Goal: Transaction & Acquisition: Purchase product/service

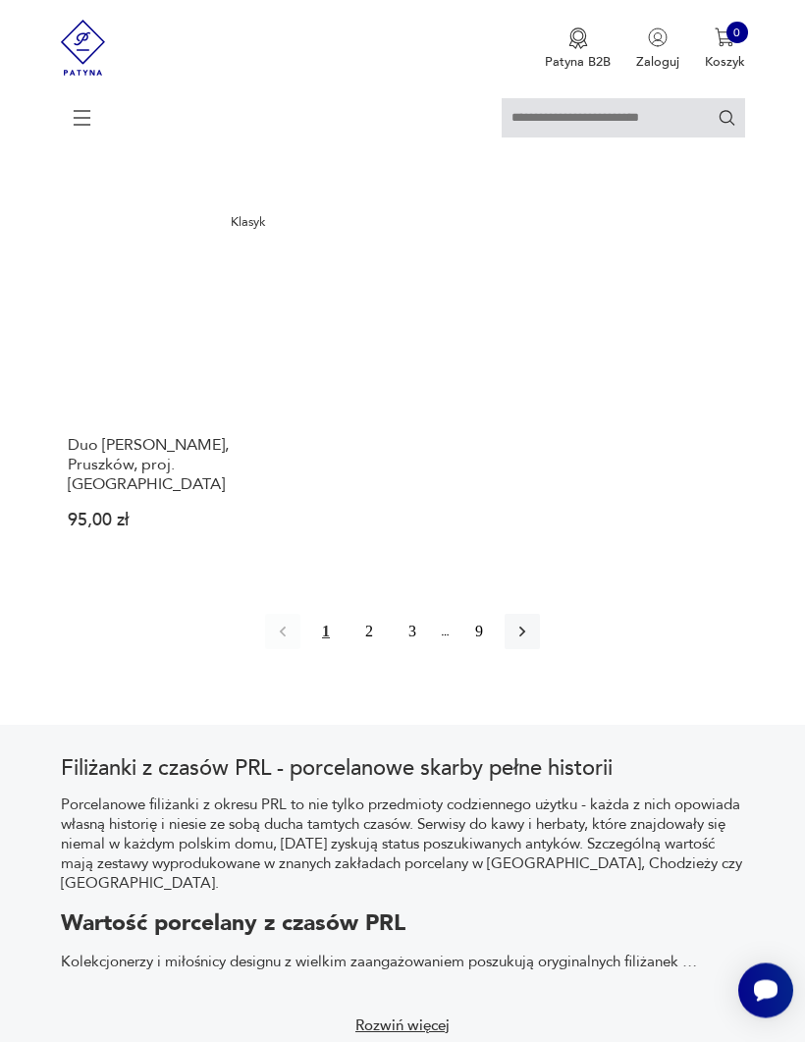
scroll to position [2477, 0]
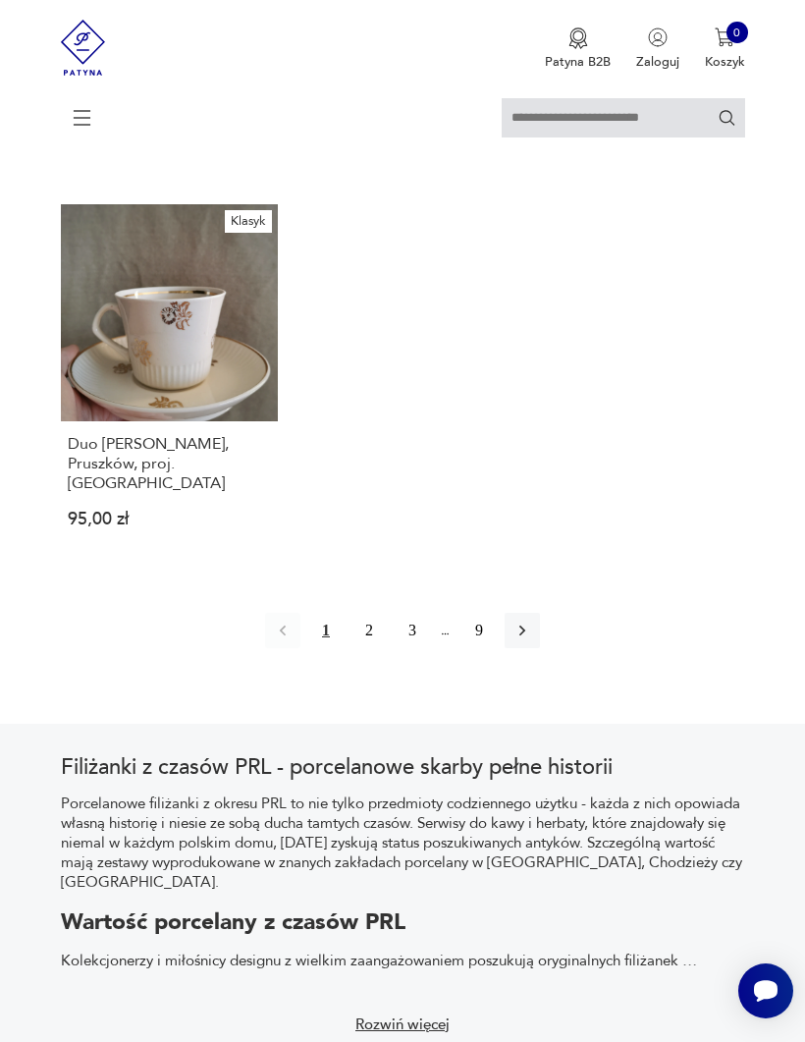
click at [375, 648] on button "2" at bounding box center [368, 630] width 35 height 35
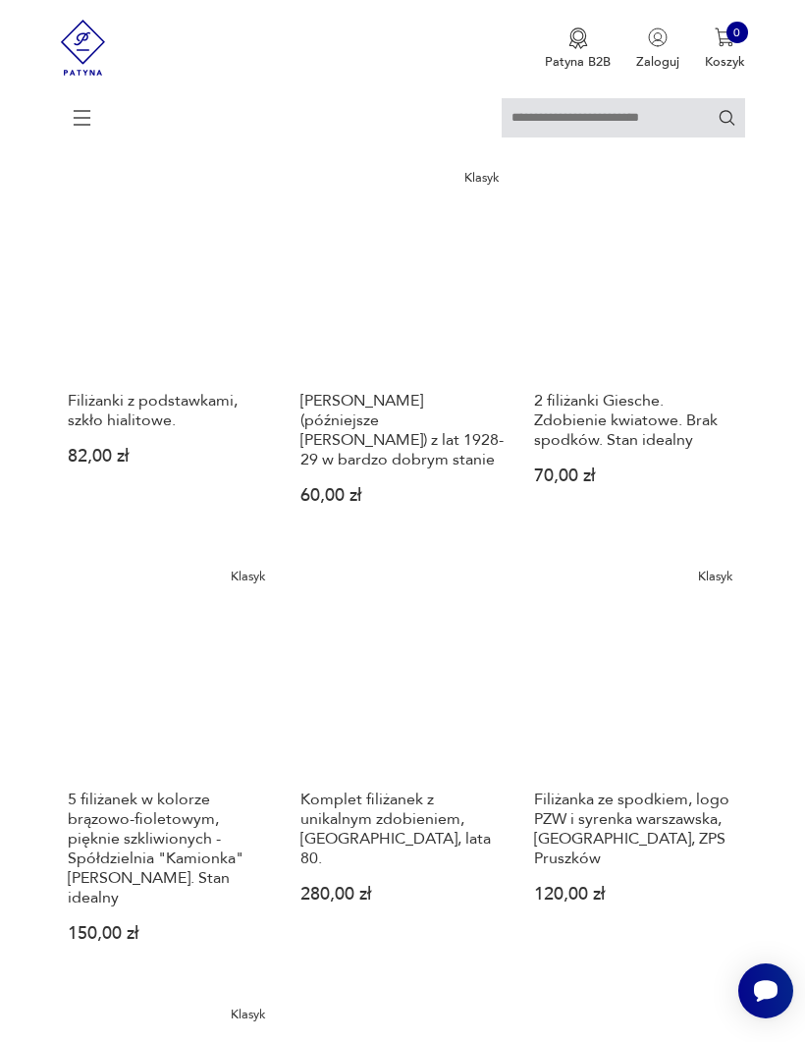
scroll to position [558, 0]
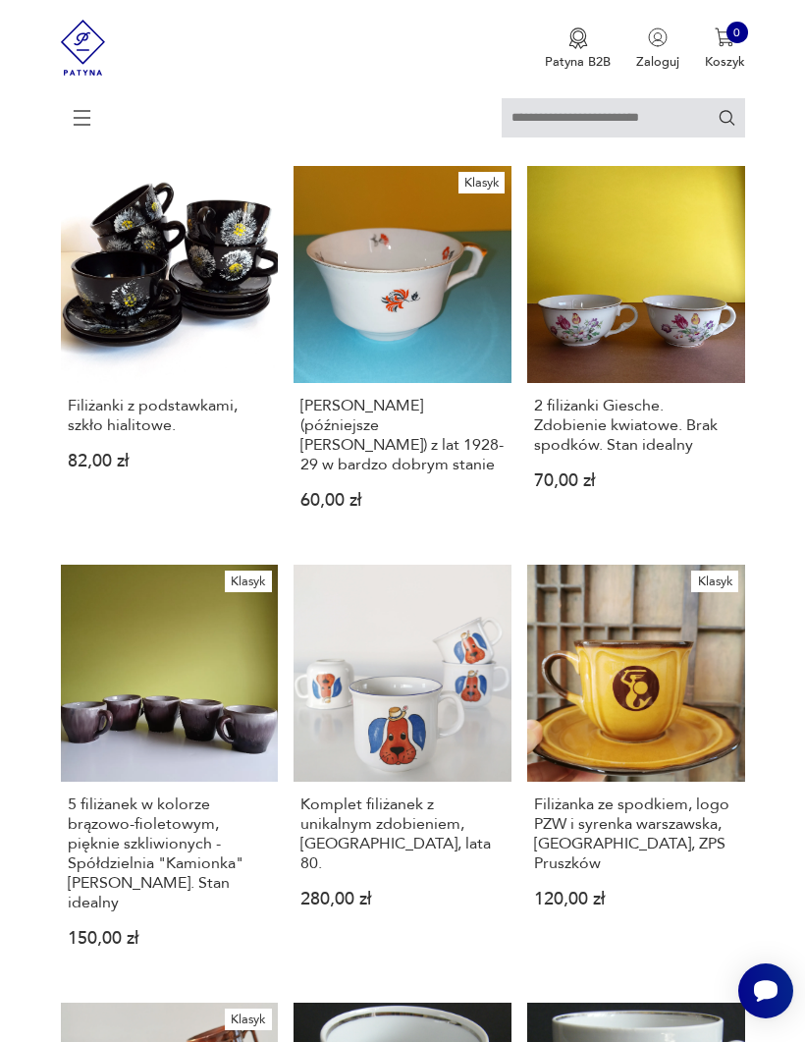
click at [99, 435] on h3 "Filiżanki z podstawkami, szkło hialitowe." at bounding box center [169, 415] width 203 height 39
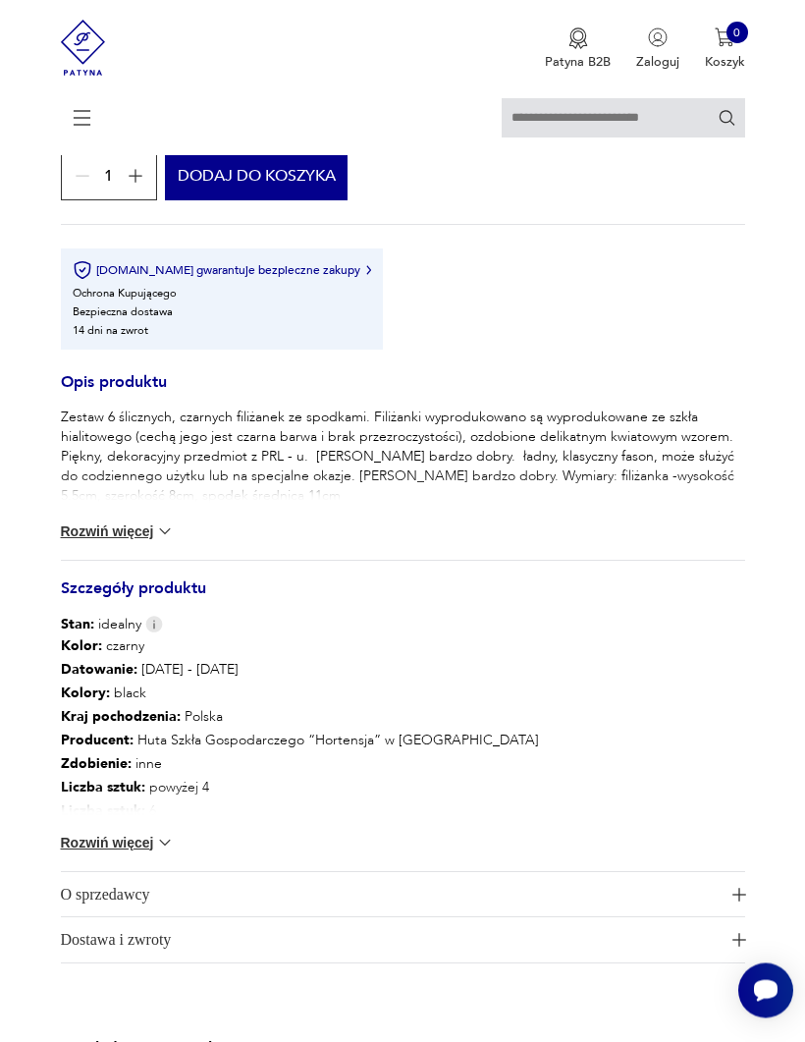
scroll to position [1188, 0]
click at [96, 541] on button "Rozwiń więcej" at bounding box center [118, 531] width 114 height 20
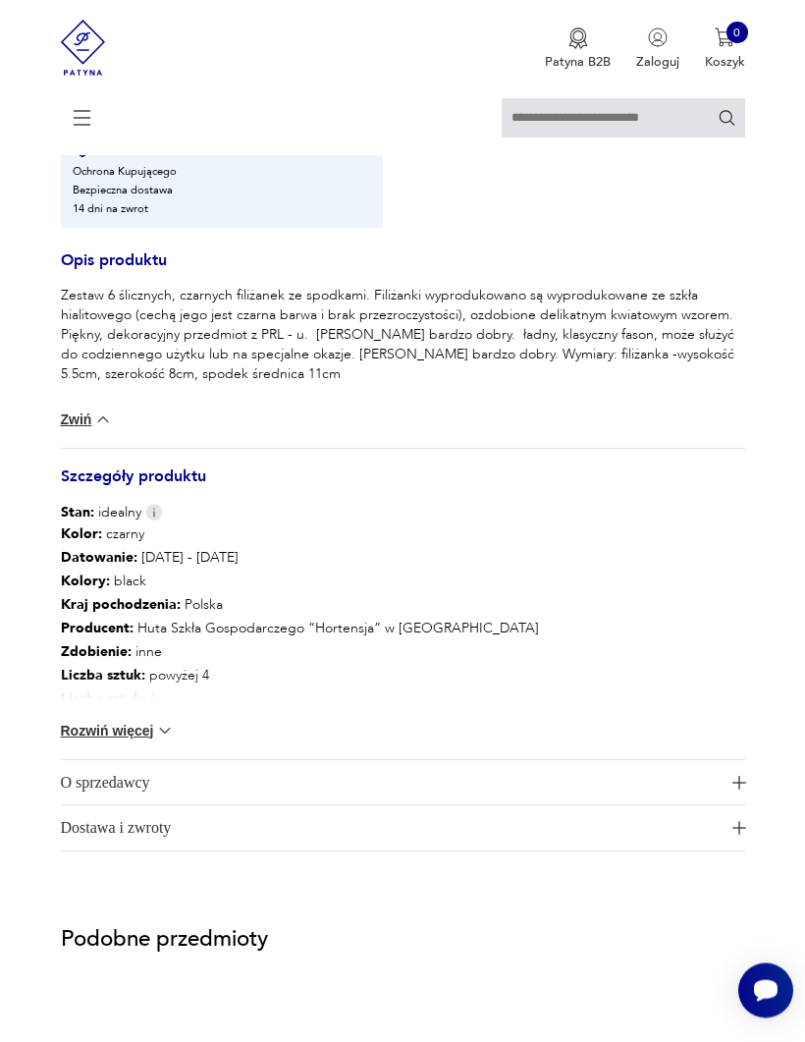
scroll to position [1311, 0]
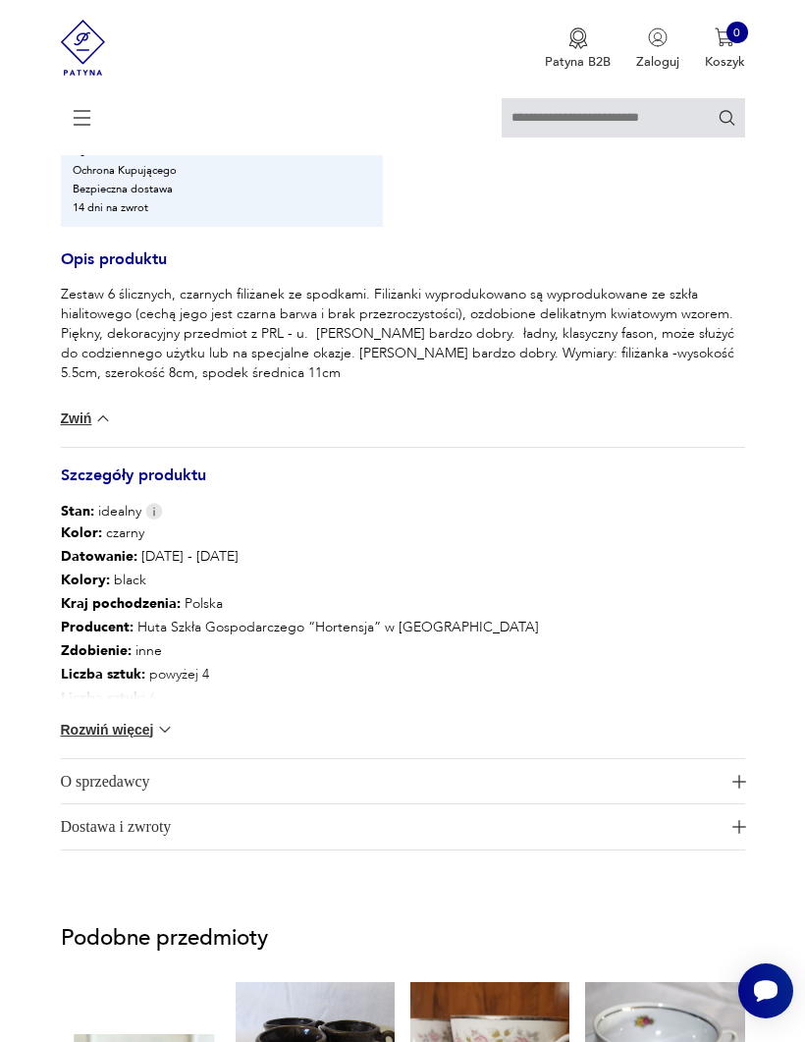
click at [87, 687] on button "Rozwiń więcej" at bounding box center [118, 730] width 114 height 20
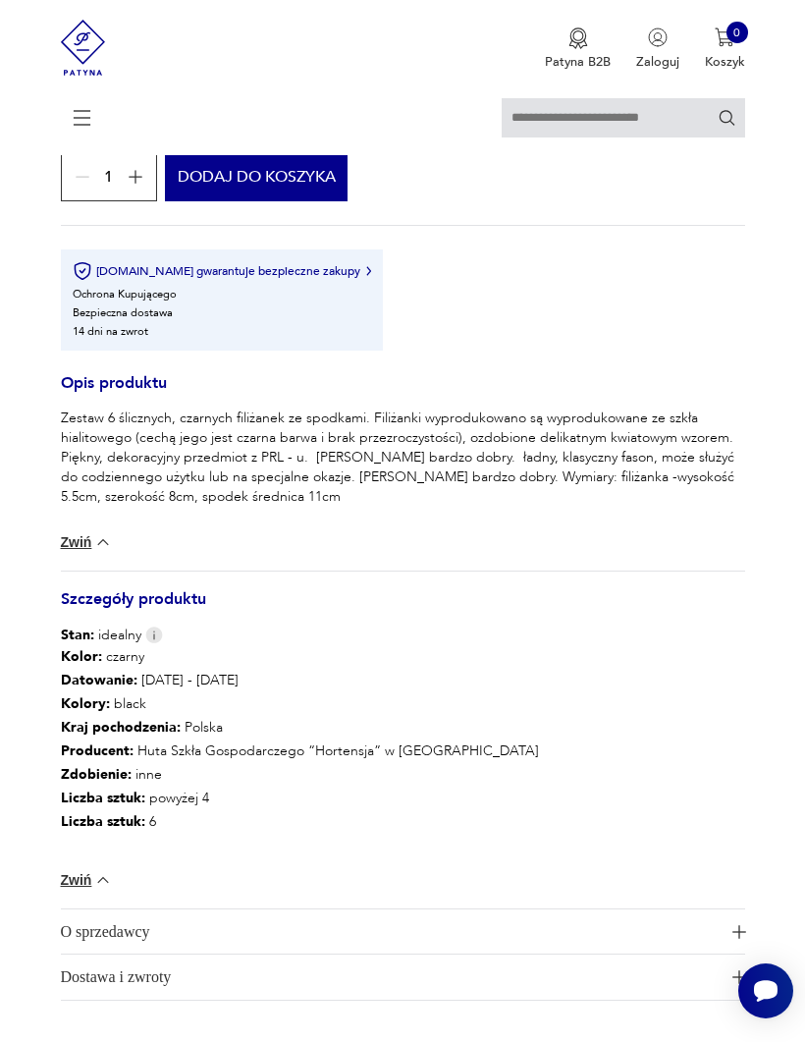
scroll to position [1188, 0]
click at [149, 642] on img at bounding box center [154, 633] width 18 height 17
click at [585, 623] on h3 "Szczegóły produktu" at bounding box center [403, 606] width 684 height 34
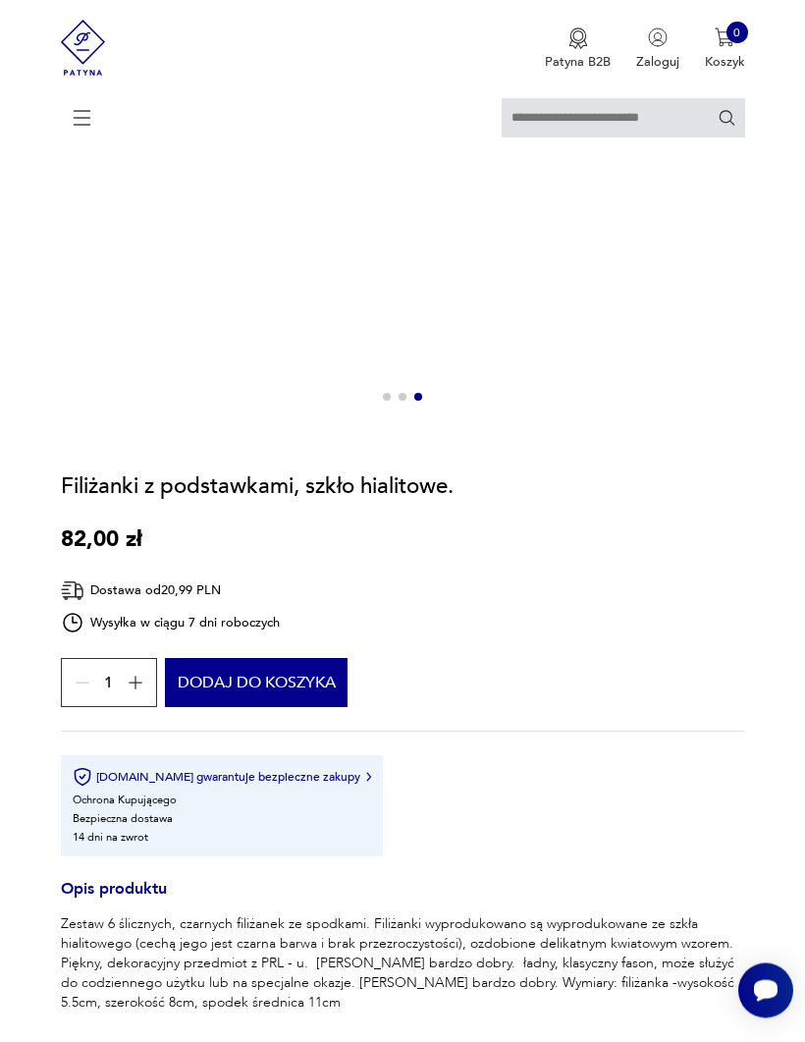
scroll to position [681, 0]
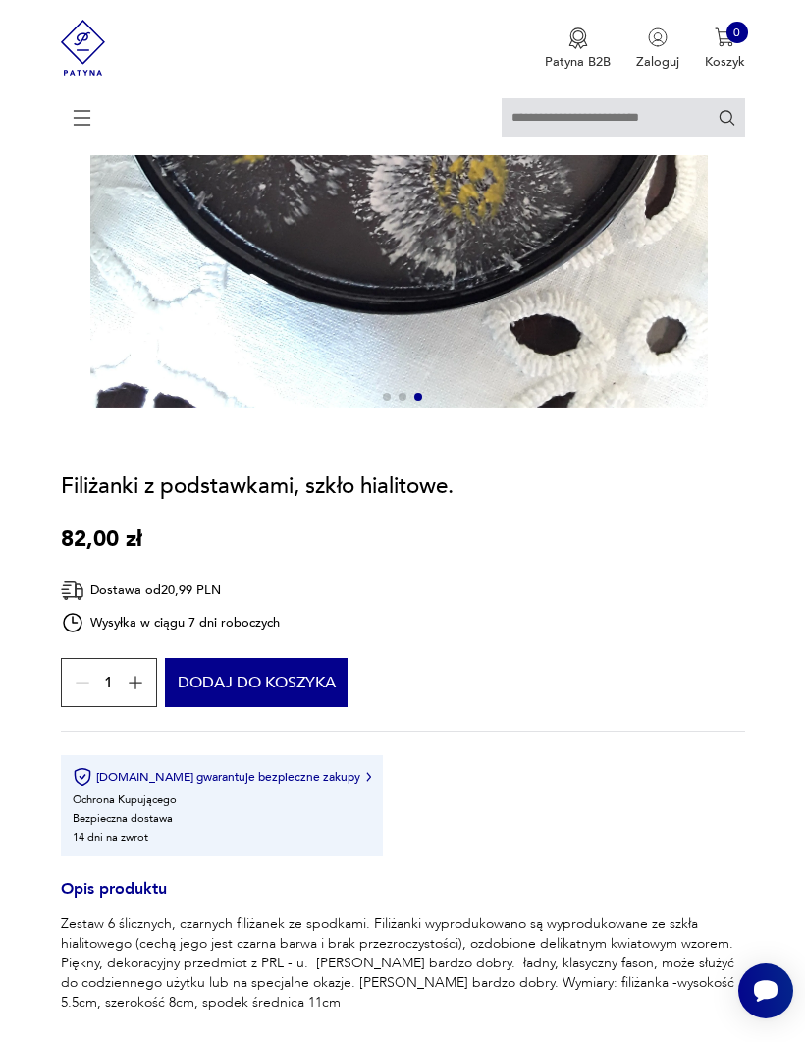
click at [347, 687] on button "Dodaj do koszyka" at bounding box center [256, 682] width 182 height 49
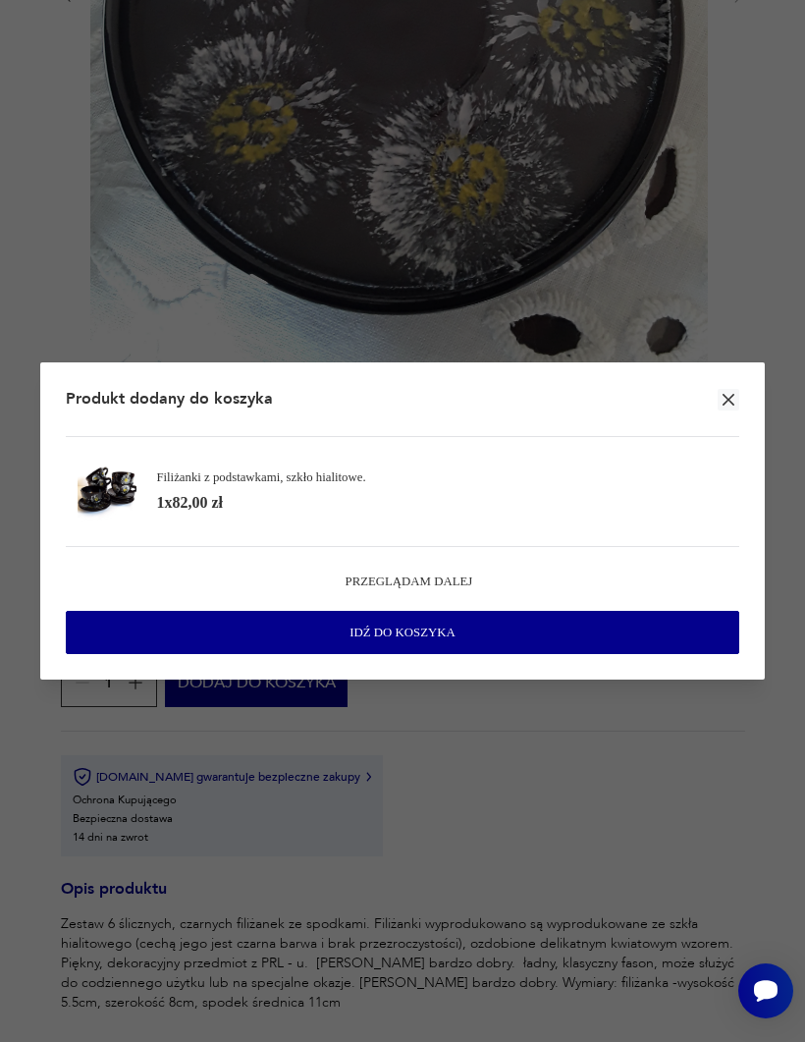
click at [459, 590] on span "Przeglądam dalej" at bounding box center [410, 581] width 128 height 18
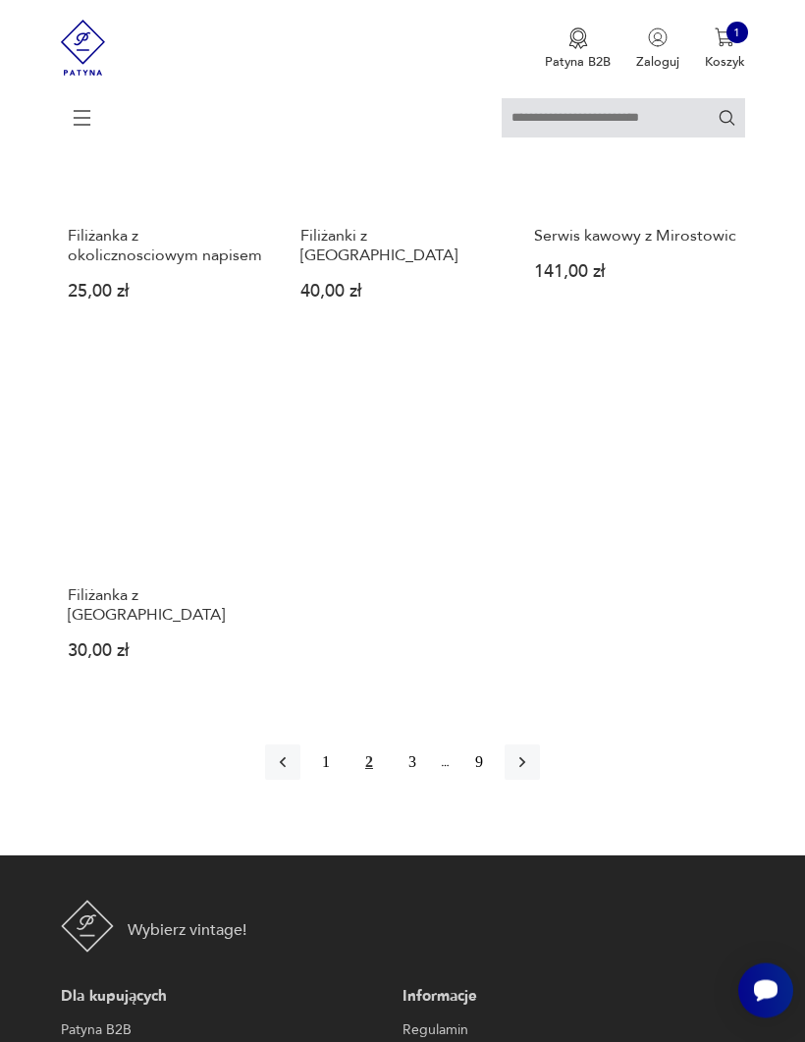
scroll to position [2357, 0]
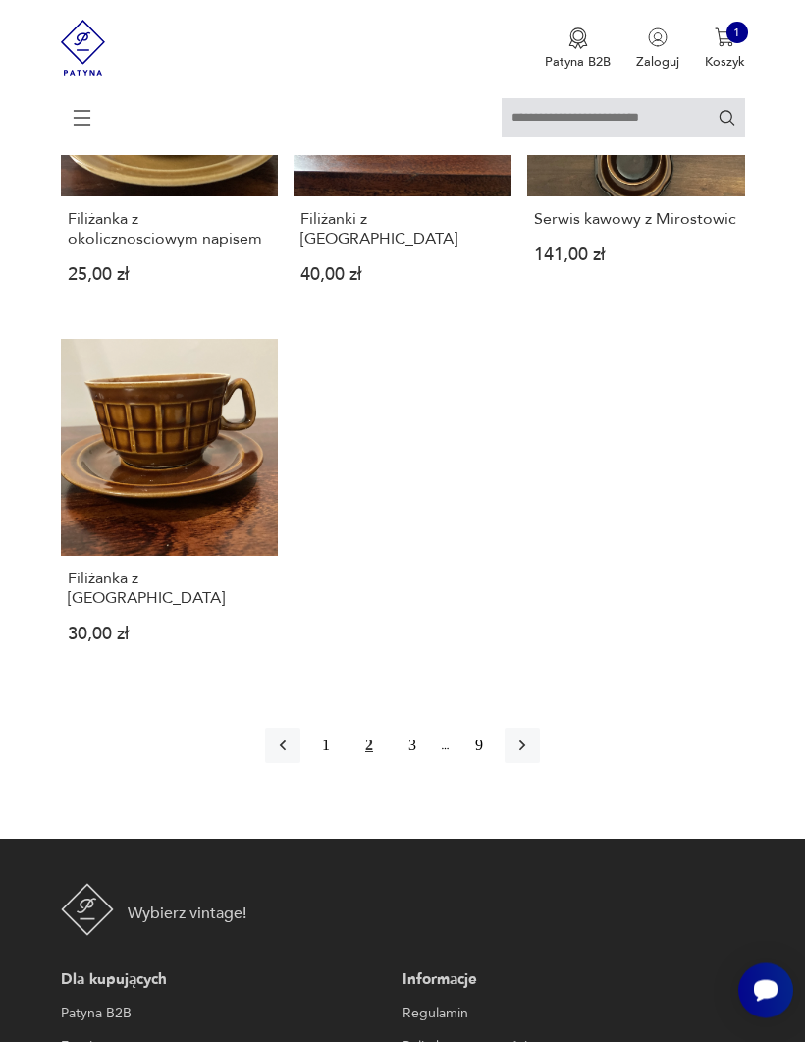
click at [420, 687] on button "3" at bounding box center [412, 745] width 35 height 35
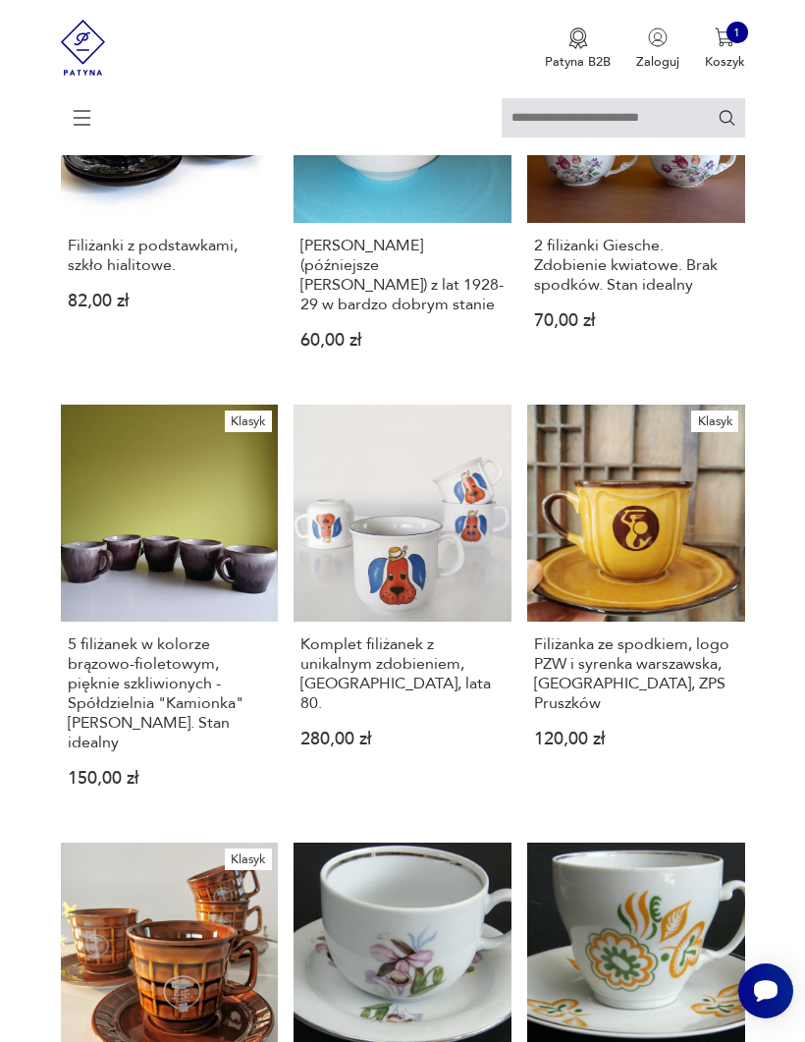
scroll to position [360, 0]
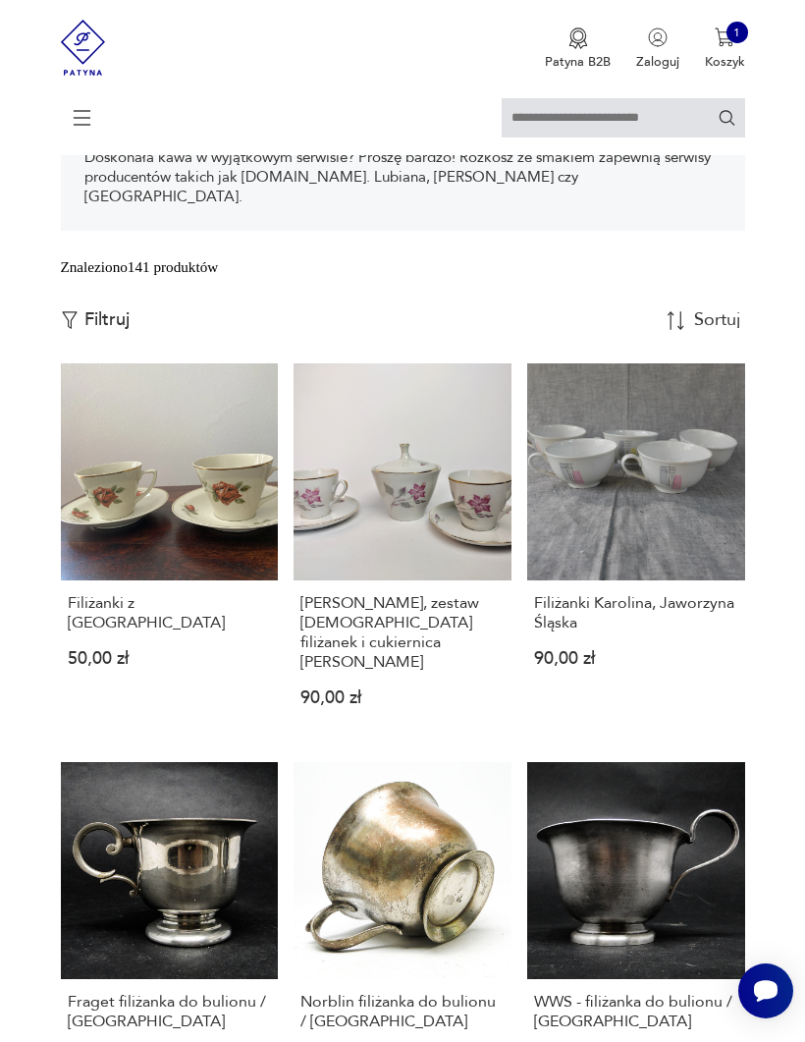
click at [105, 632] on h3 "Filiżanki z [GEOGRAPHIC_DATA]" at bounding box center [169, 612] width 203 height 39
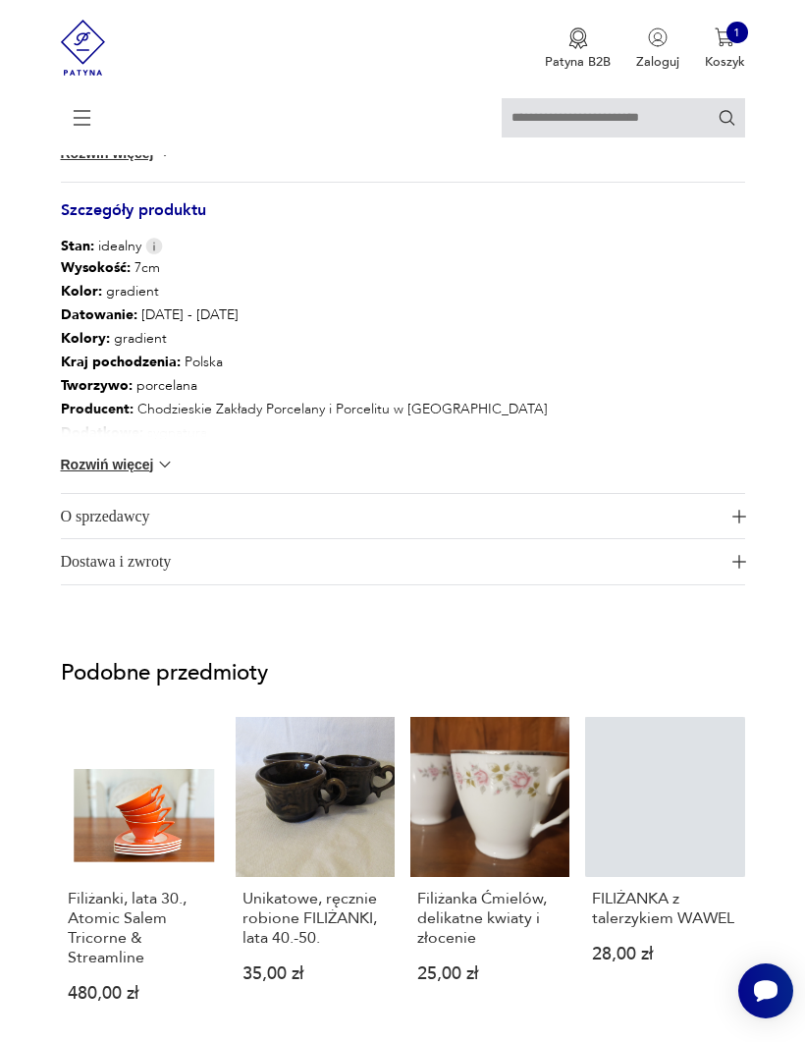
scroll to position [1530, 0]
click at [91, 474] on button "Rozwiń więcej" at bounding box center [118, 465] width 114 height 20
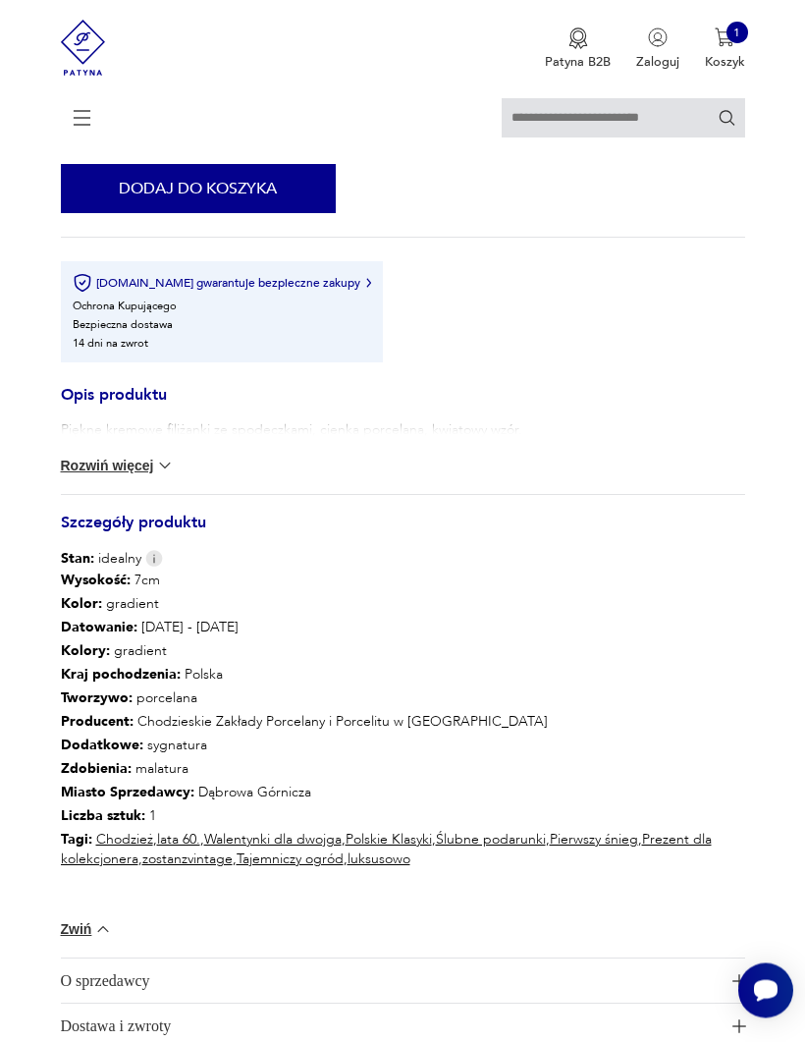
click at [123, 476] on button "Rozwiń więcej" at bounding box center [118, 467] width 114 height 20
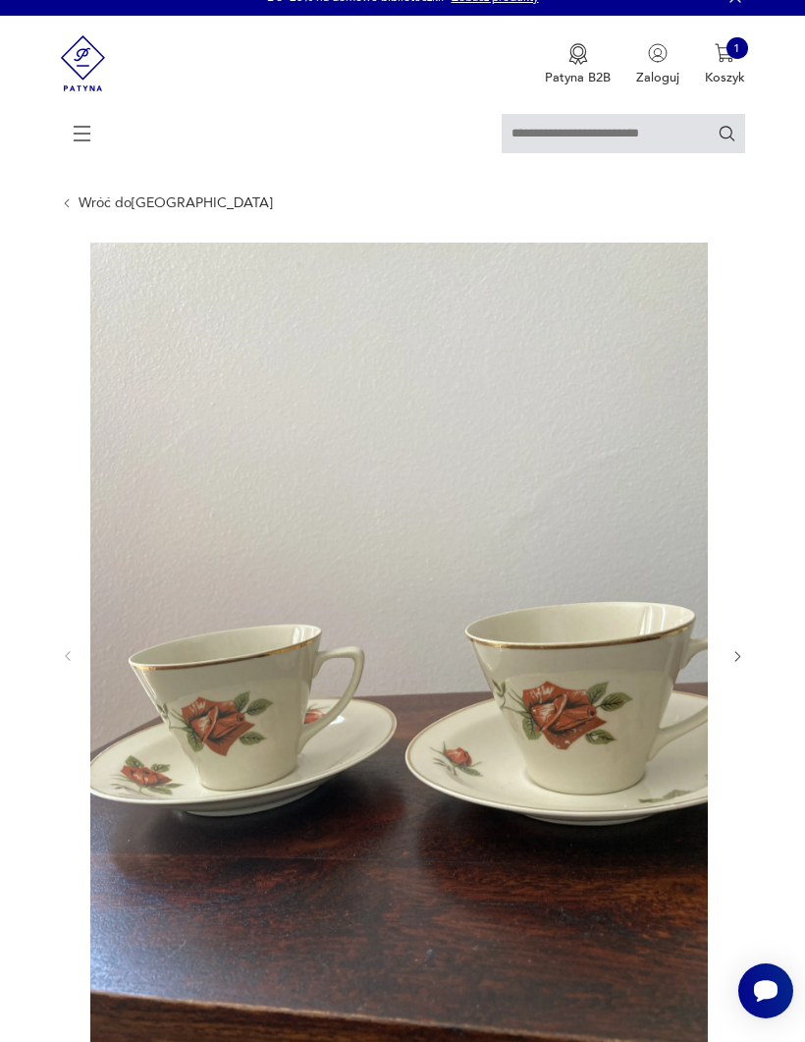
scroll to position [13, 0]
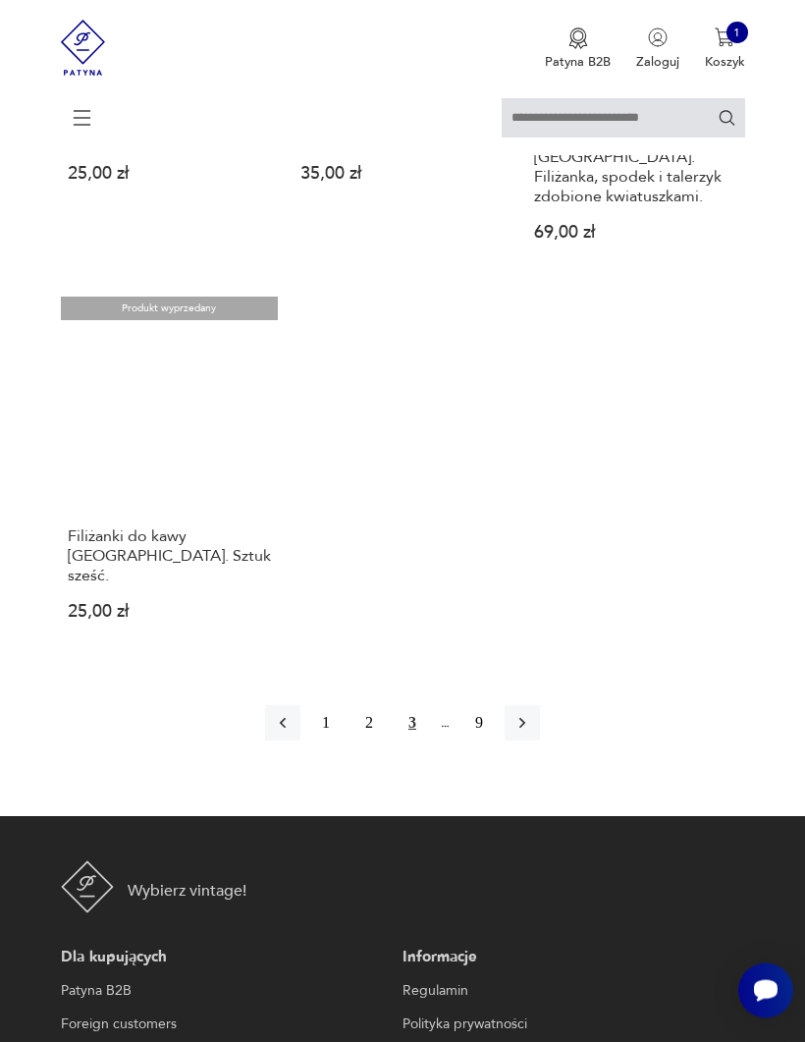
scroll to position [2462, 0]
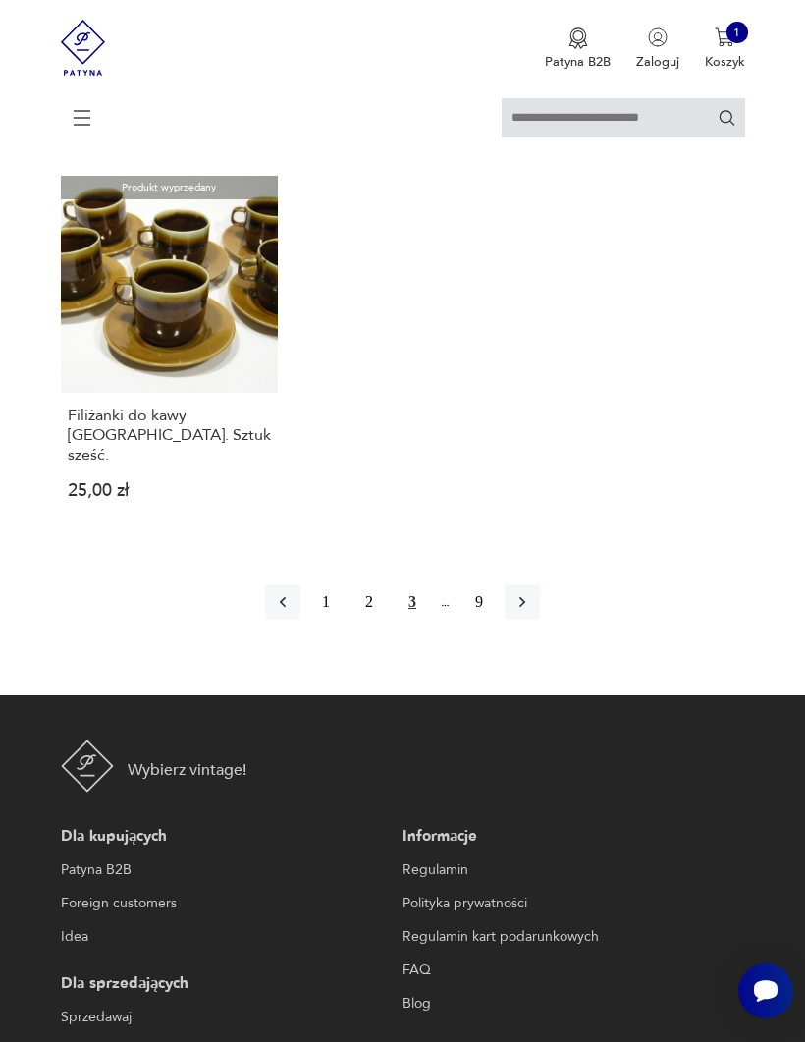
click at [532, 612] on icon "button" at bounding box center [522, 602] width 20 height 20
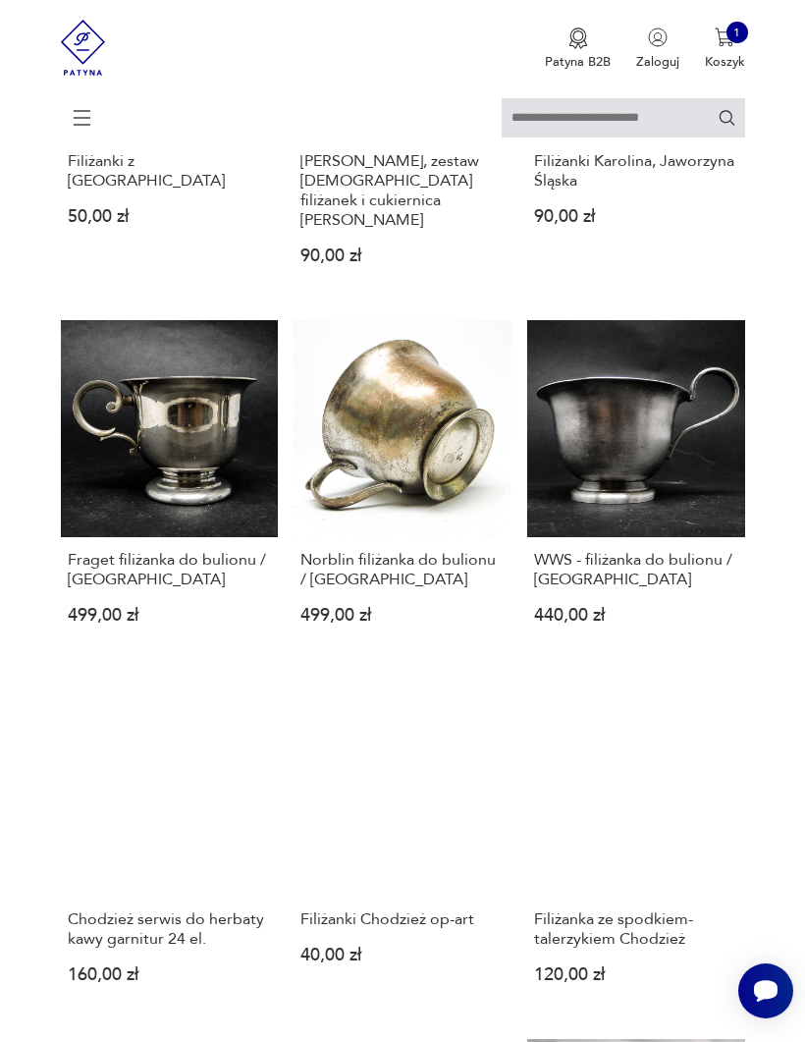
scroll to position [360, 0]
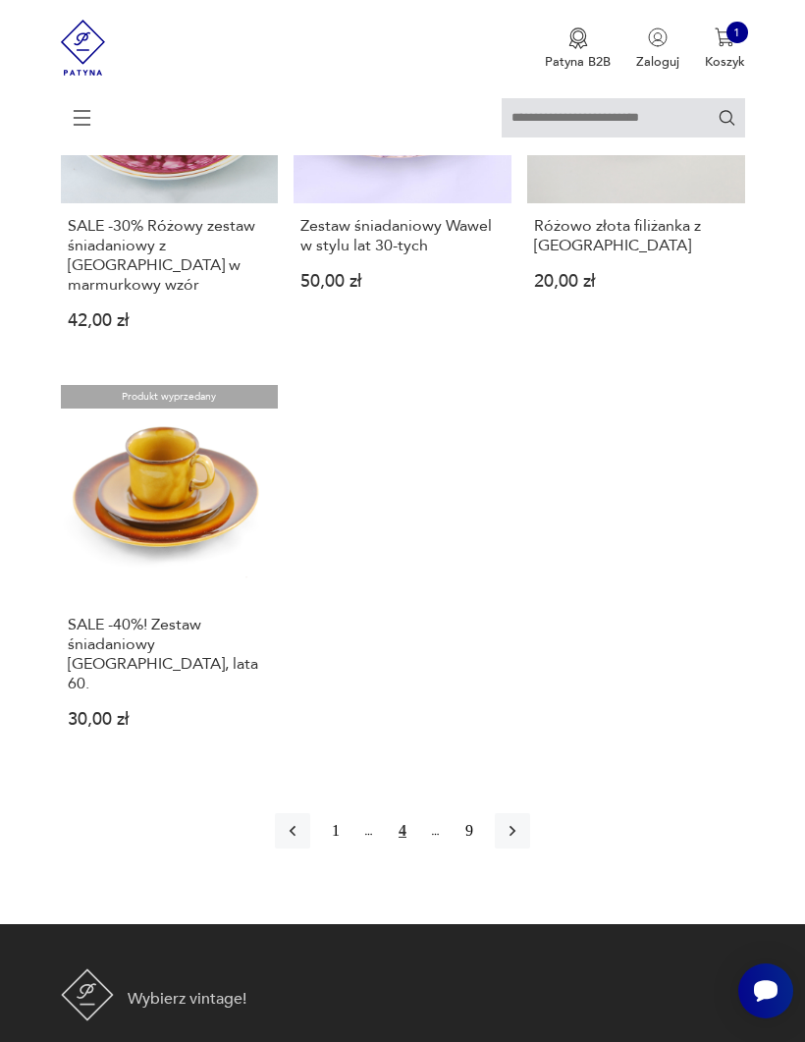
click at [283, 687] on icon "button" at bounding box center [293, 831] width 20 height 20
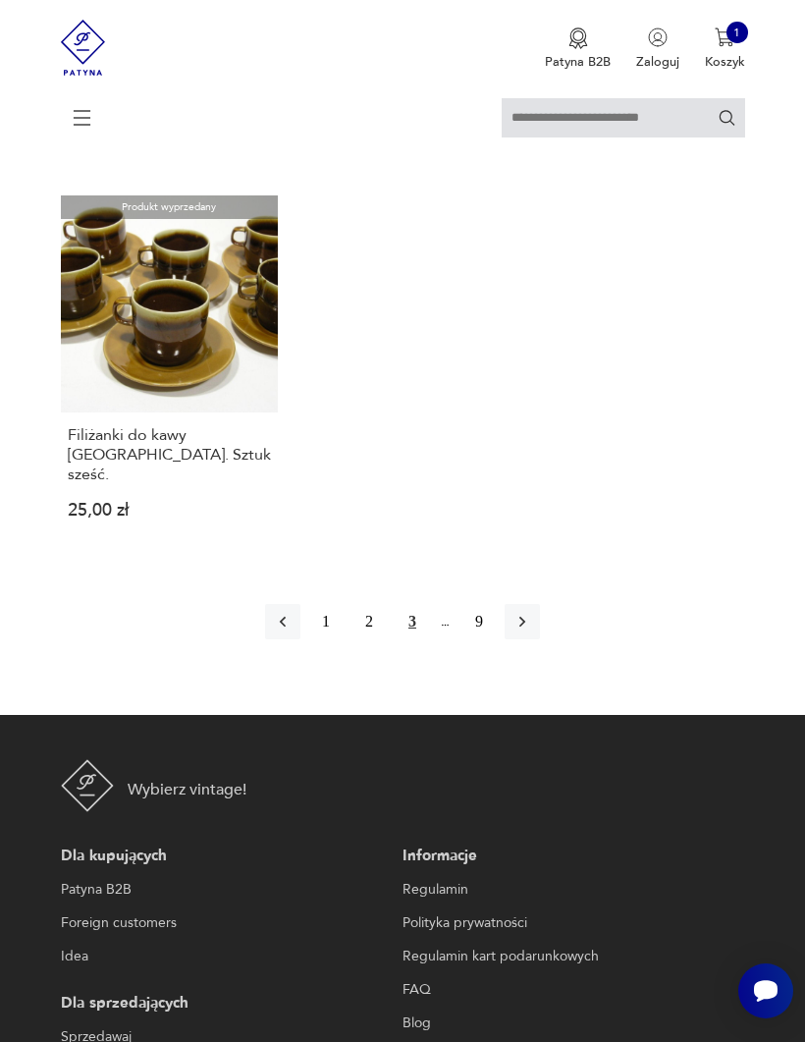
scroll to position [2436, 0]
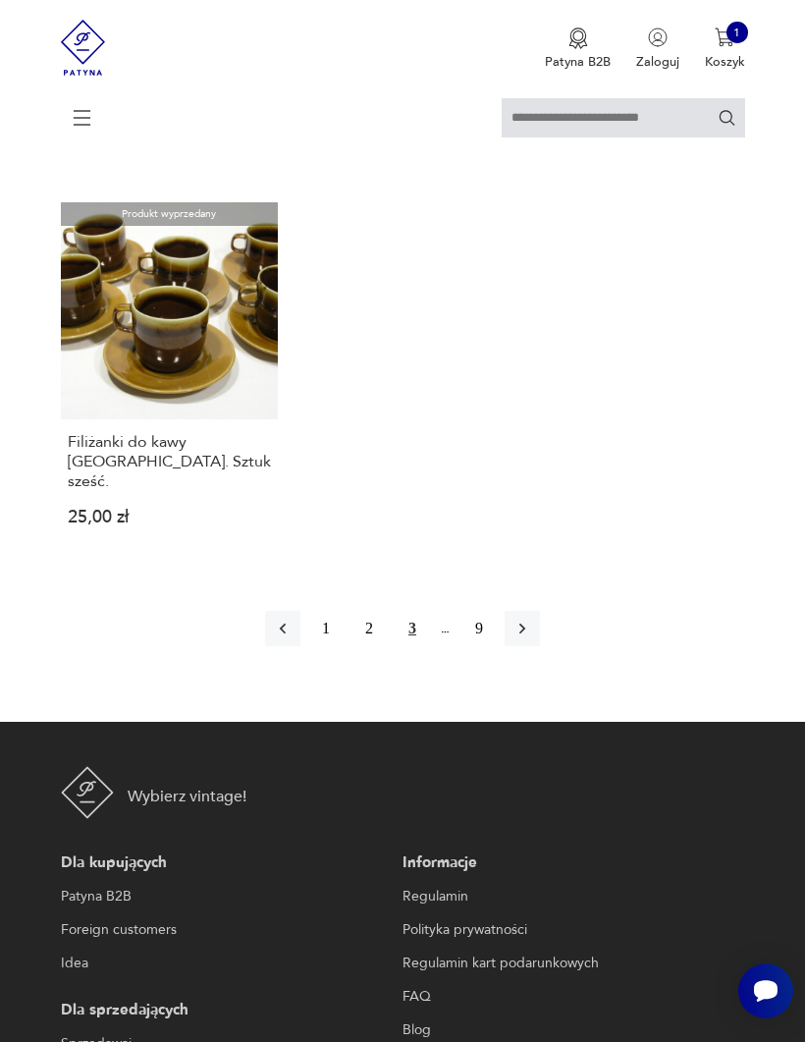
click at [313, 646] on button "1" at bounding box center [325, 628] width 35 height 35
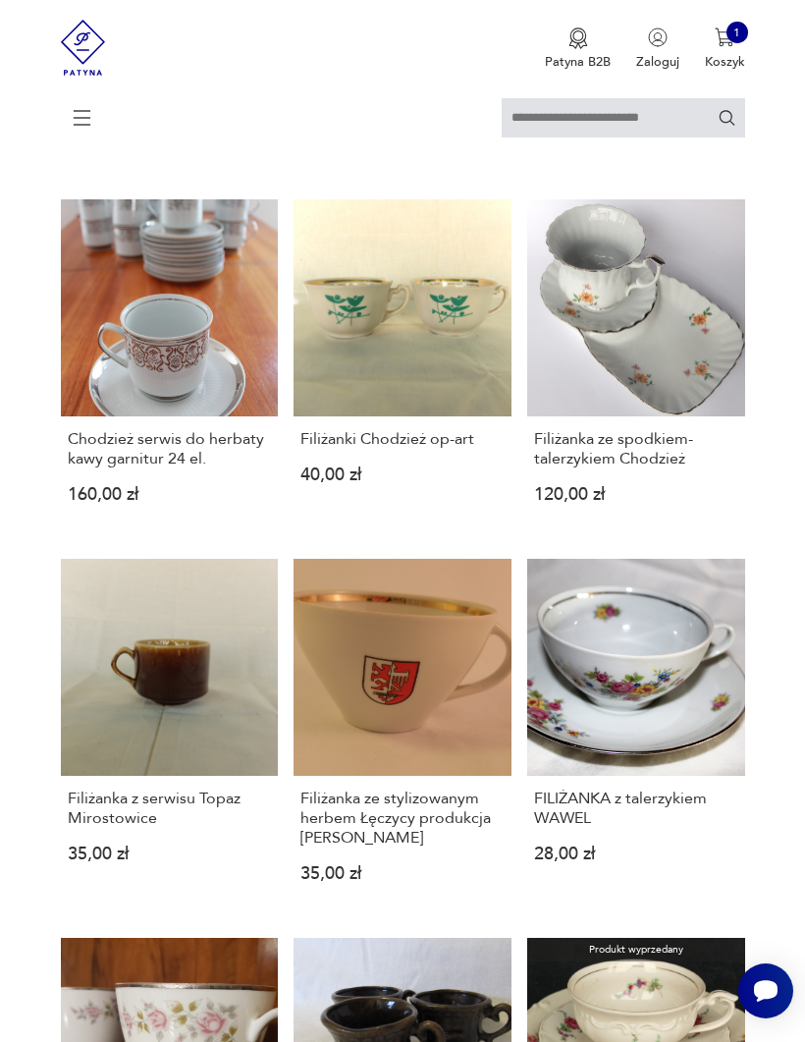
scroll to position [360, 0]
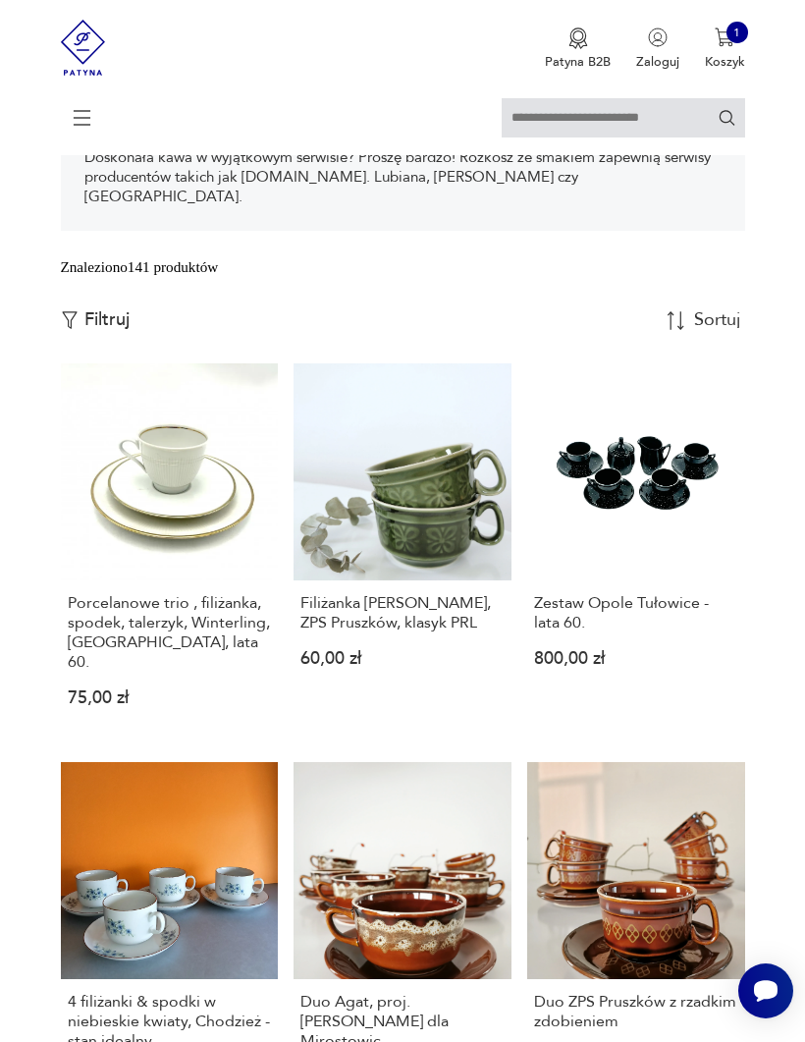
click at [83, 331] on button "Filtruj" at bounding box center [95, 320] width 69 height 22
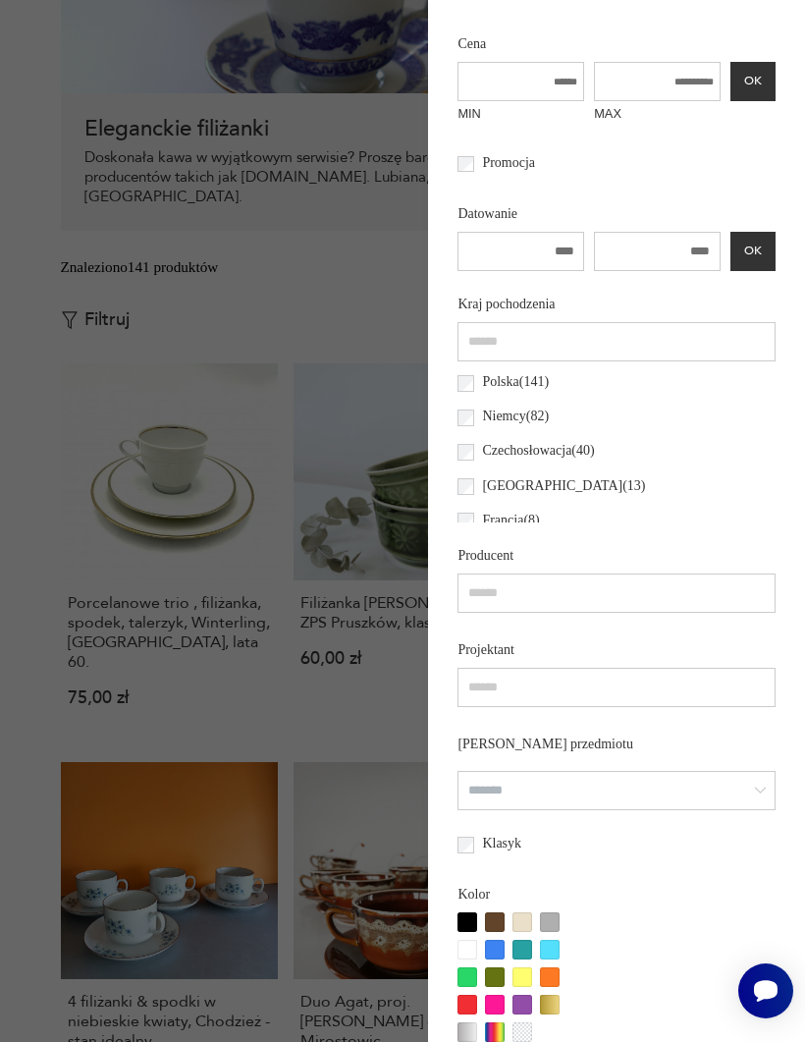
scroll to position [0, 0]
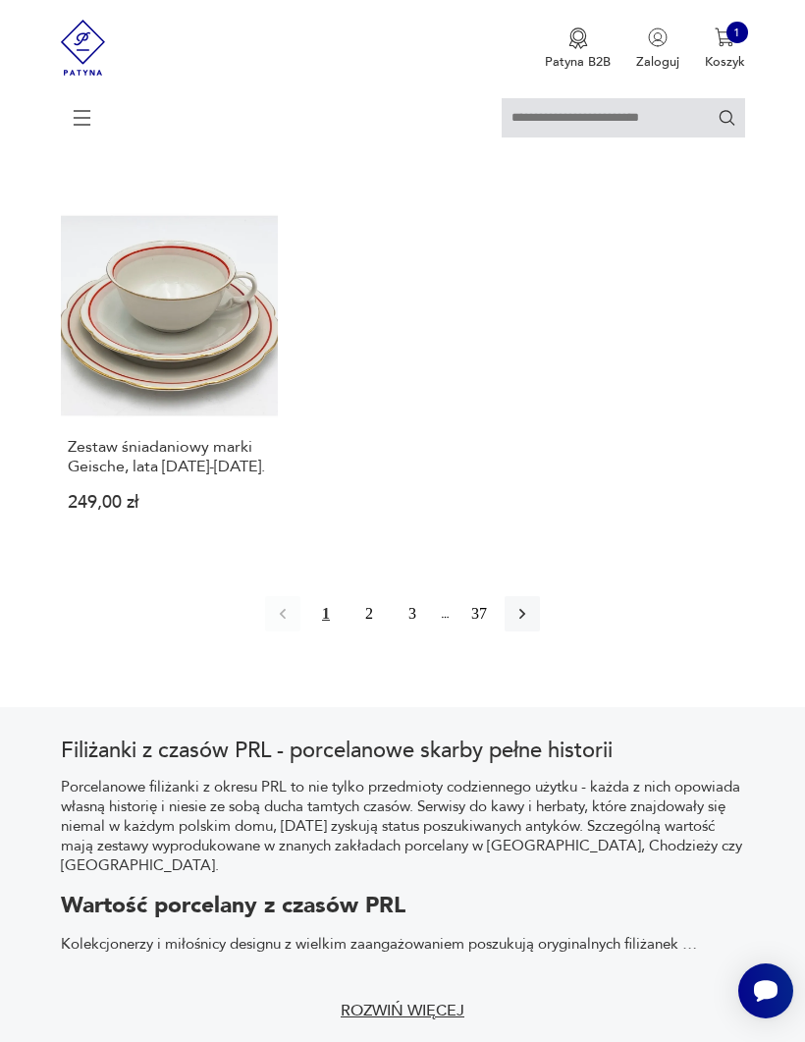
click at [384, 631] on button "2" at bounding box center [368, 613] width 35 height 35
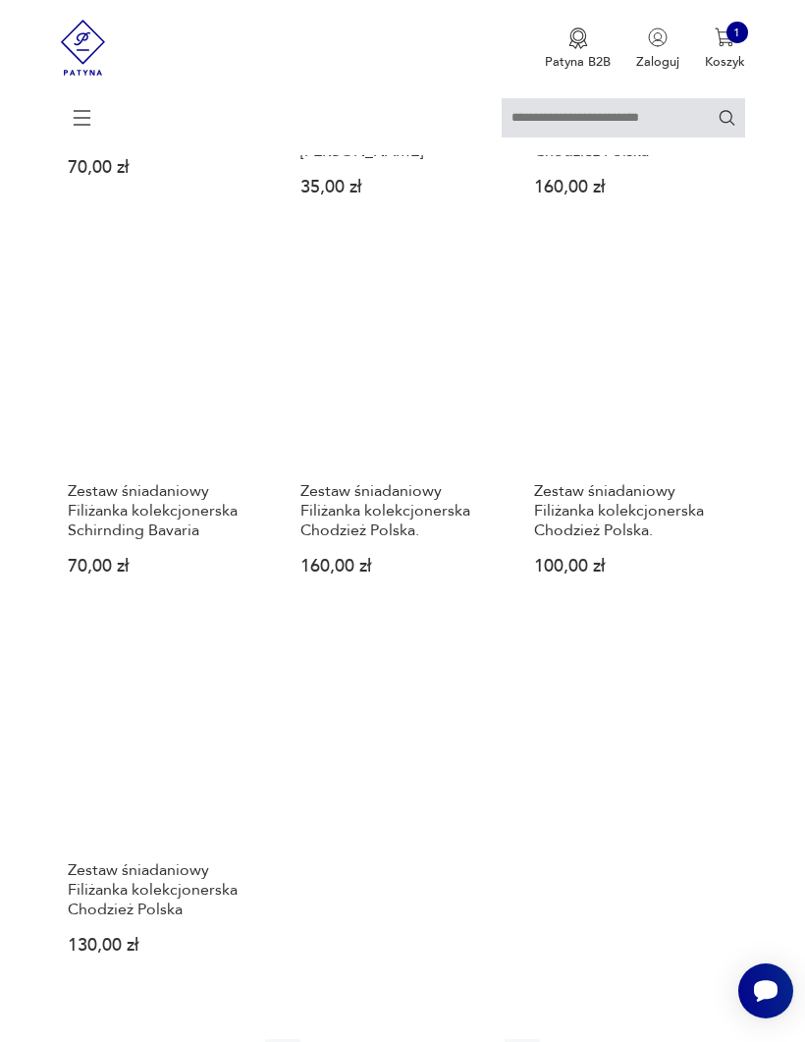
scroll to position [2067, 0]
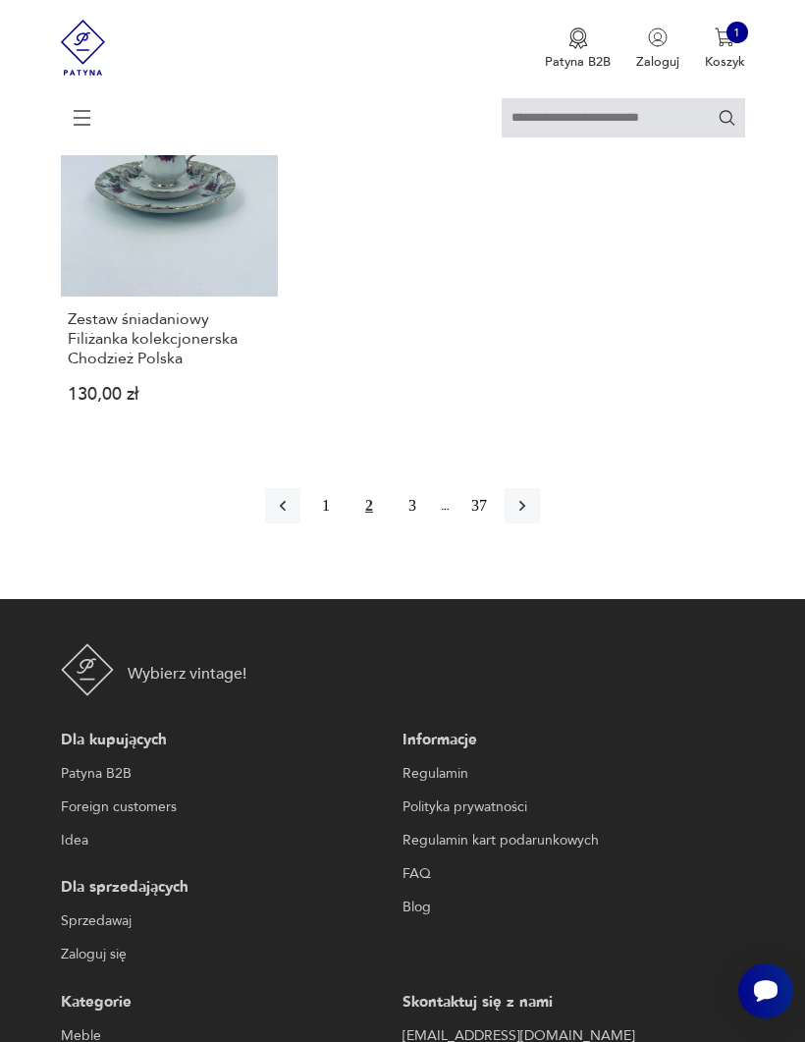
click at [410, 523] on button "3" at bounding box center [412, 505] width 35 height 35
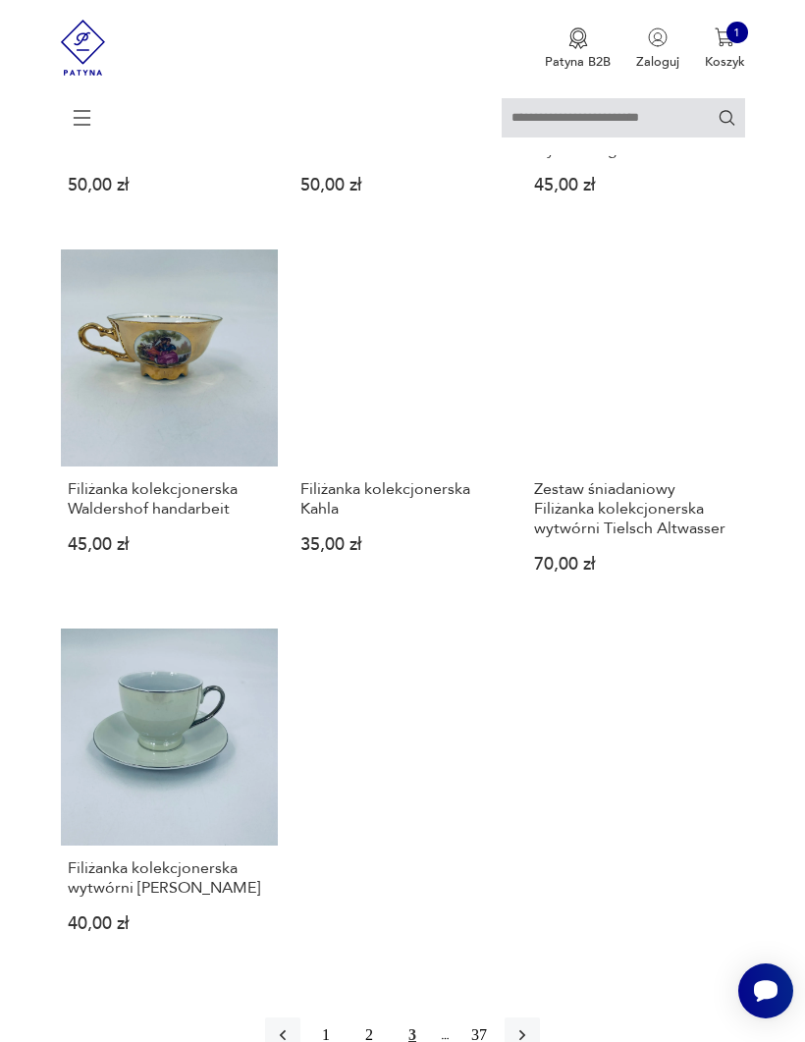
scroll to position [2072, 0]
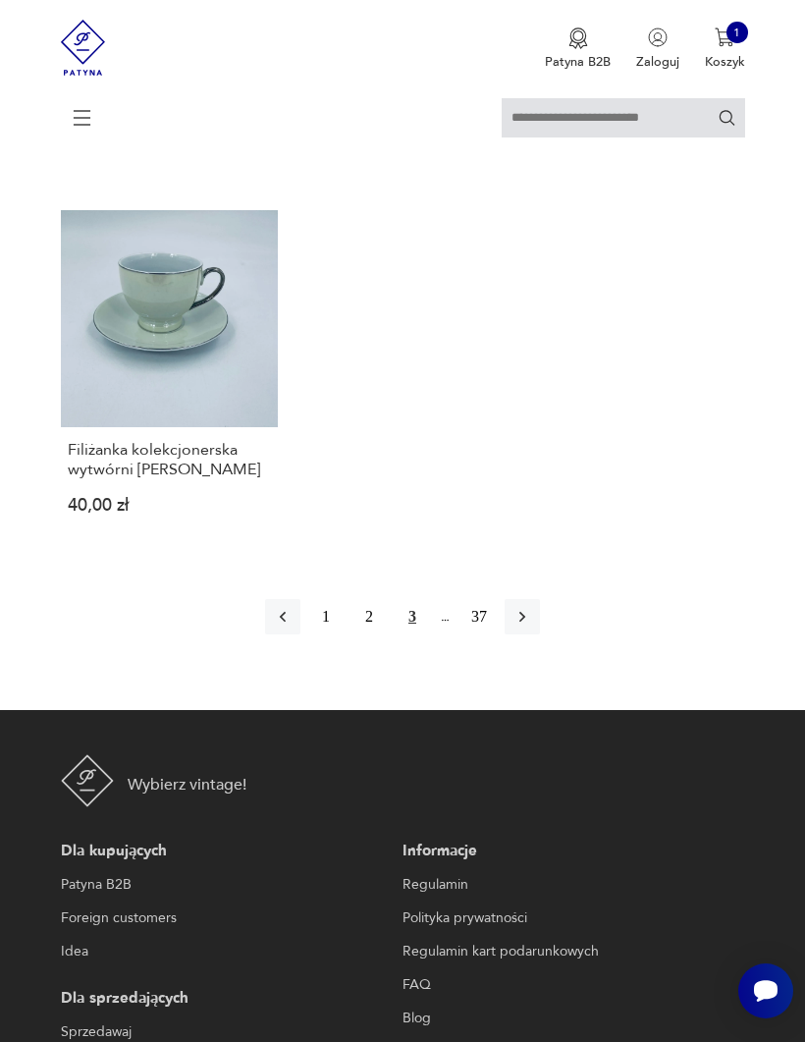
click at [532, 626] on icon "button" at bounding box center [522, 617] width 20 height 20
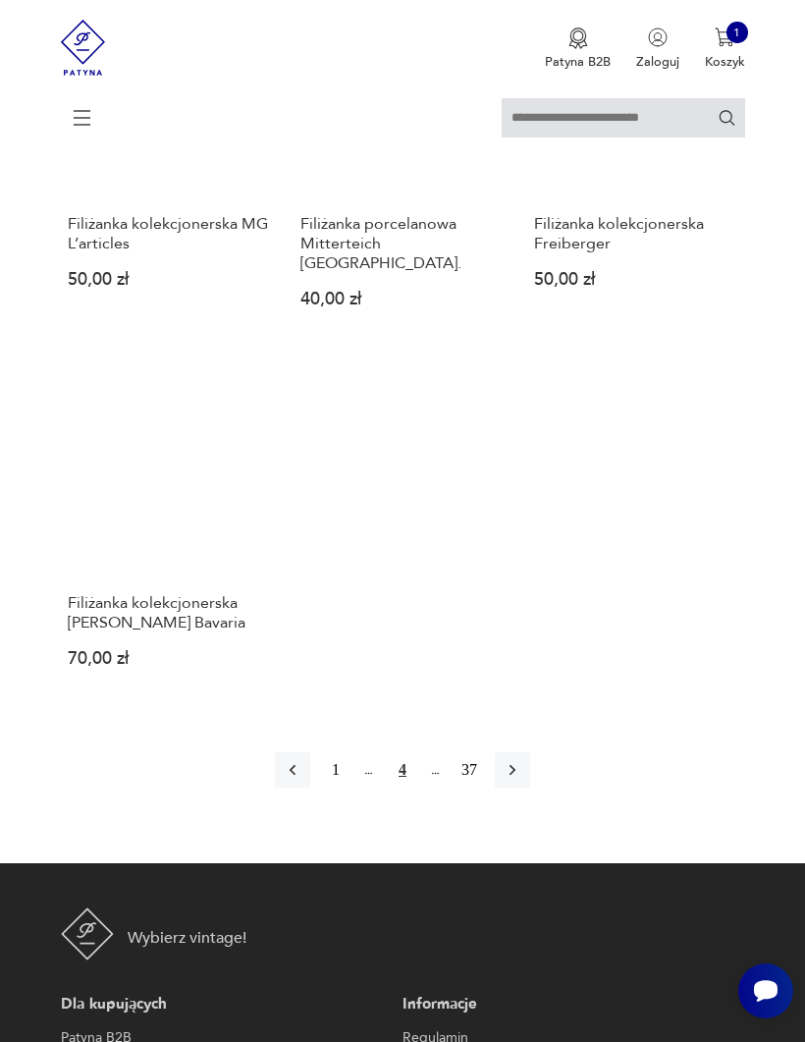
scroll to position [2342, 0]
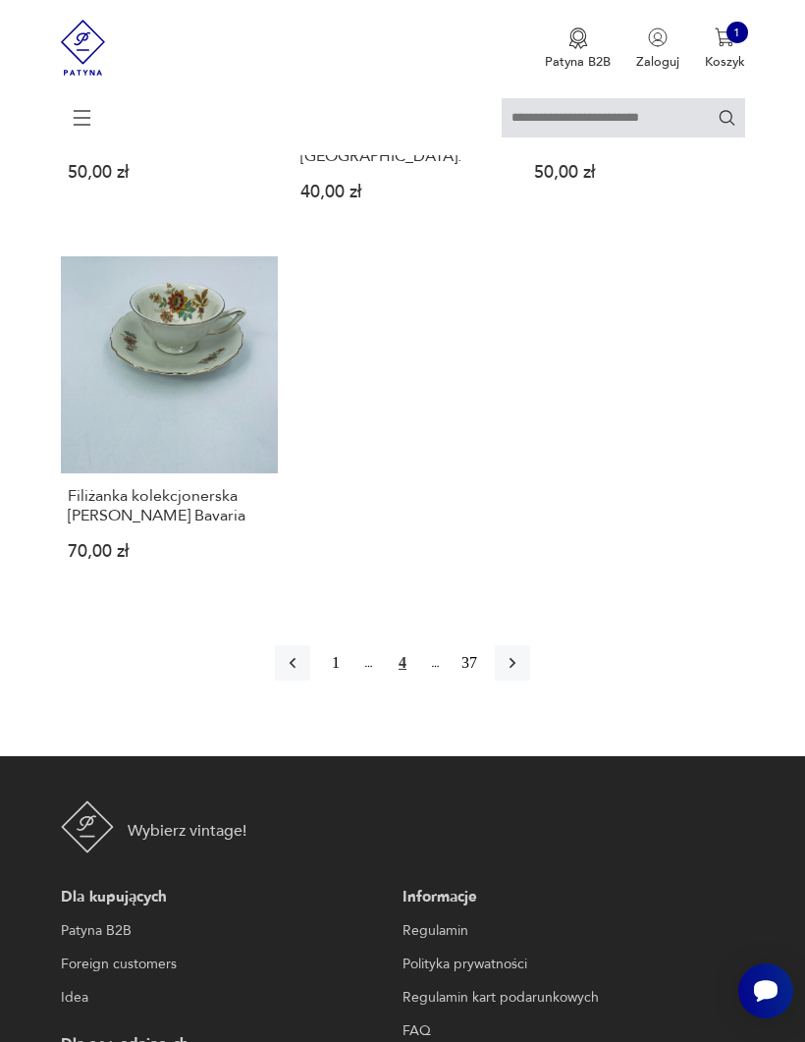
click at [530, 680] on button "button" at bounding box center [512, 662] width 35 height 35
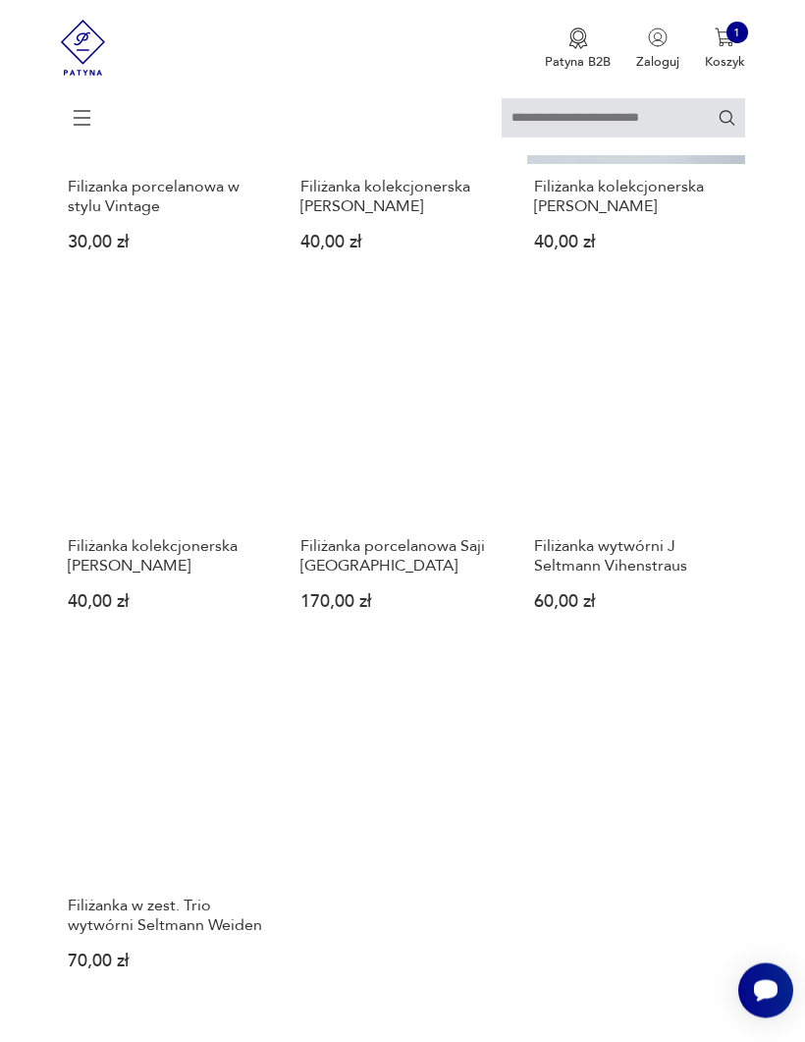
scroll to position [1897, 0]
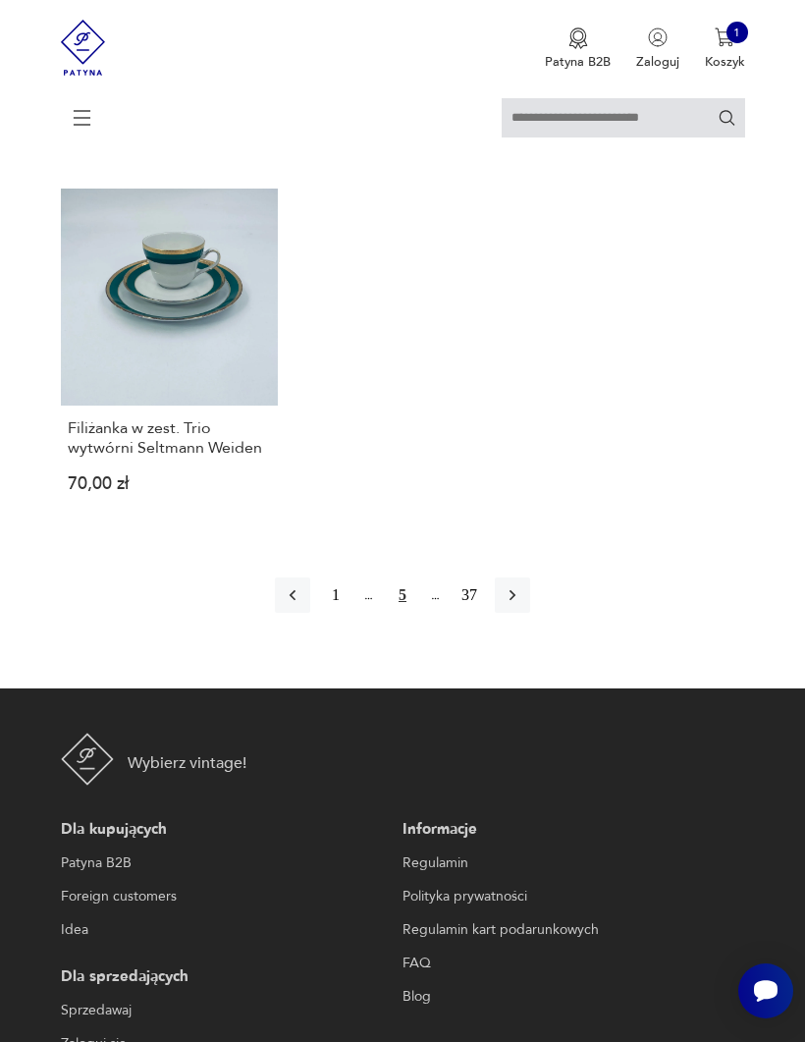
click at [530, 613] on button "button" at bounding box center [512, 594] width 35 height 35
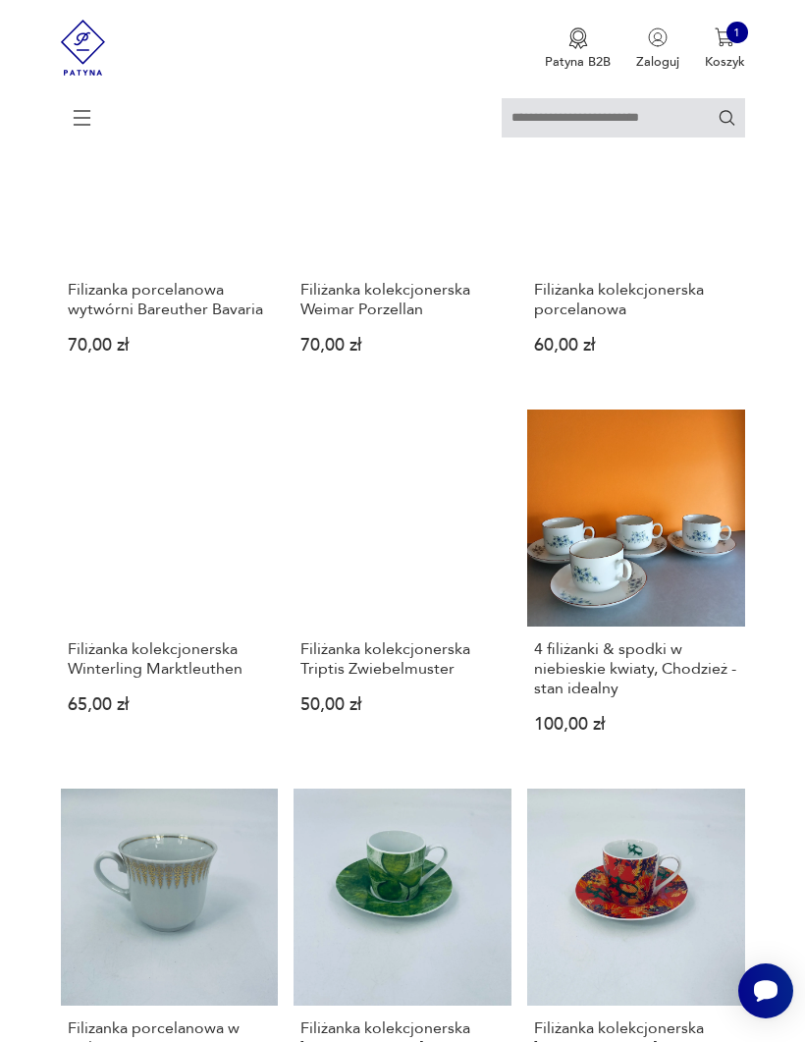
scroll to position [360, 0]
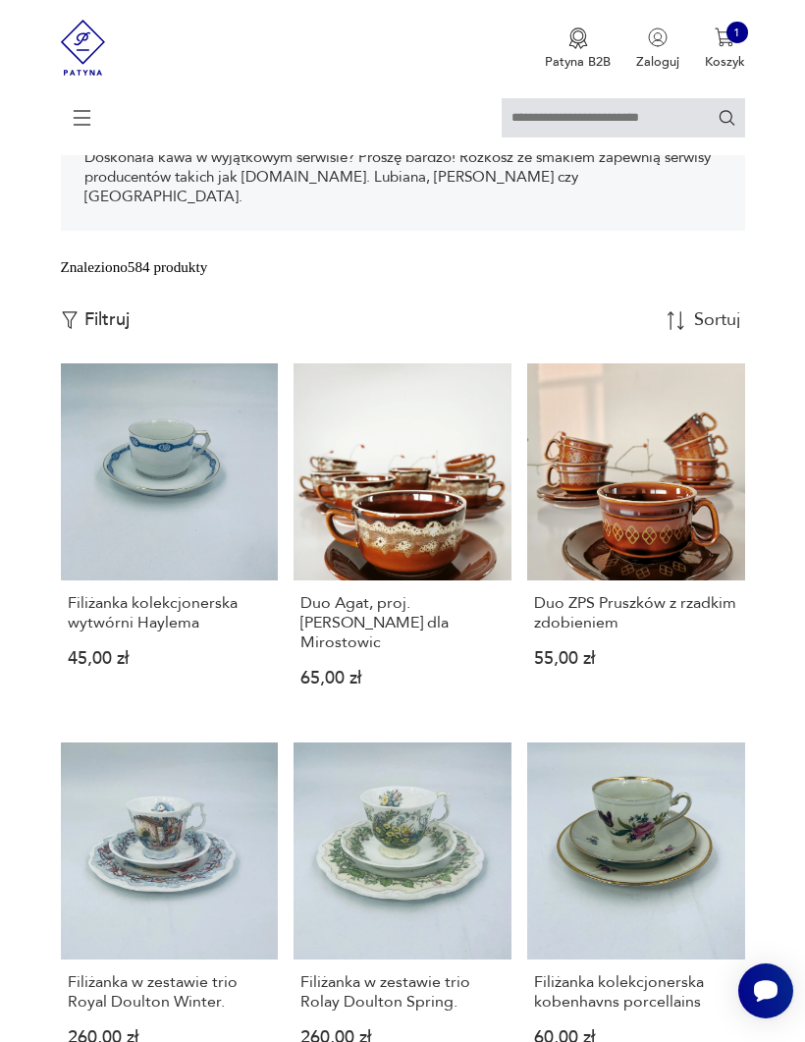
click at [446, 652] on h3 "Duo Agat, proj. [PERSON_NAME] dla Mirostowic" at bounding box center [401, 622] width 203 height 59
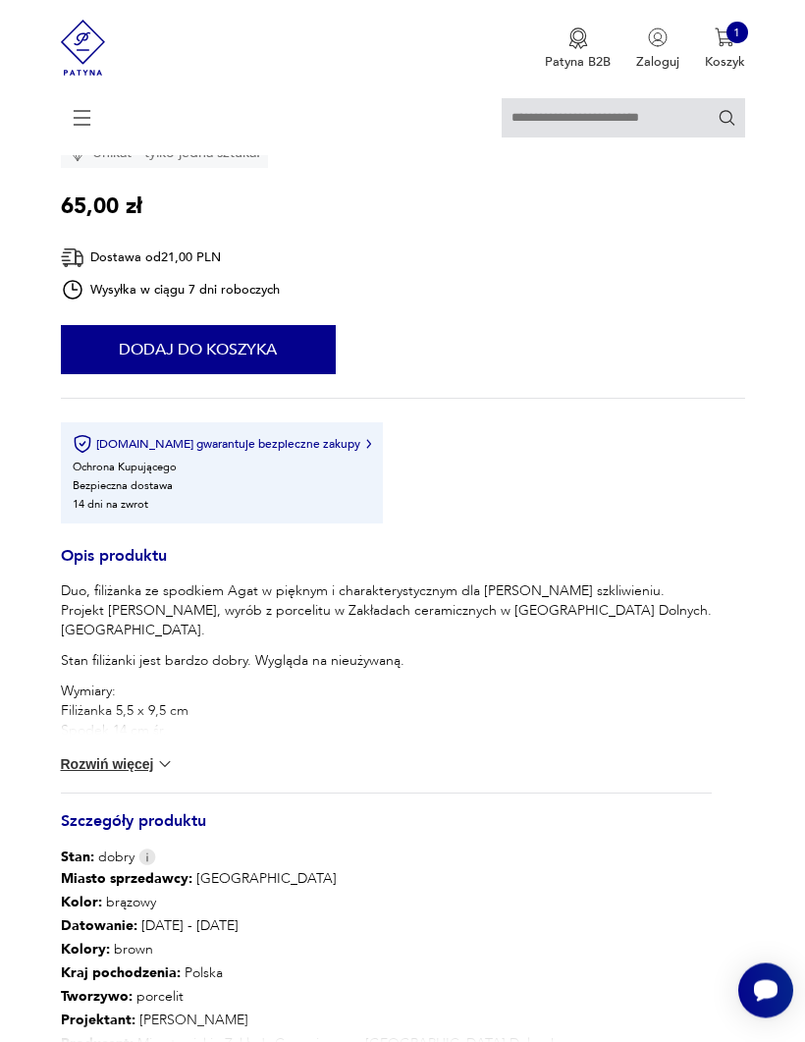
scroll to position [1056, 0]
click at [88, 687] on button "Rozwiń więcej" at bounding box center [118, 764] width 114 height 20
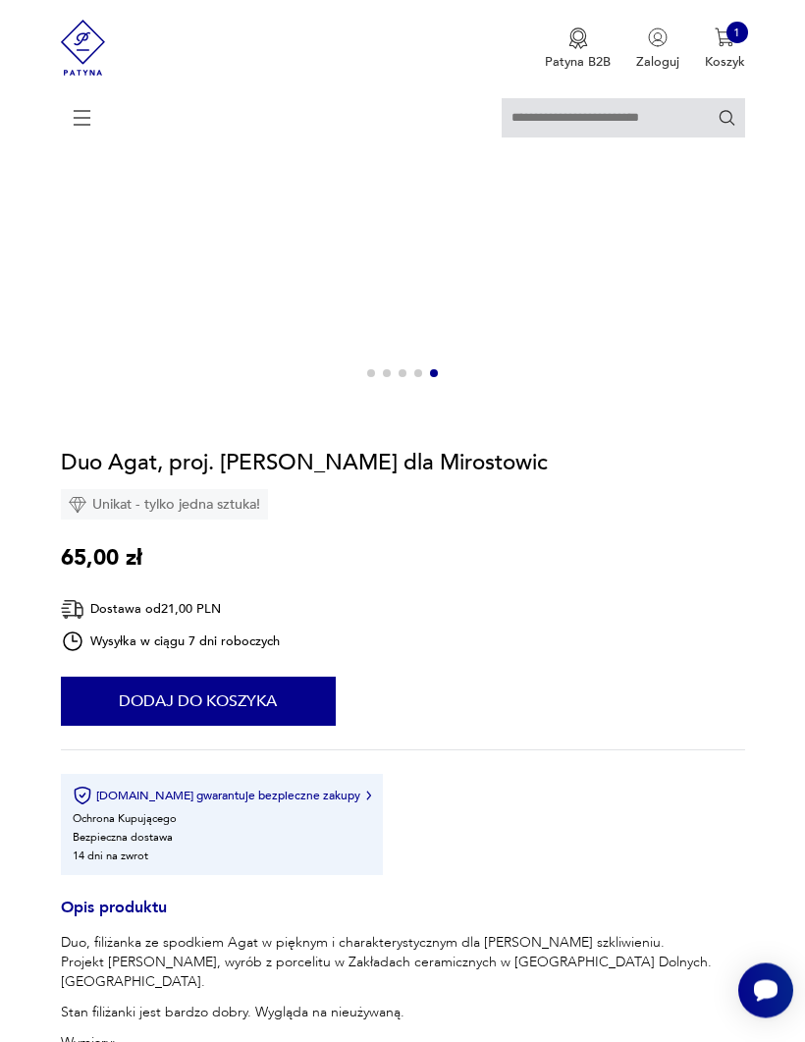
scroll to position [723, 0]
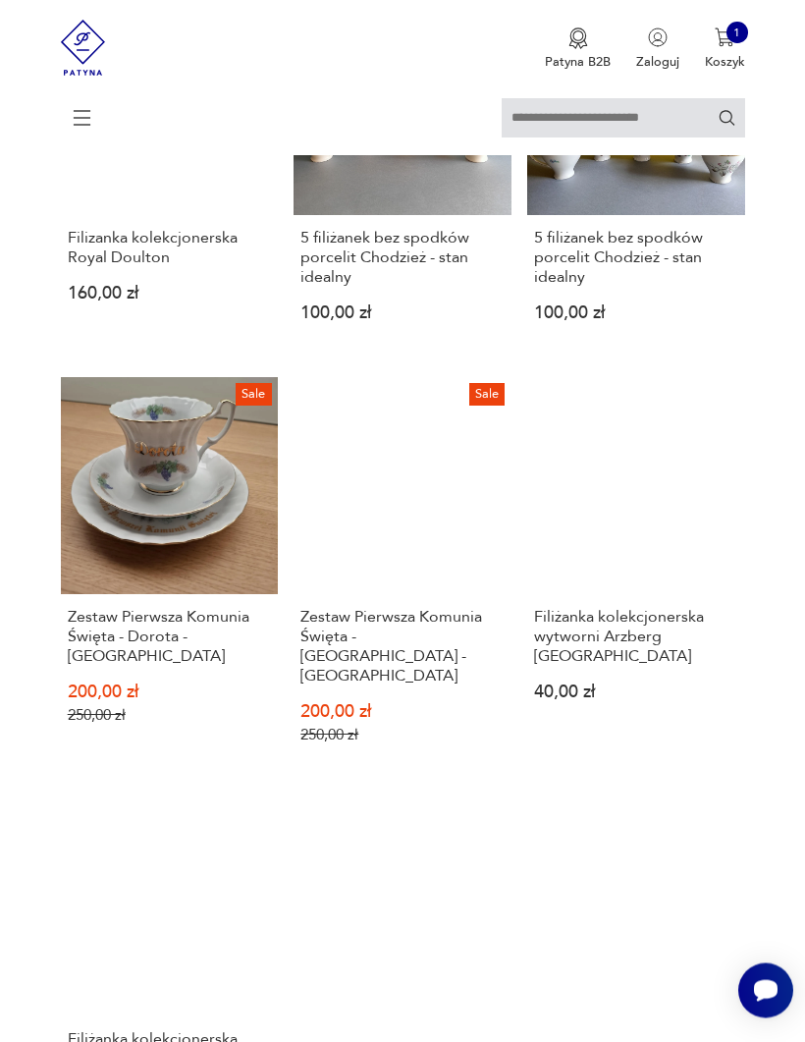
scroll to position [1892, 0]
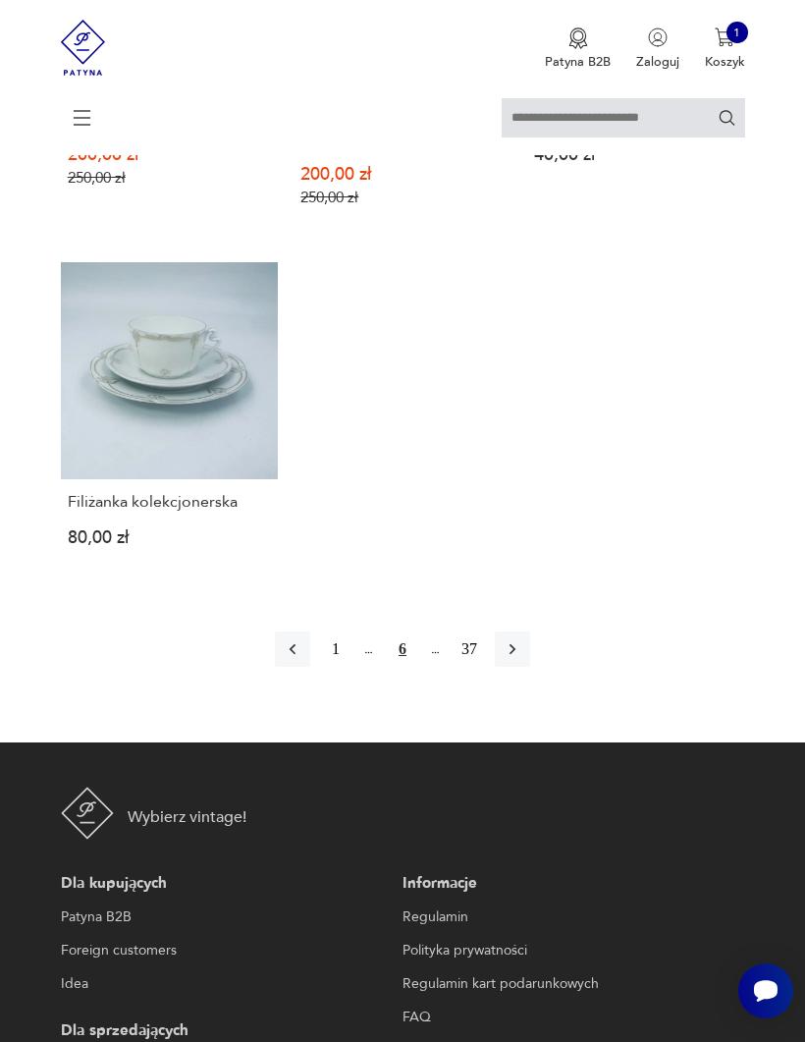
click at [522, 659] on icon "button" at bounding box center [513, 649] width 20 height 20
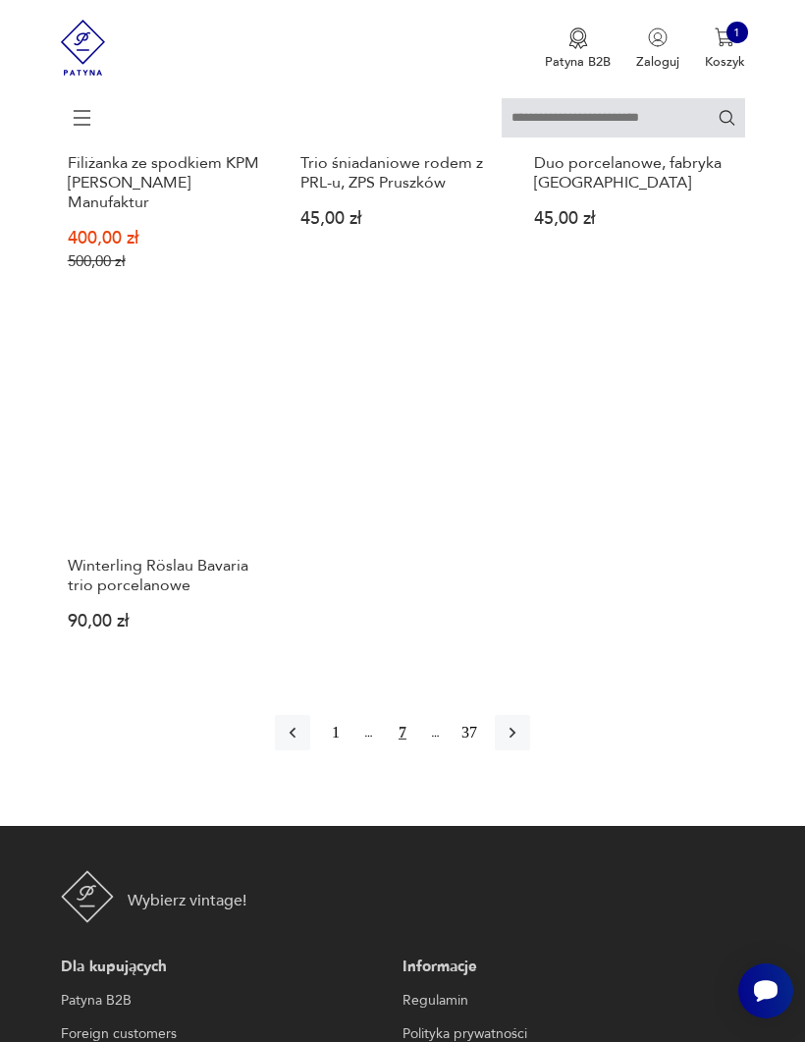
scroll to position [2301, 0]
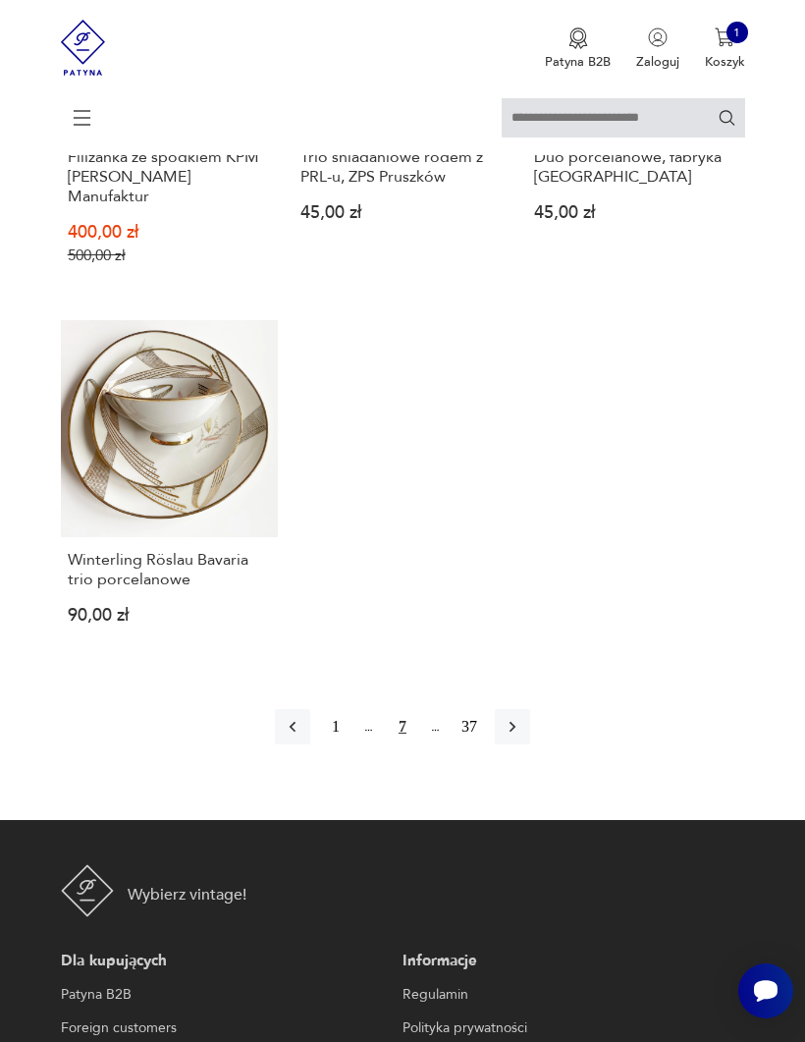
click at [530, 687] on button "button" at bounding box center [512, 726] width 35 height 35
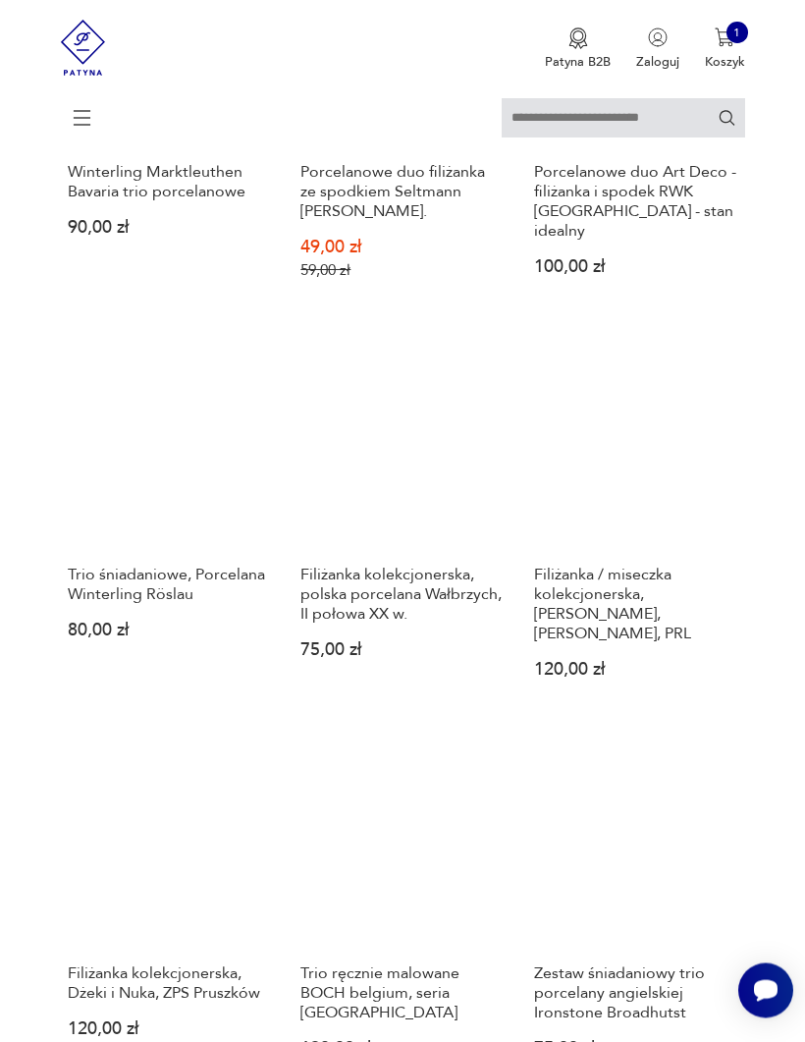
scroll to position [791, 0]
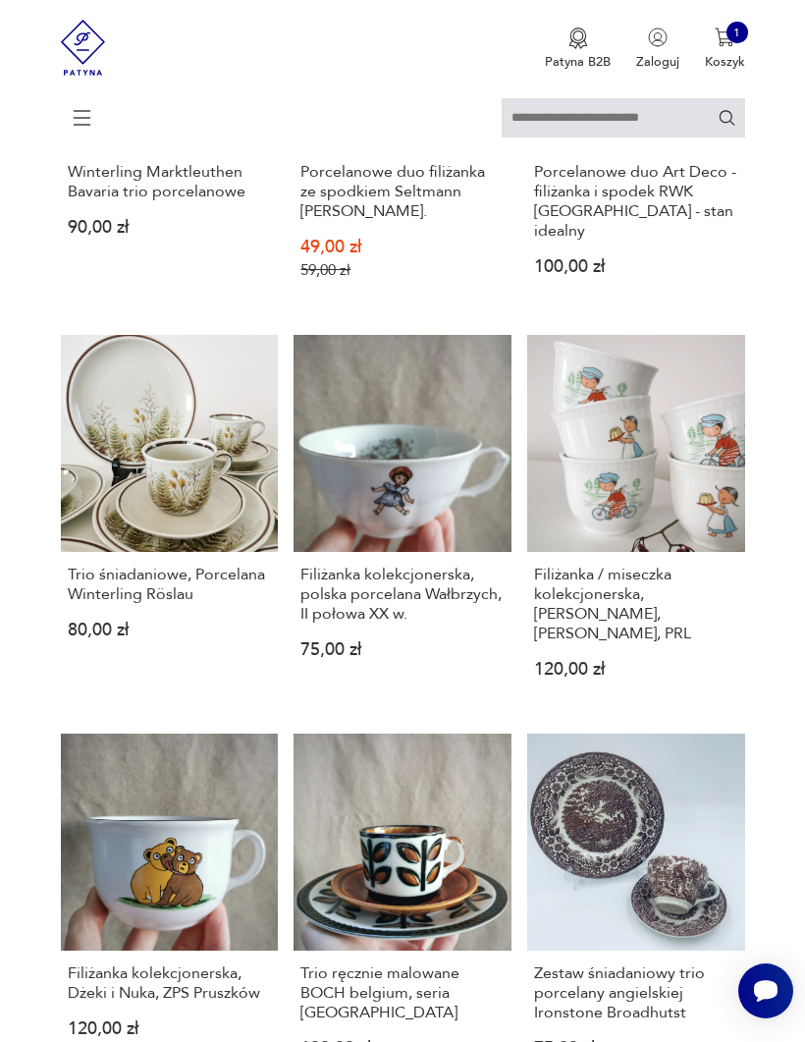
click at [621, 643] on h3 "Filiżanka / miseczka kolekcjonerska, [PERSON_NAME], [PERSON_NAME], PRL" at bounding box center [635, 604] width 203 height 79
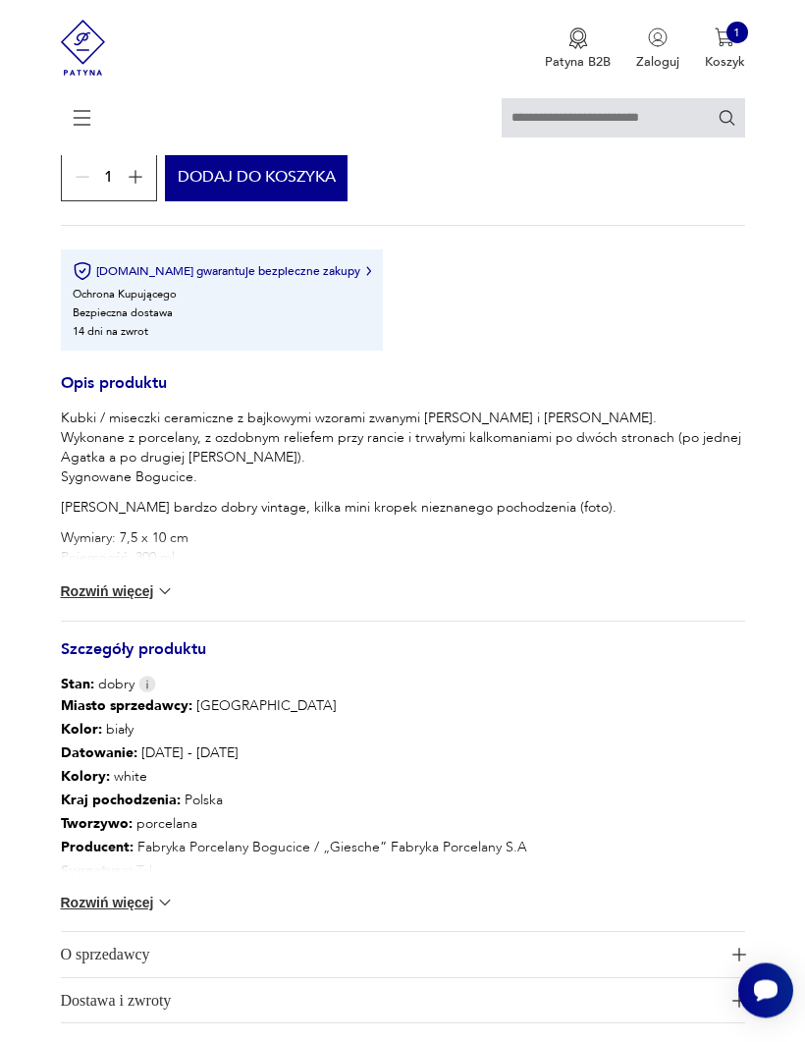
scroll to position [1216, 0]
click at [92, 601] on button "Rozwiń więcej" at bounding box center [118, 591] width 114 height 20
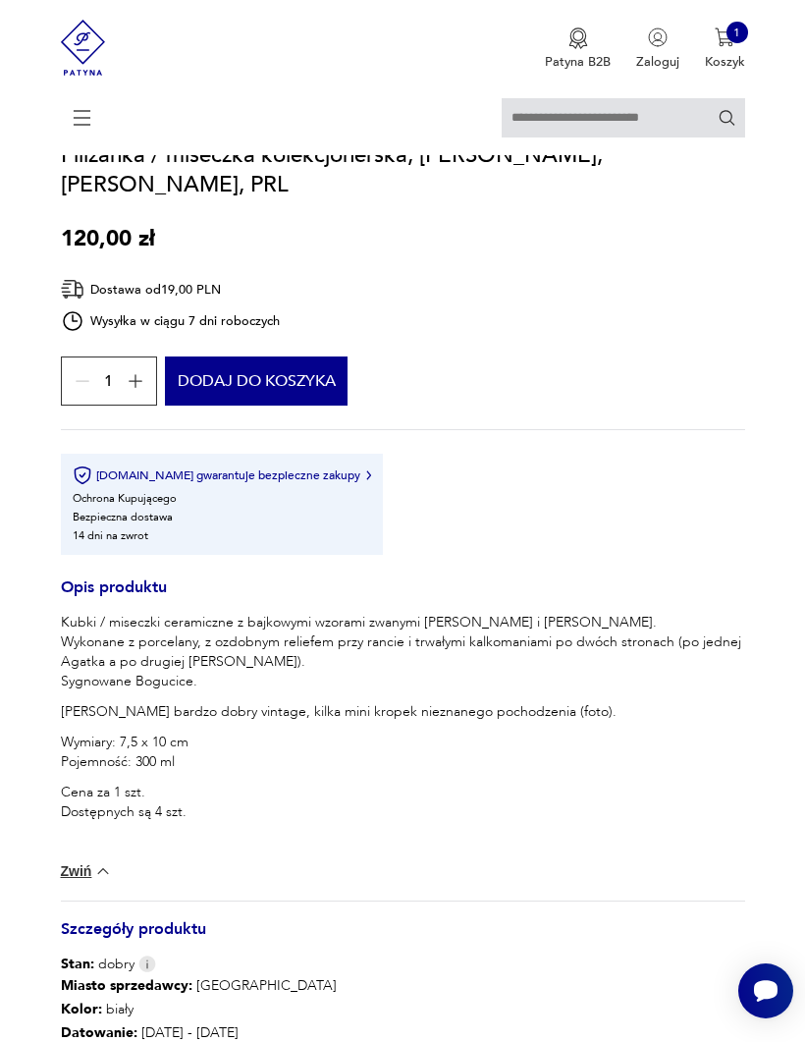
scroll to position [1011, 0]
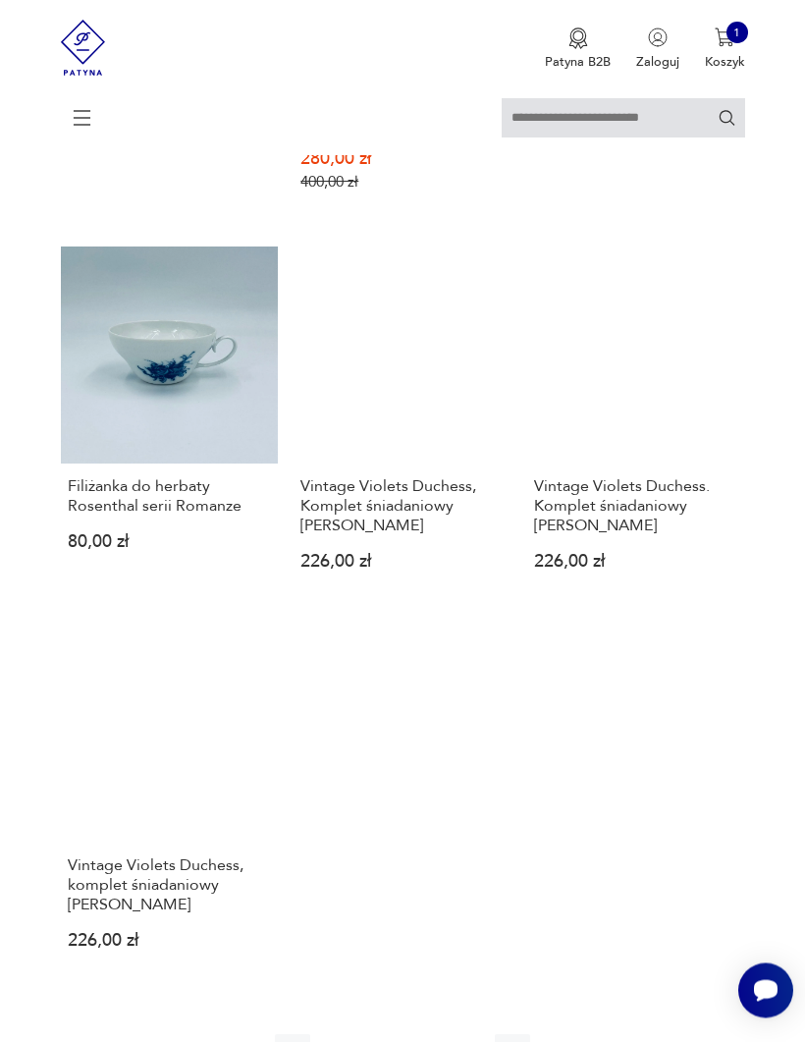
scroll to position [2083, 0]
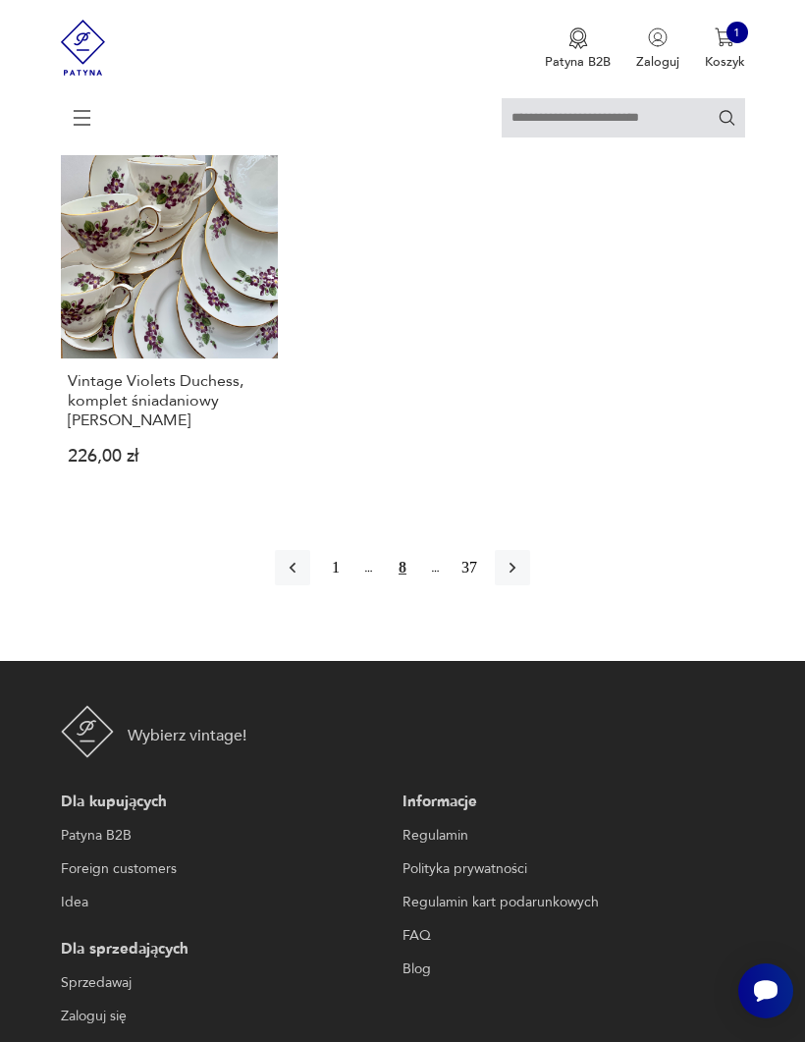
click at [530, 585] on button "button" at bounding box center [512, 567] width 35 height 35
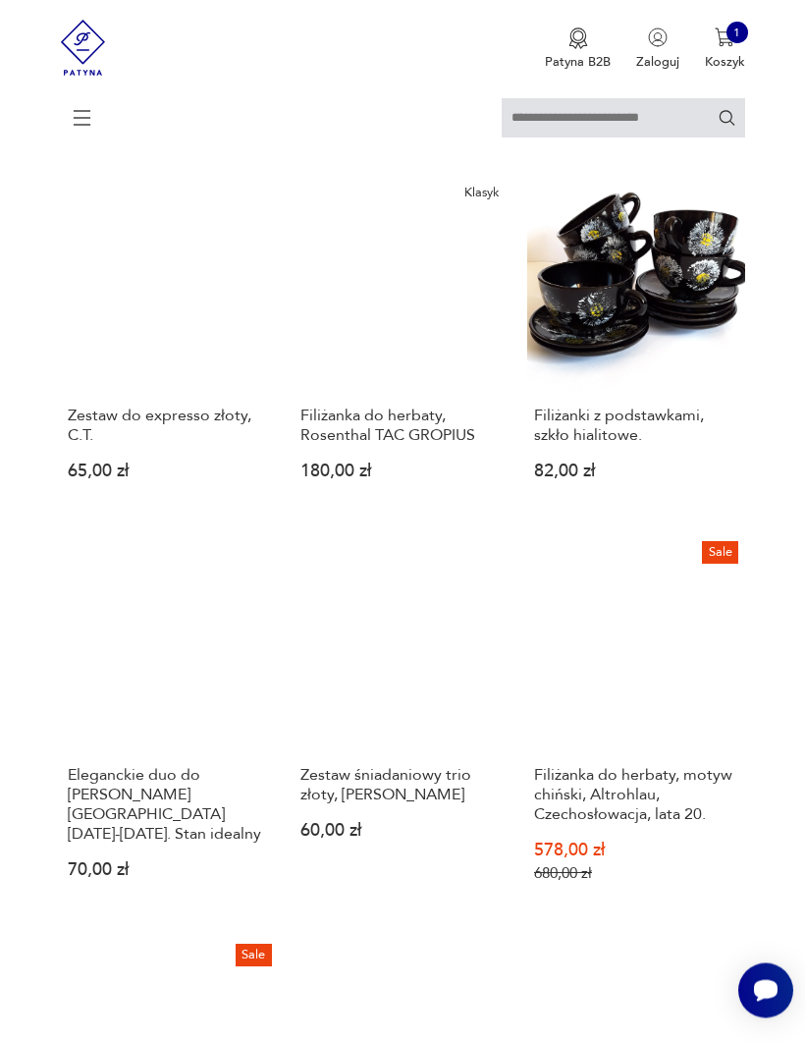
scroll to position [1665, 0]
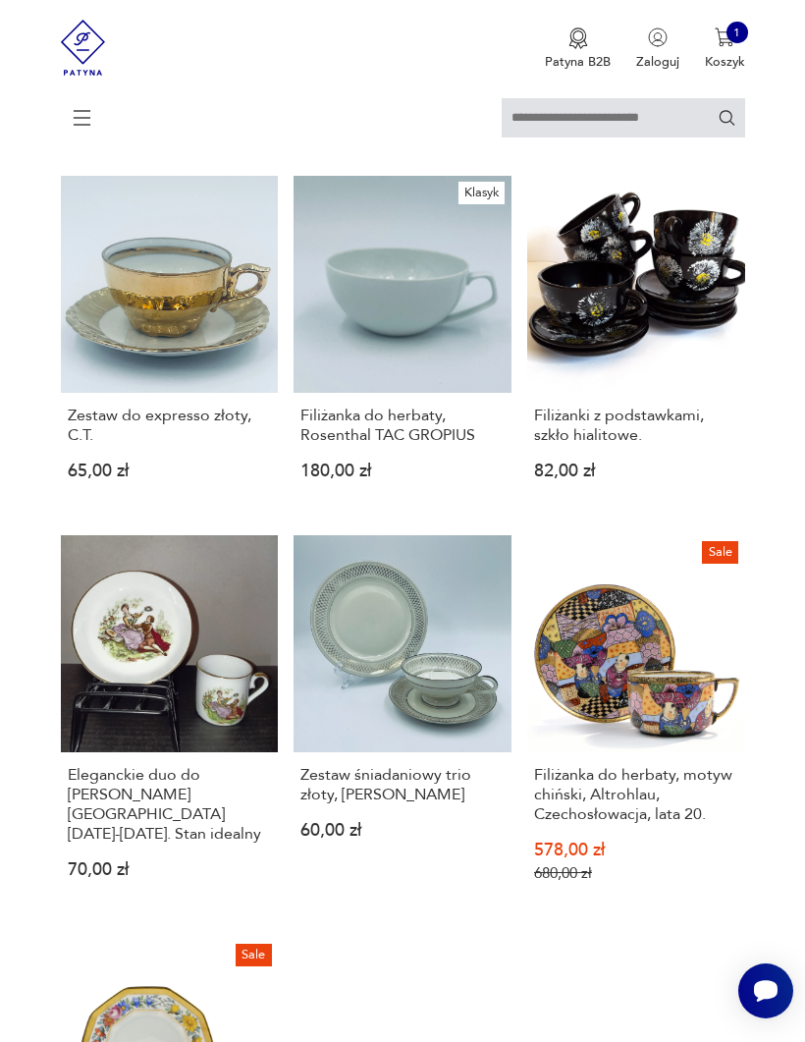
click at [603, 445] on h3 "Filiżanki z podstawkami, szkło hialitowe." at bounding box center [635, 424] width 203 height 39
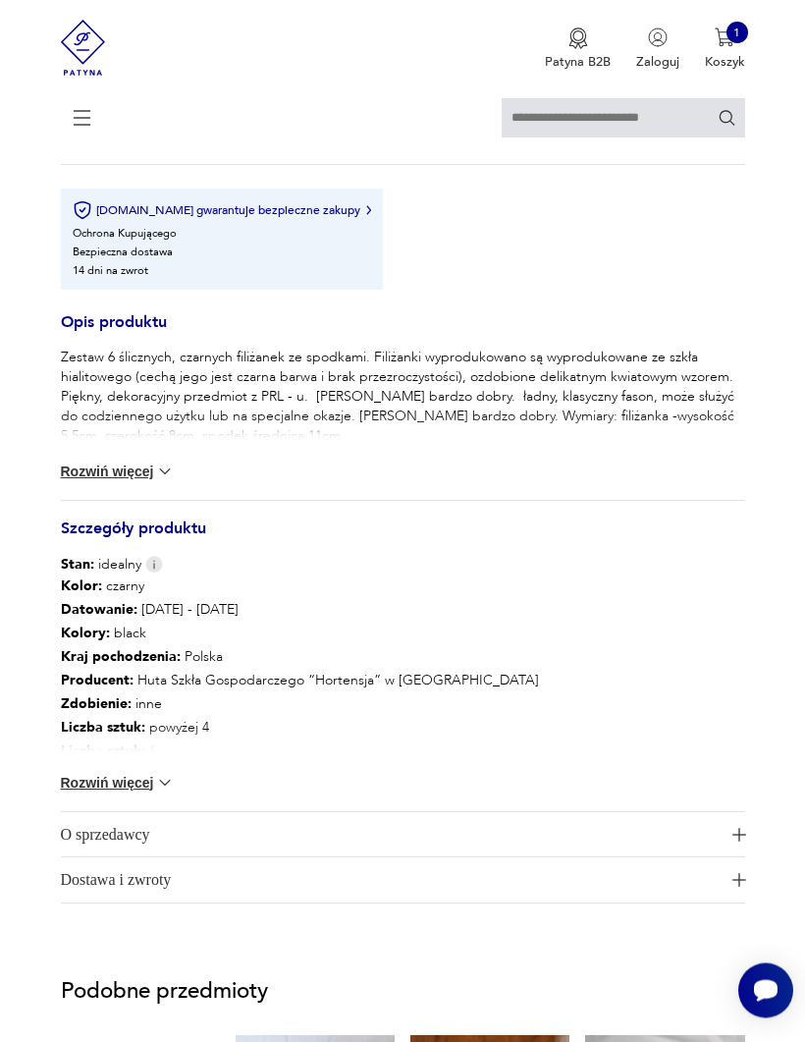
click at [85, 482] on button "Rozwiń więcej" at bounding box center [118, 472] width 114 height 20
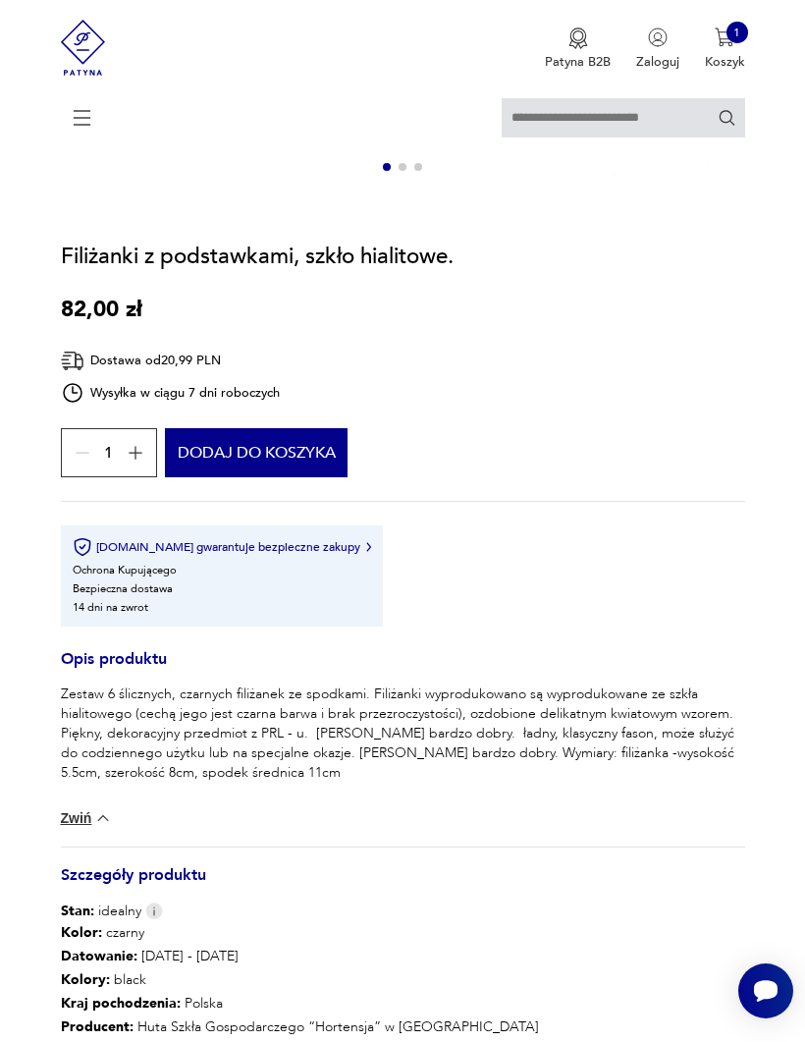
scroll to position [909, 0]
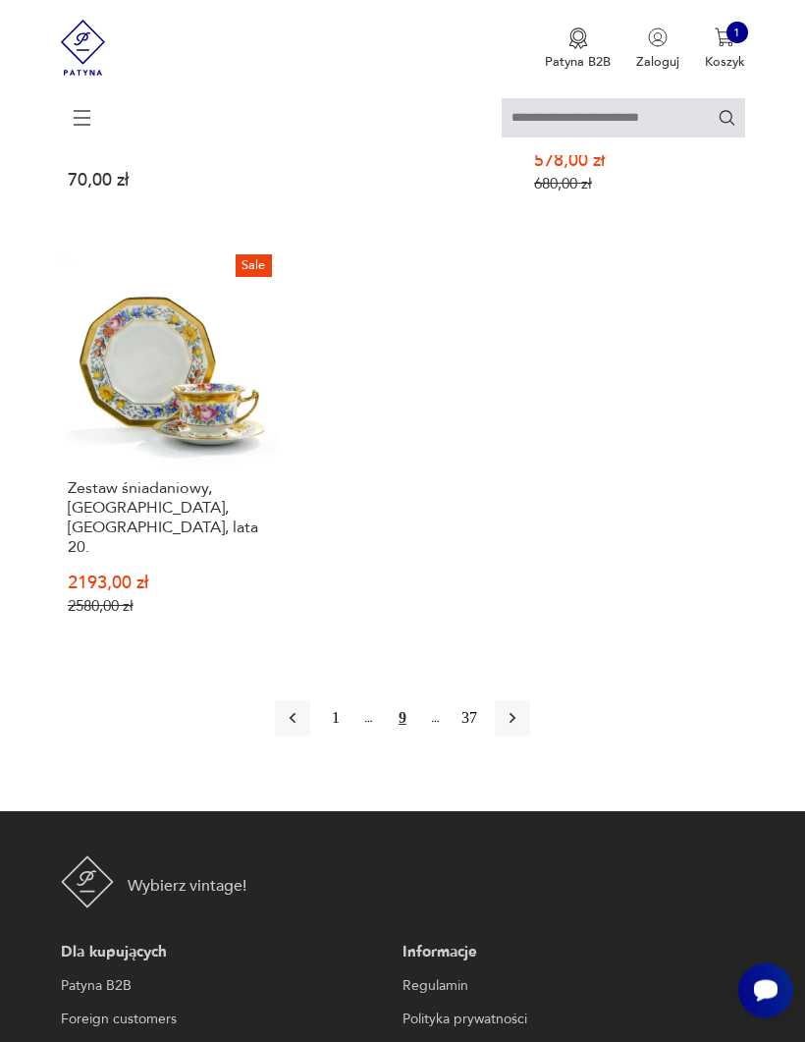
scroll to position [2354, 0]
click at [530, 687] on button "button" at bounding box center [512, 717] width 35 height 35
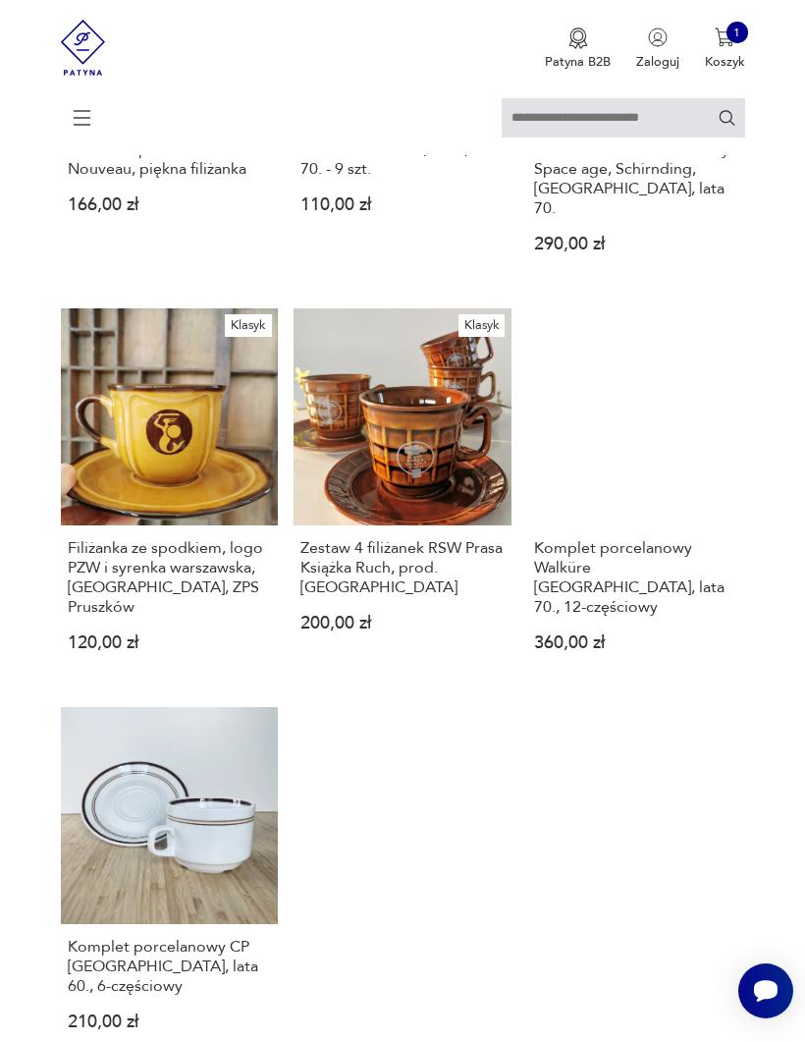
scroll to position [2074, 0]
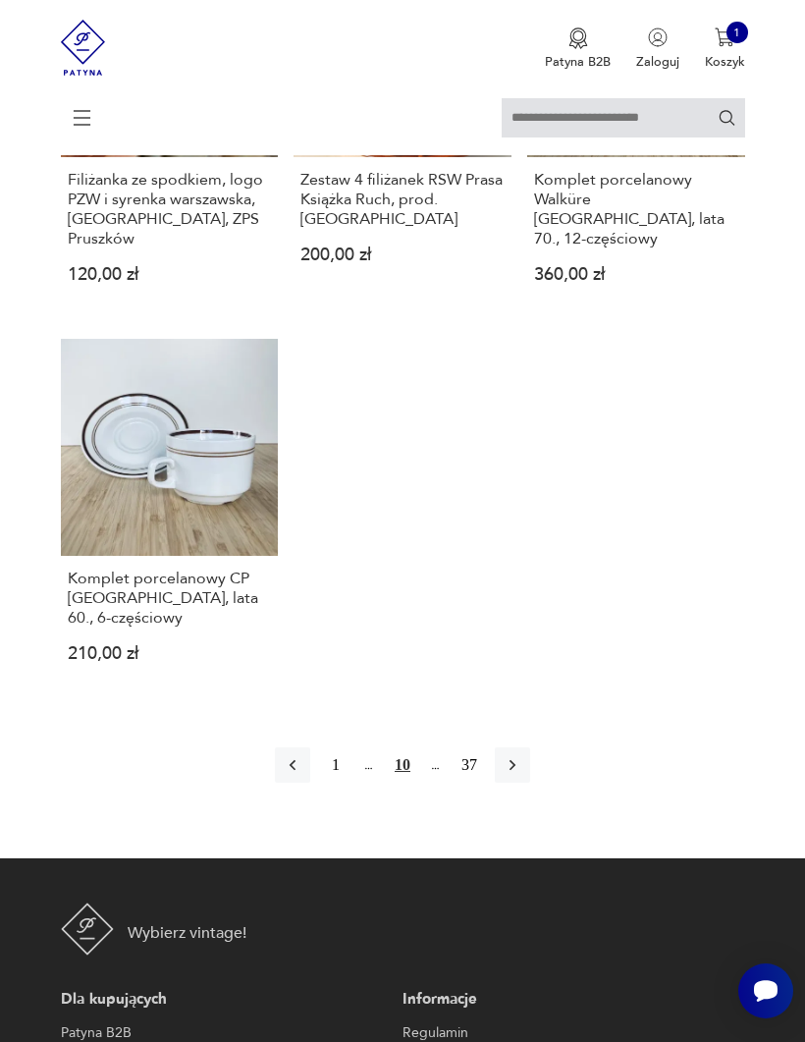
click at [530, 687] on button "button" at bounding box center [512, 764] width 35 height 35
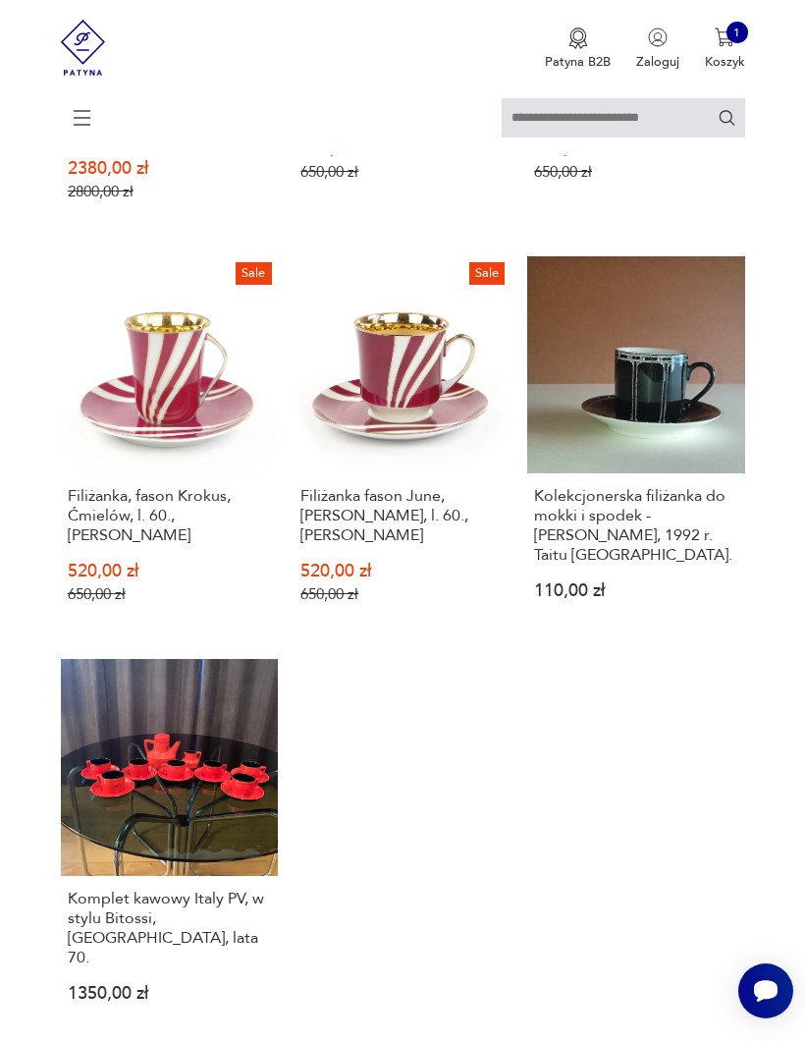
scroll to position [2175, 0]
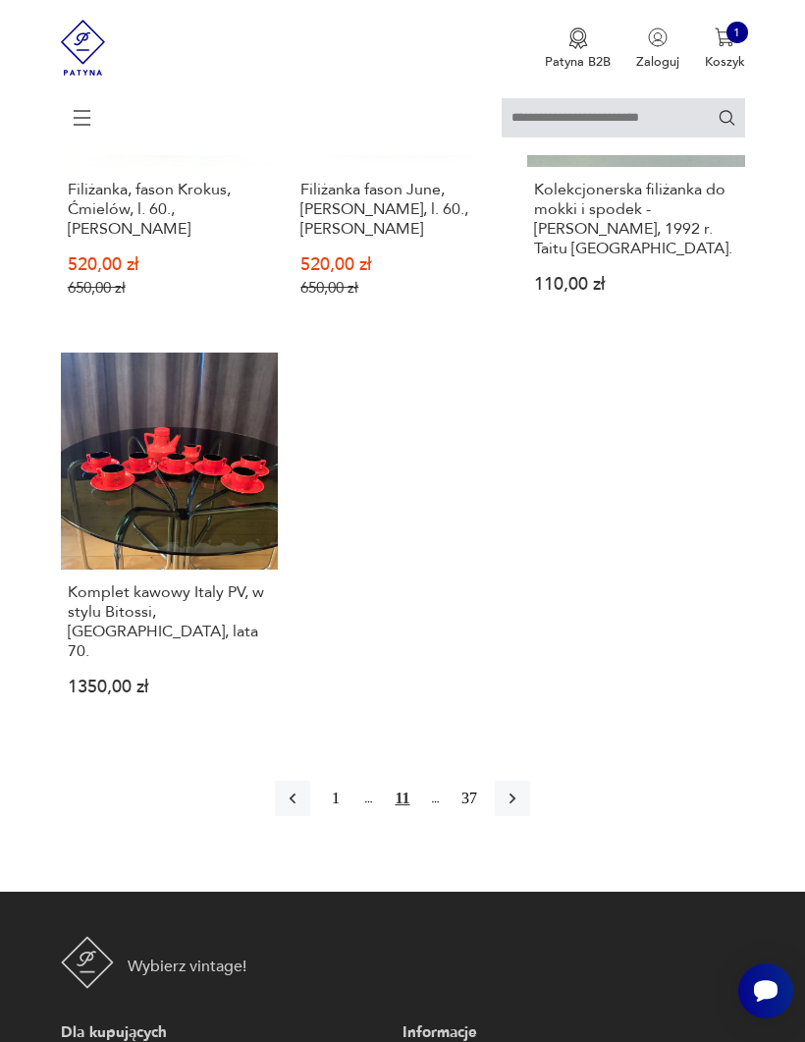
click at [530, 687] on button "button" at bounding box center [512, 798] width 35 height 35
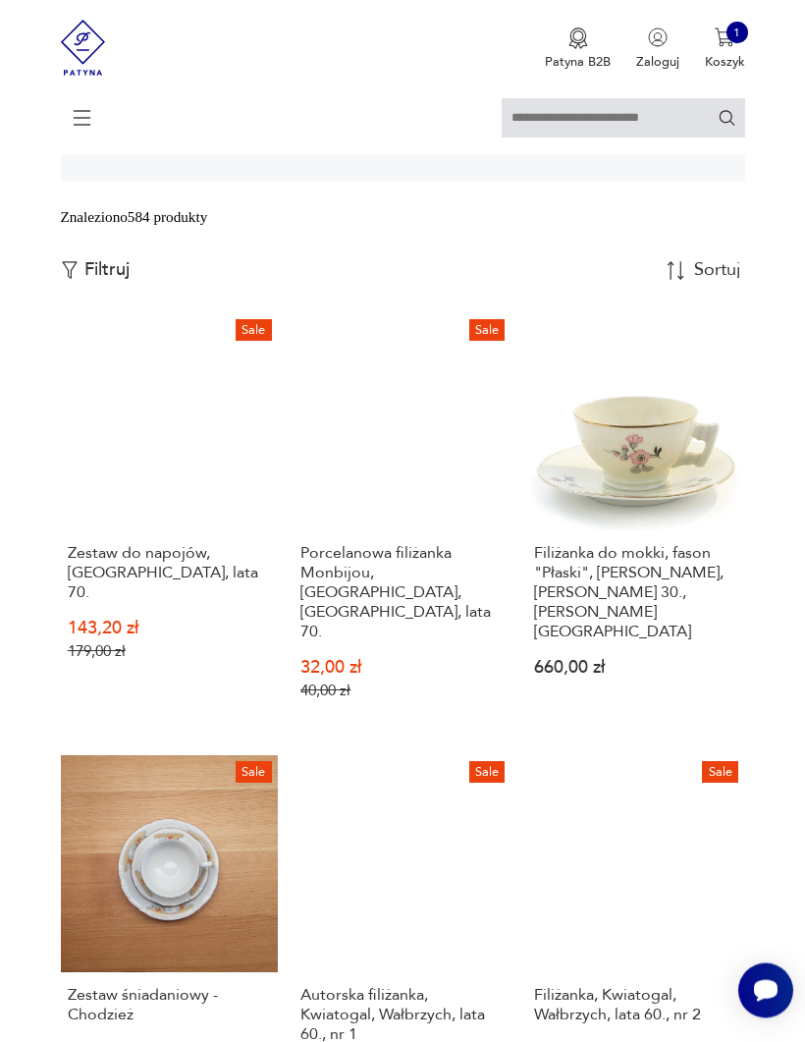
scroll to position [410, 0]
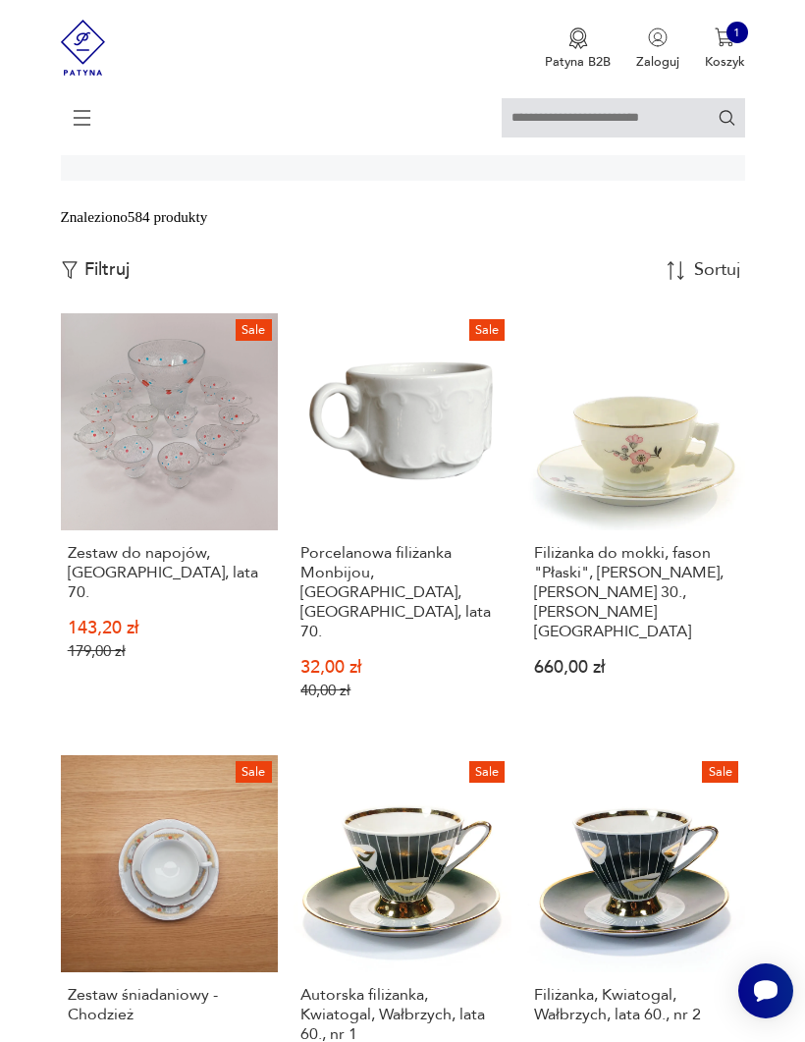
click at [107, 602] on h3 "Zestaw do napojów, [GEOGRAPHIC_DATA], lata 70." at bounding box center [169, 572] width 203 height 59
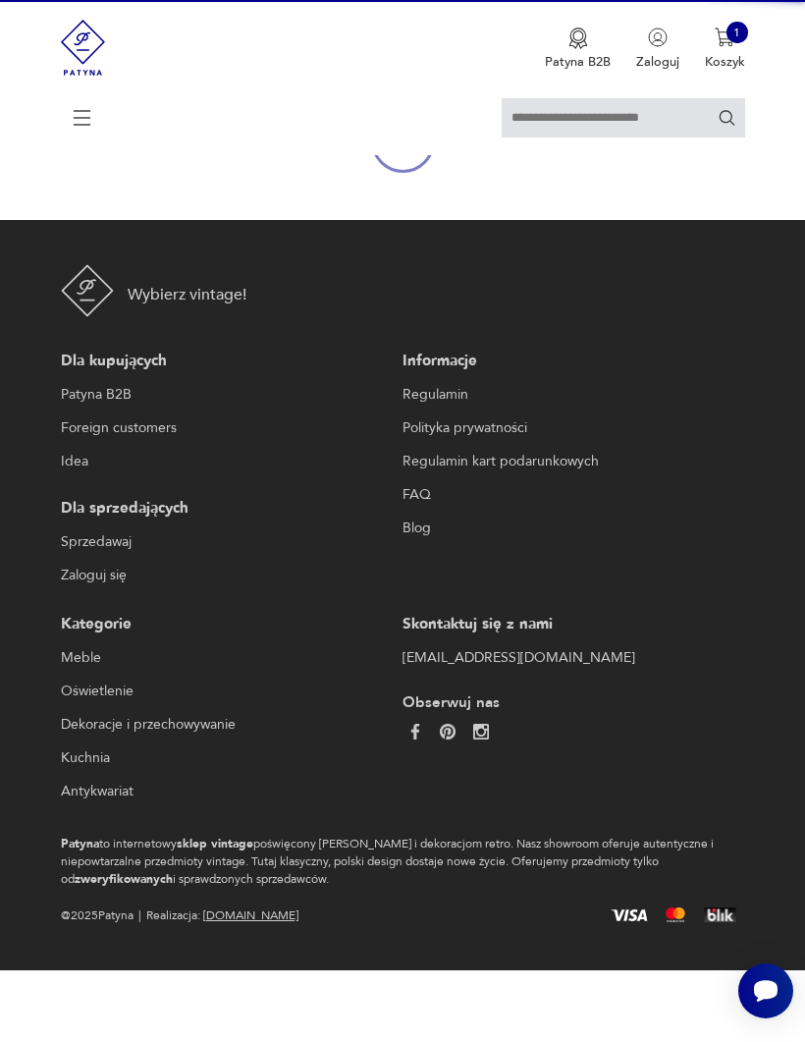
scroll to position [190, 0]
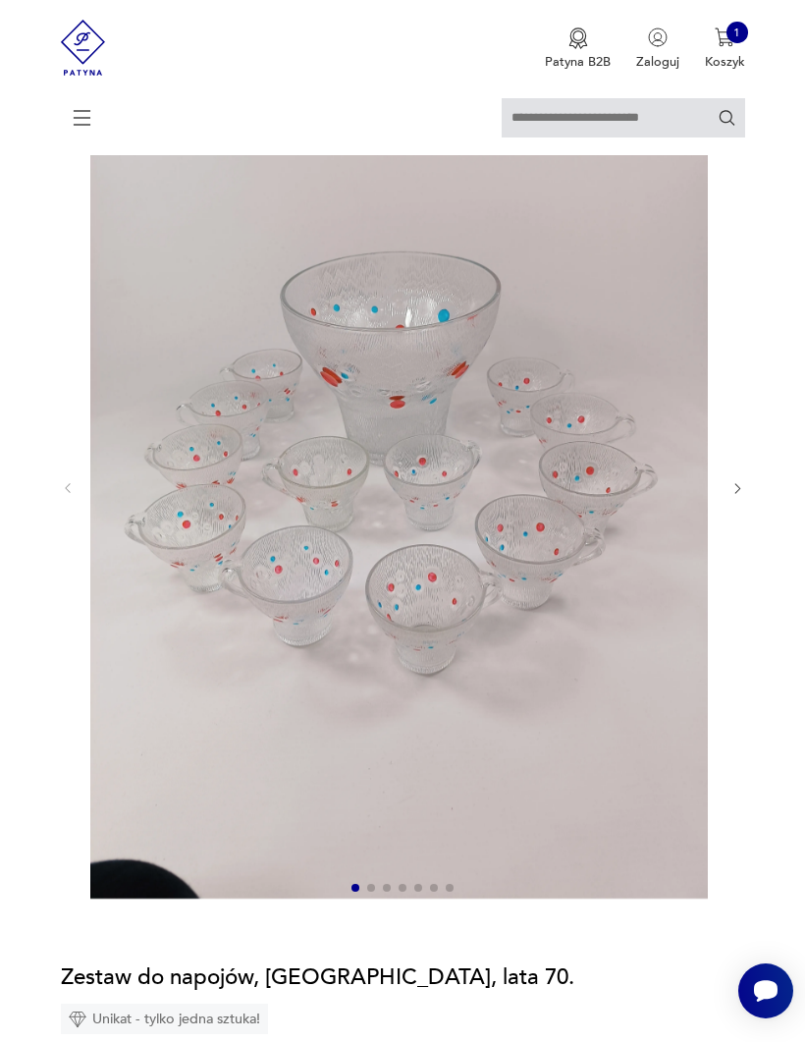
click at [570, 670] on img at bounding box center [399, 487] width 618 height 824
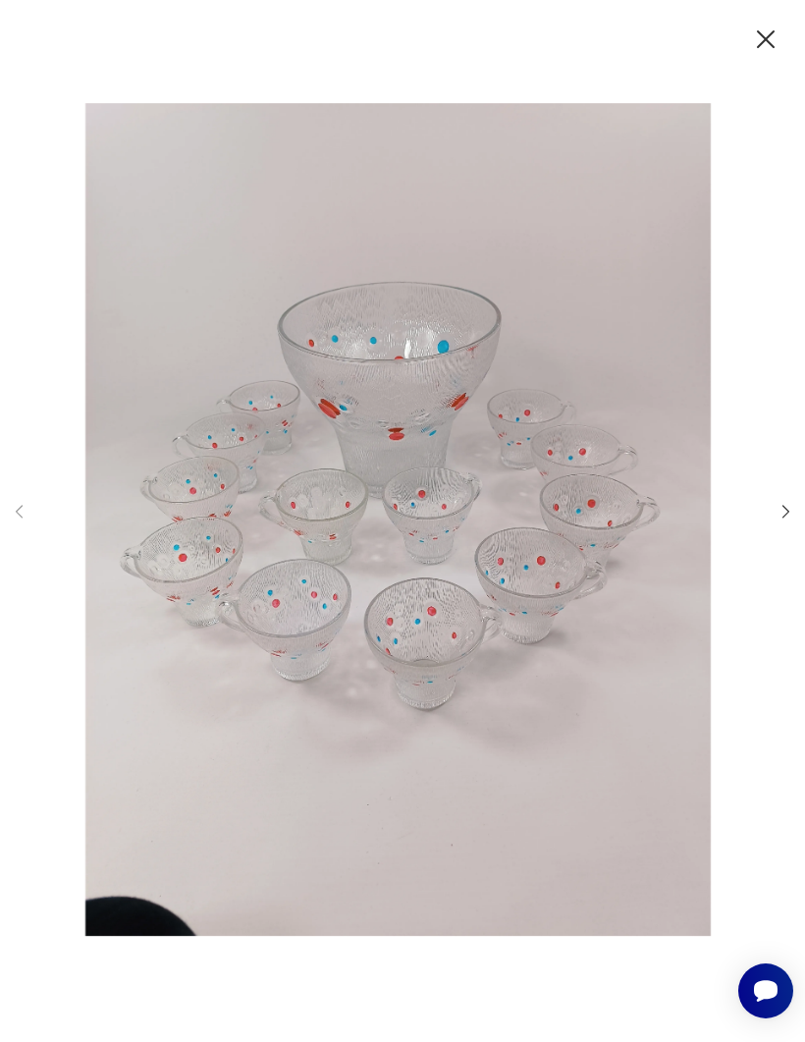
click at [775, 602] on div at bounding box center [402, 521] width 785 height 836
click at [777, 520] on icon "button" at bounding box center [786, 511] width 19 height 19
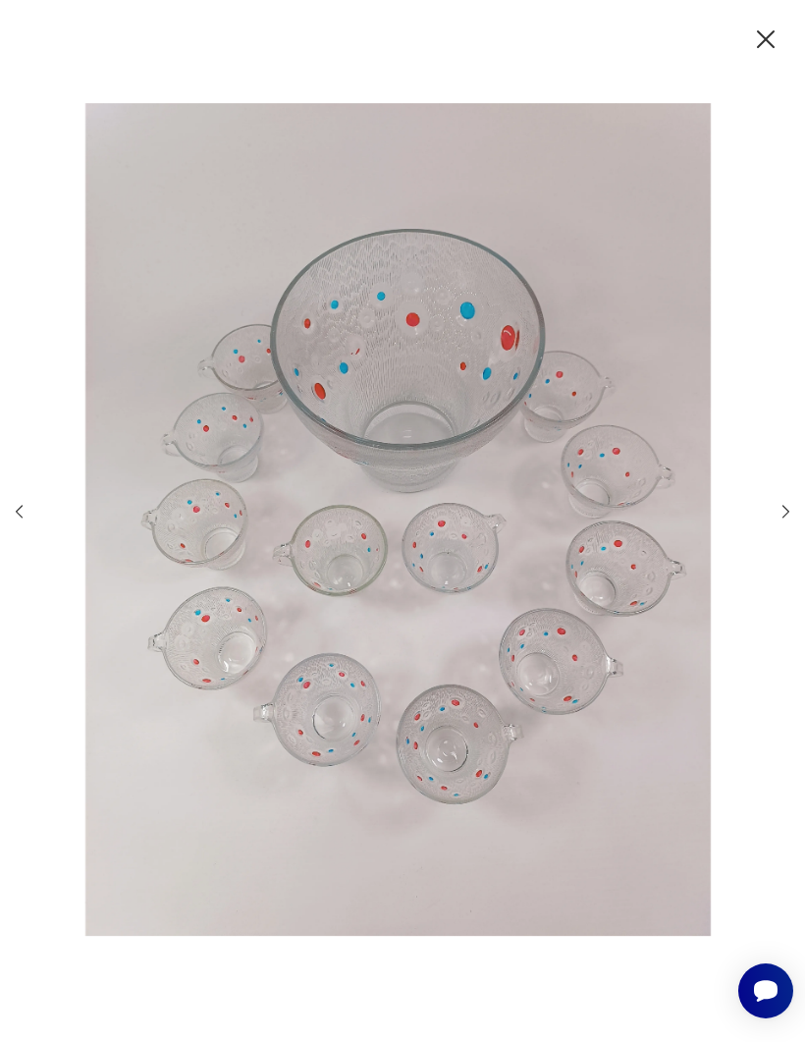
click at [752, 553] on img at bounding box center [398, 520] width 708 height 834
click at [777, 520] on icon "button" at bounding box center [786, 511] width 19 height 19
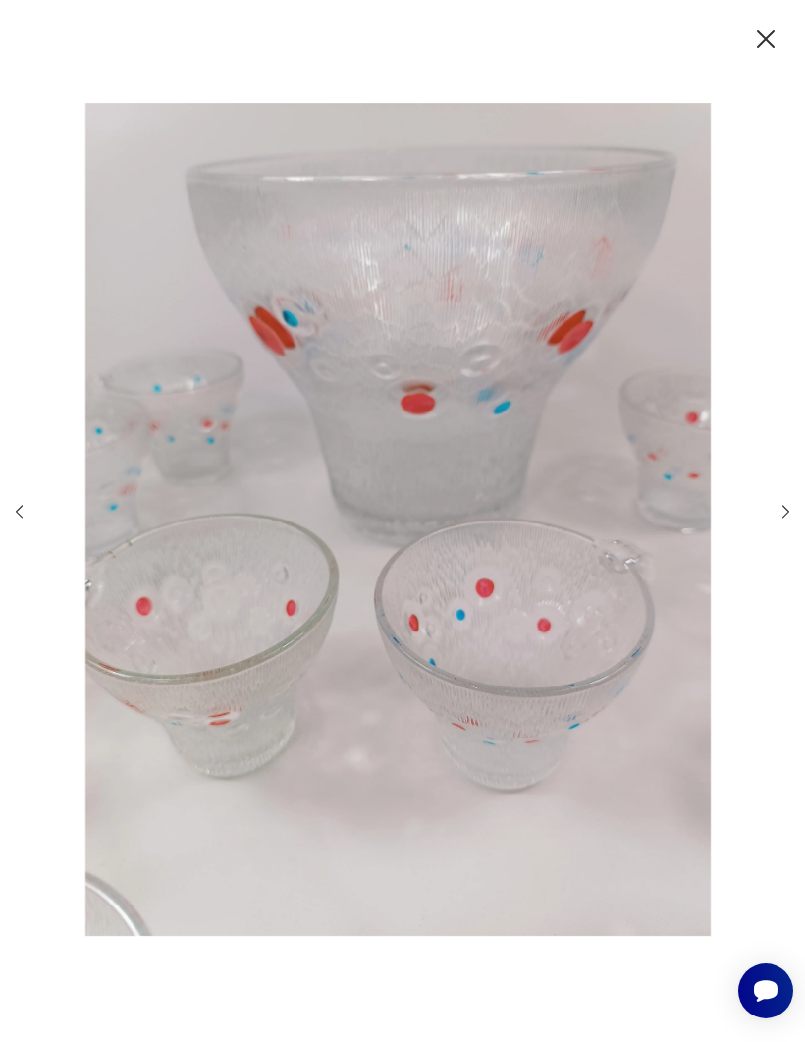
click at [779, 520] on icon "button" at bounding box center [786, 511] width 19 height 19
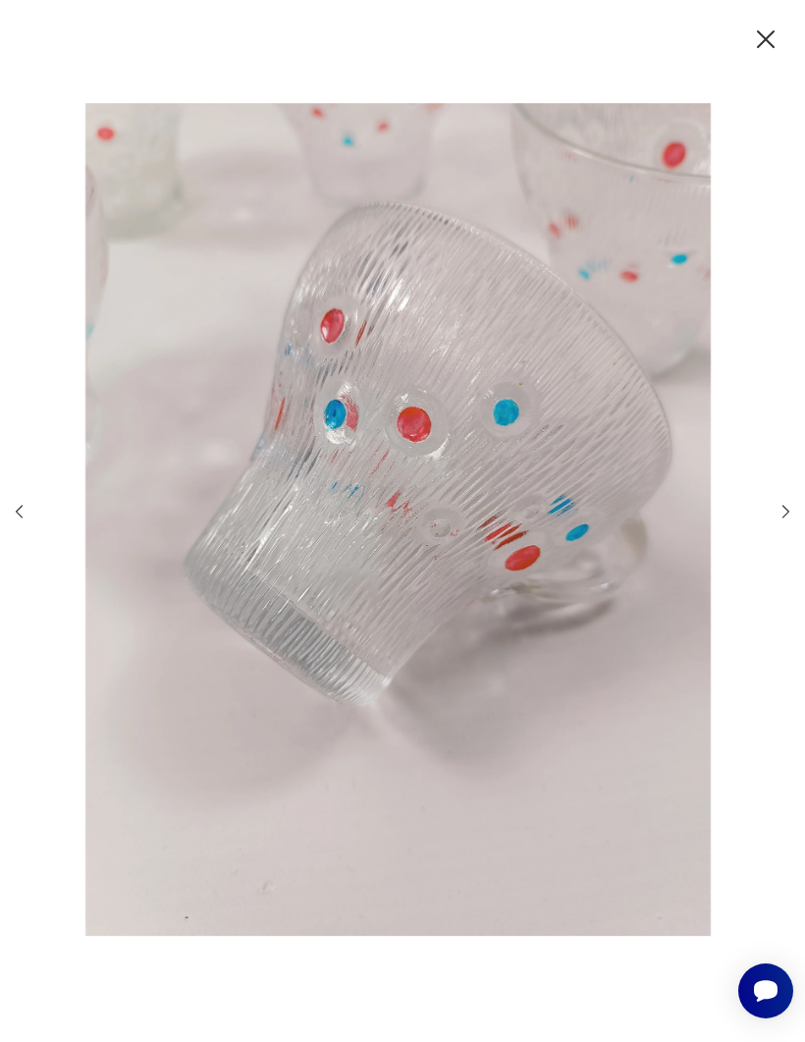
click at [777, 520] on icon "button" at bounding box center [786, 511] width 19 height 19
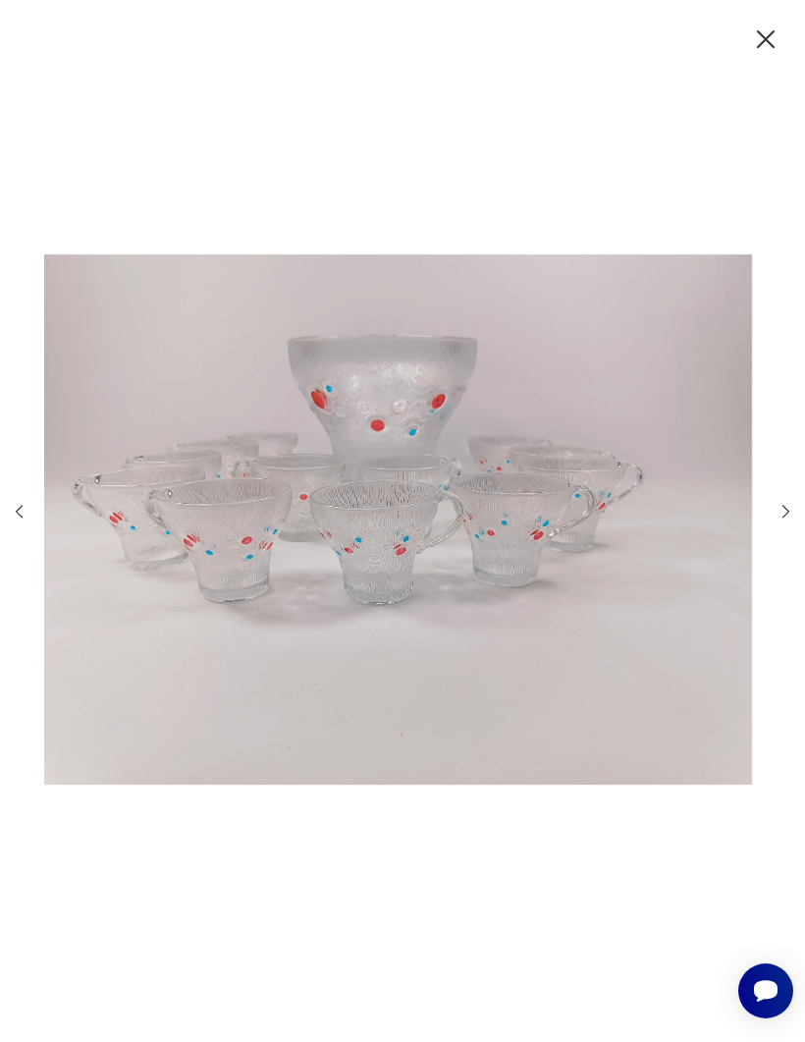
click at [777, 520] on icon "button" at bounding box center [786, 511] width 19 height 19
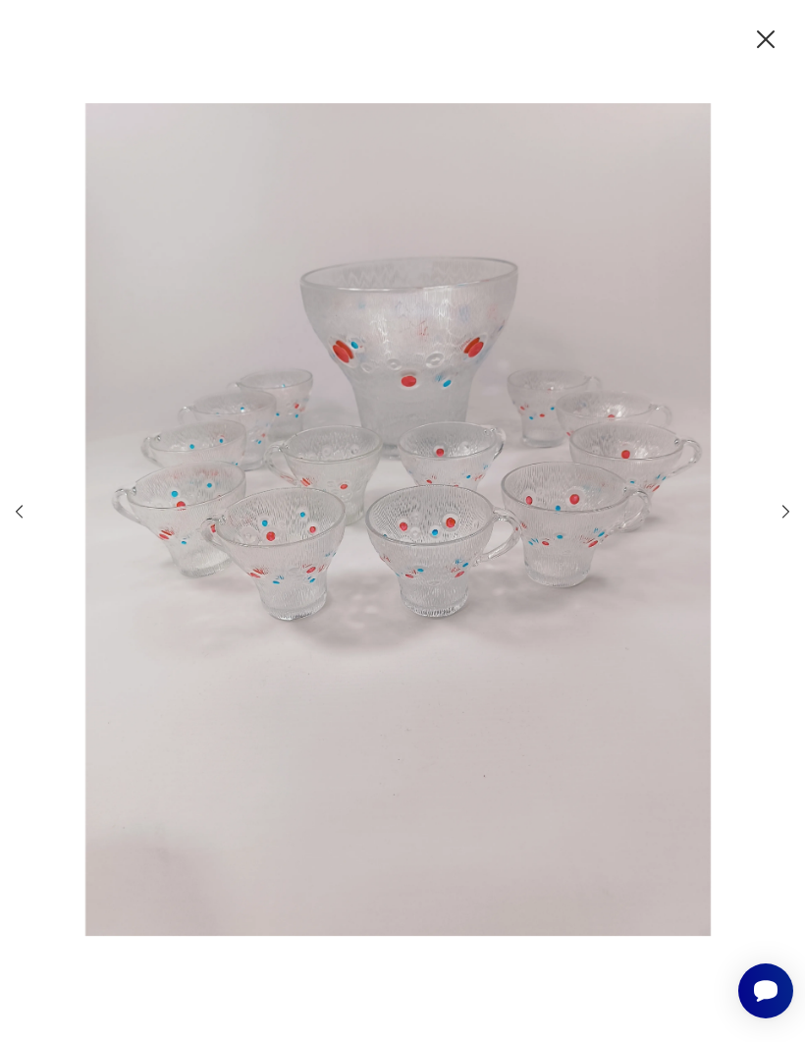
click at [760, 45] on icon "button" at bounding box center [766, 39] width 18 height 18
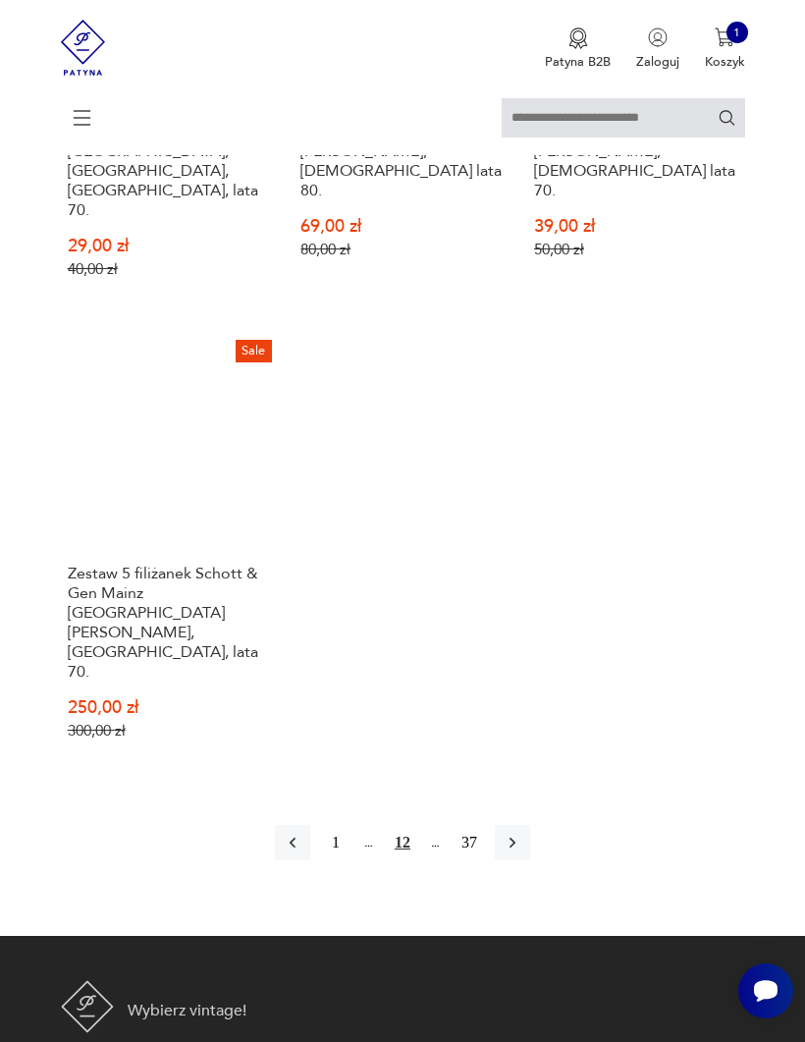
scroll to position [2502, 0]
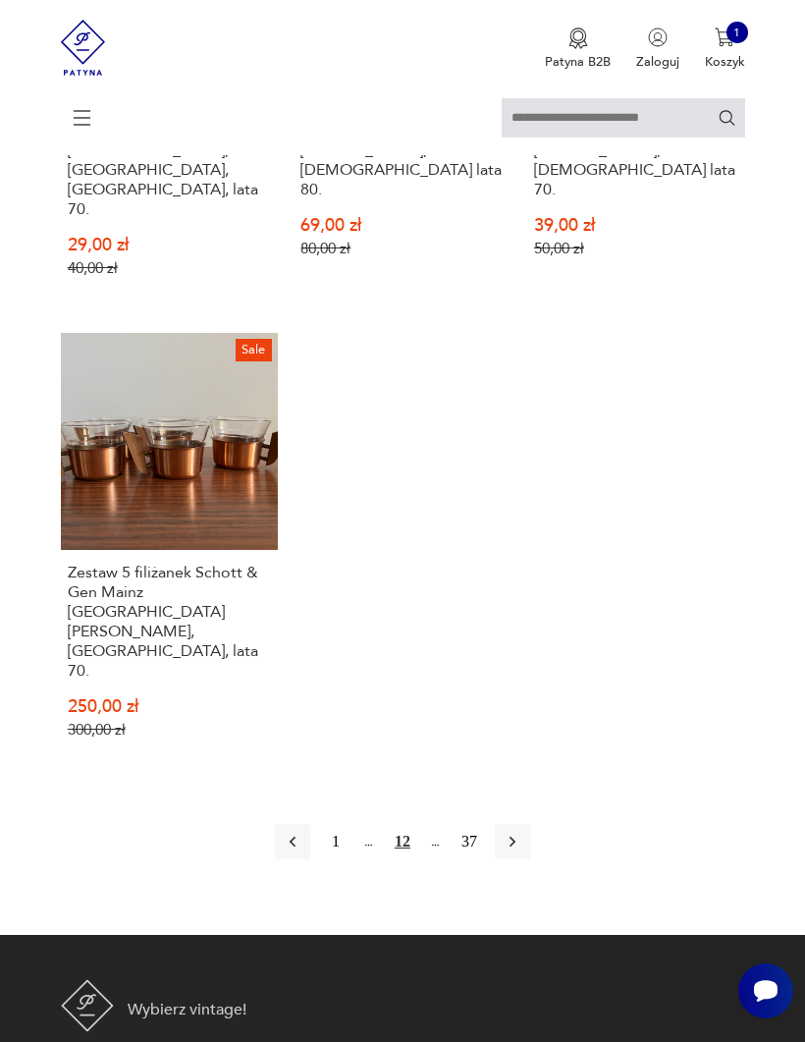
click at [530, 687] on button "button" at bounding box center [512, 841] width 35 height 35
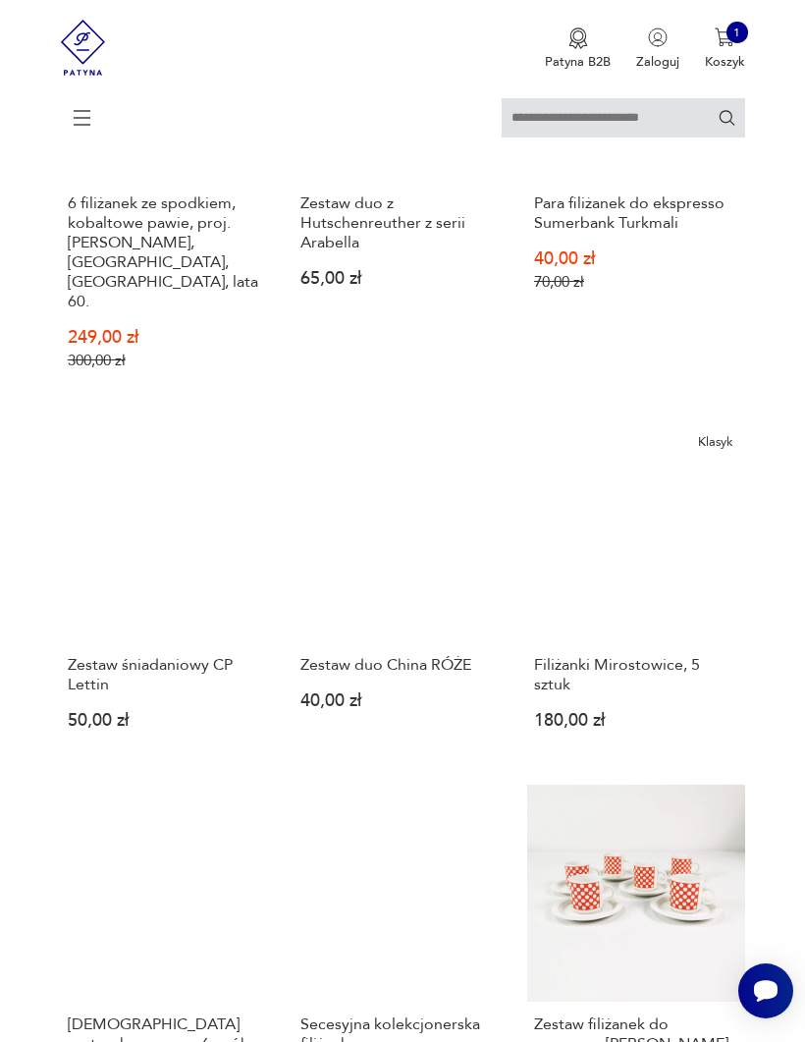
scroll to position [1658, 0]
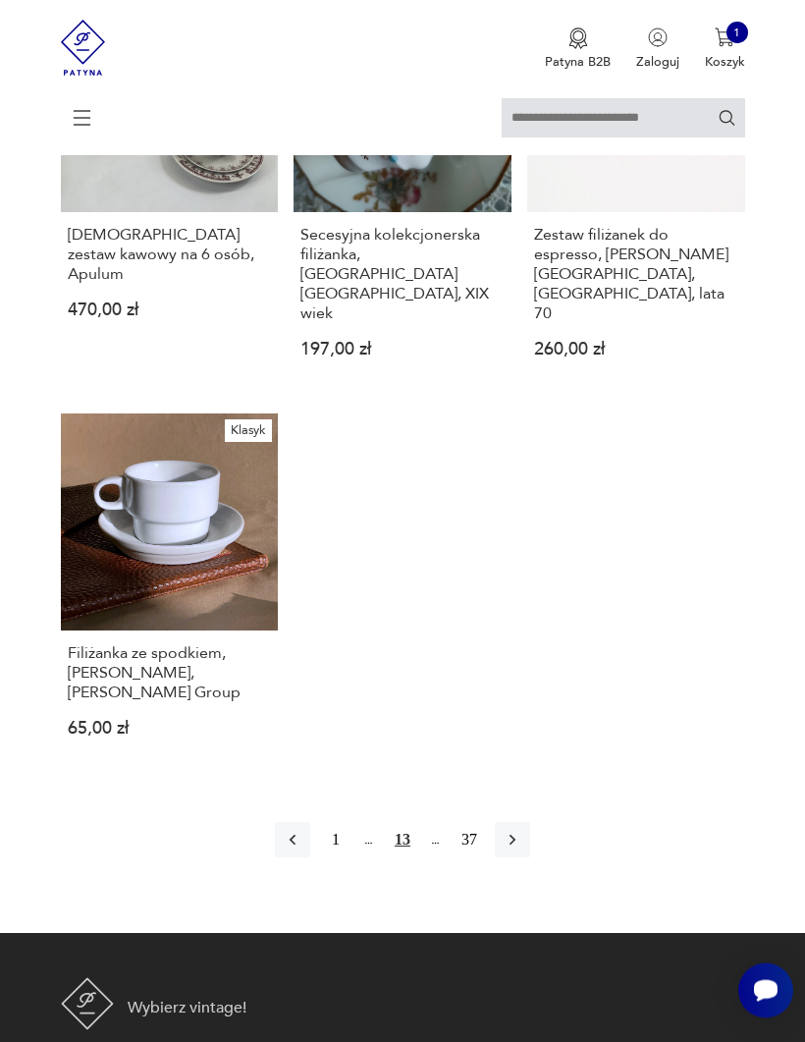
click at [530, 687] on button "button" at bounding box center [512, 840] width 35 height 35
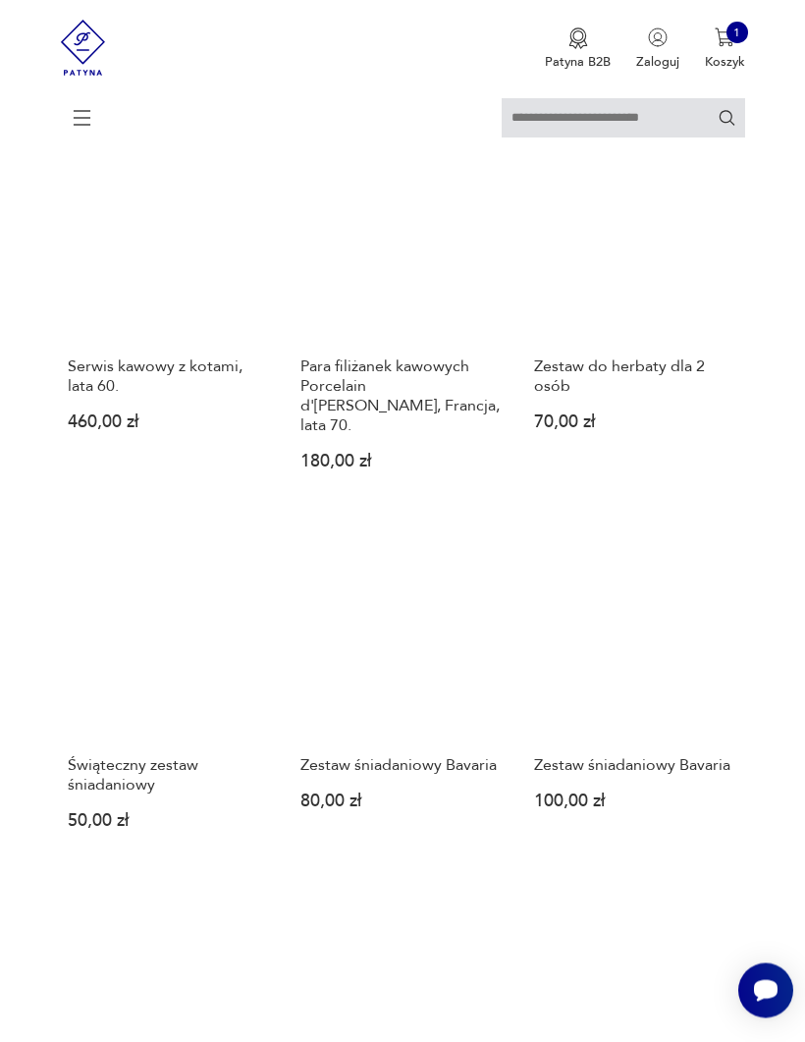
scroll to position [1798, 0]
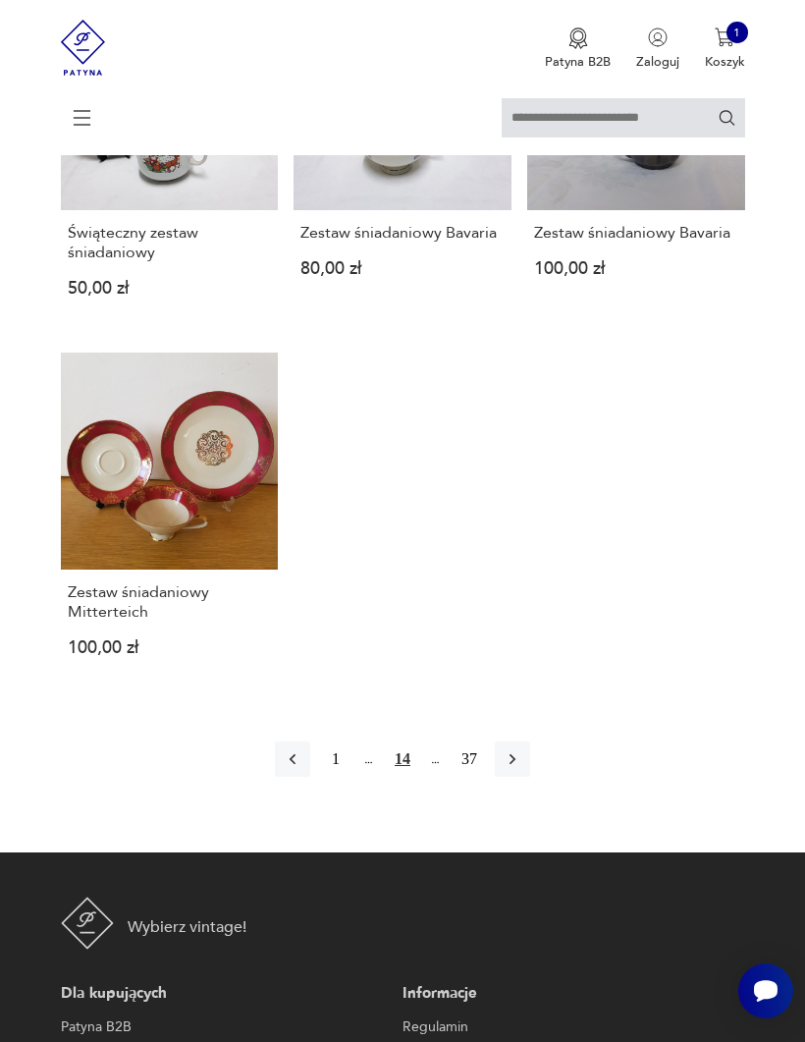
click at [530, 687] on button "button" at bounding box center [512, 758] width 35 height 35
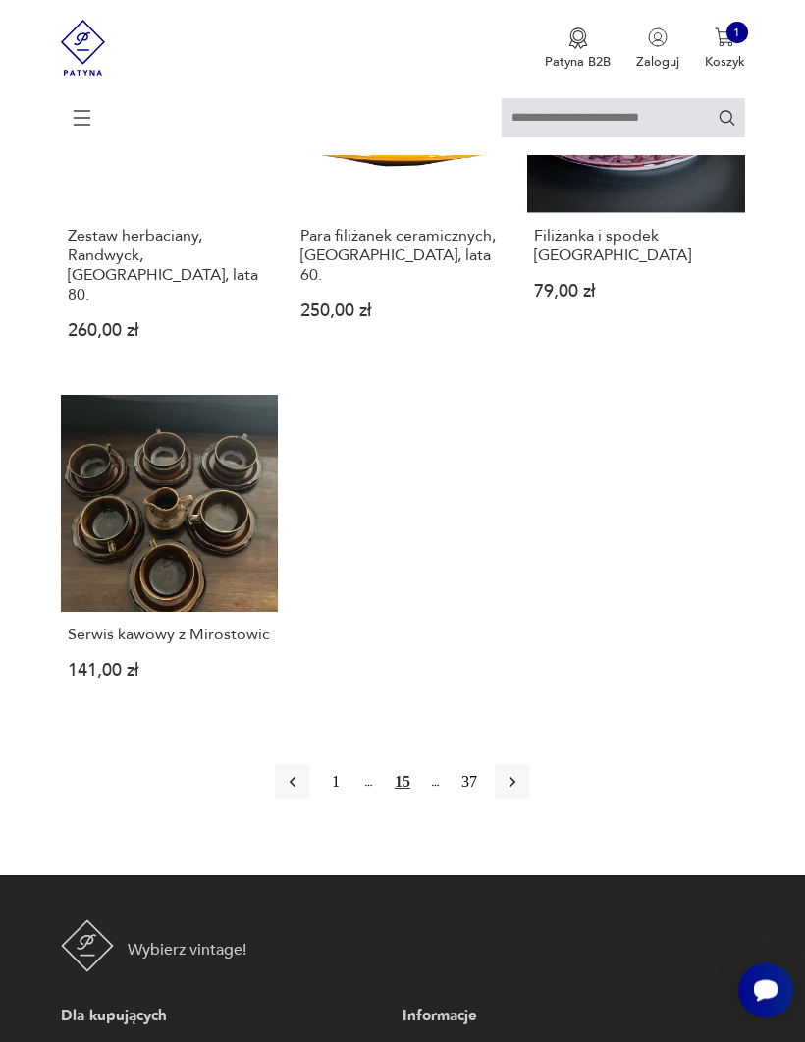
scroll to position [2263, 0]
click at [242, 617] on link "Serwis kawowy z Mirostowic 141,00 zł" at bounding box center [170, 552] width 218 height 314
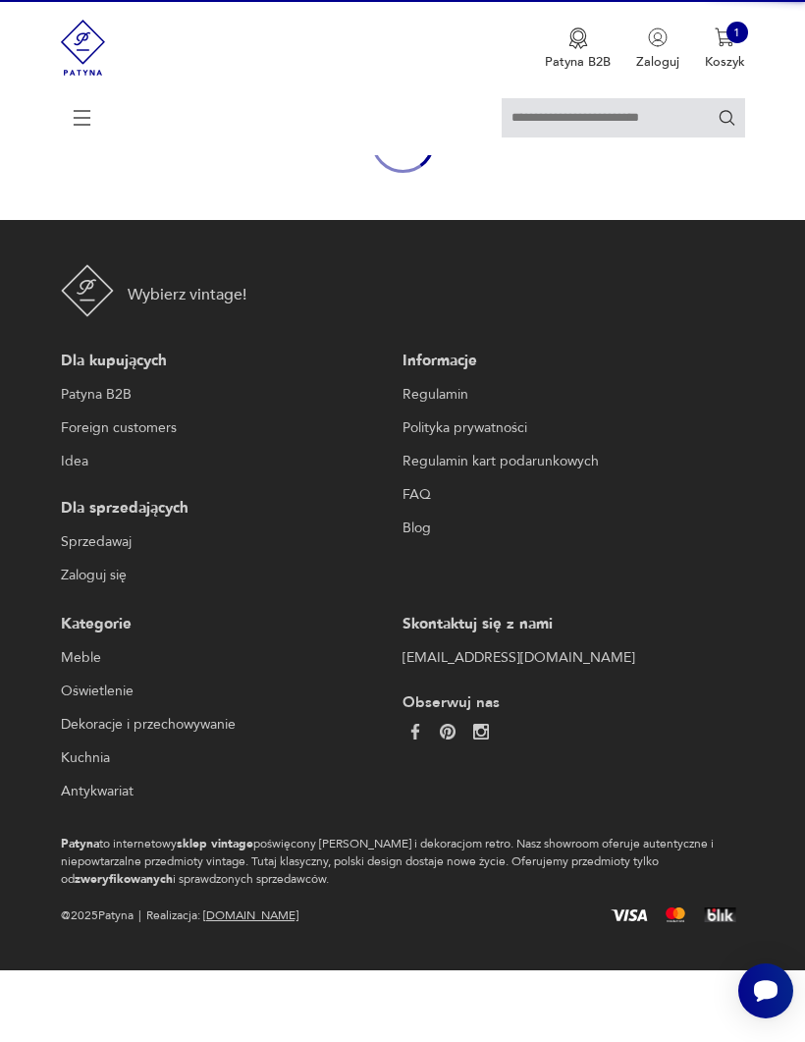
scroll to position [190, 0]
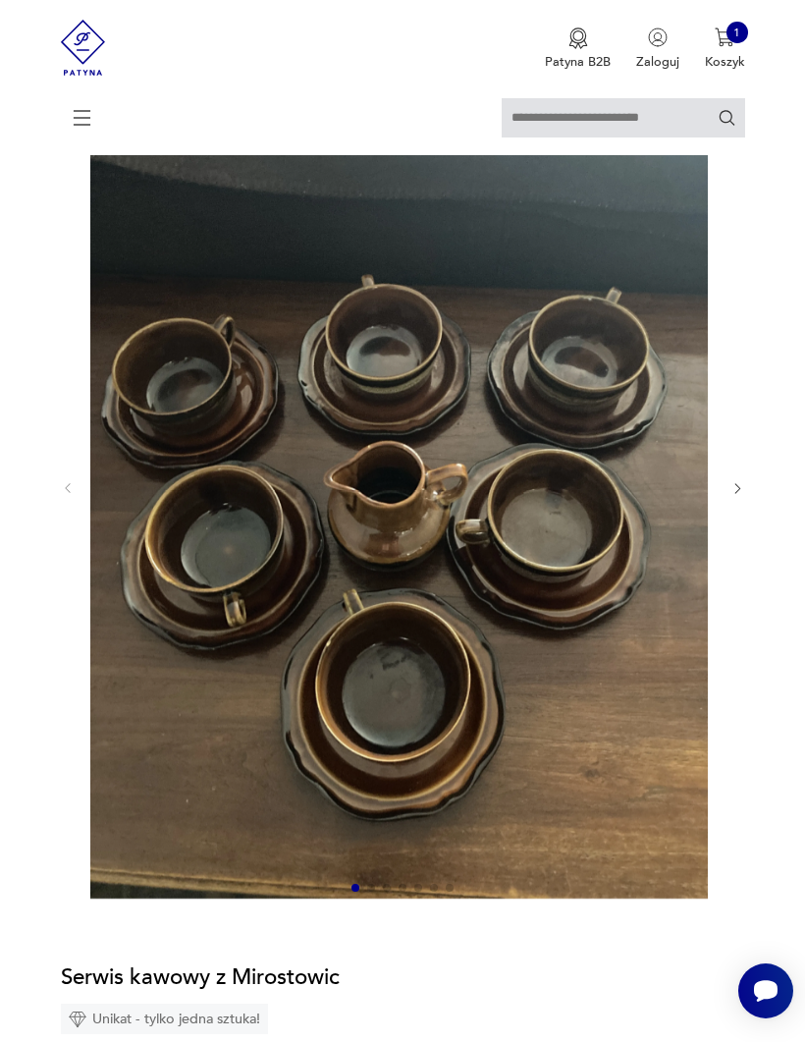
click at [743, 496] on icon "button" at bounding box center [737, 488] width 15 height 15
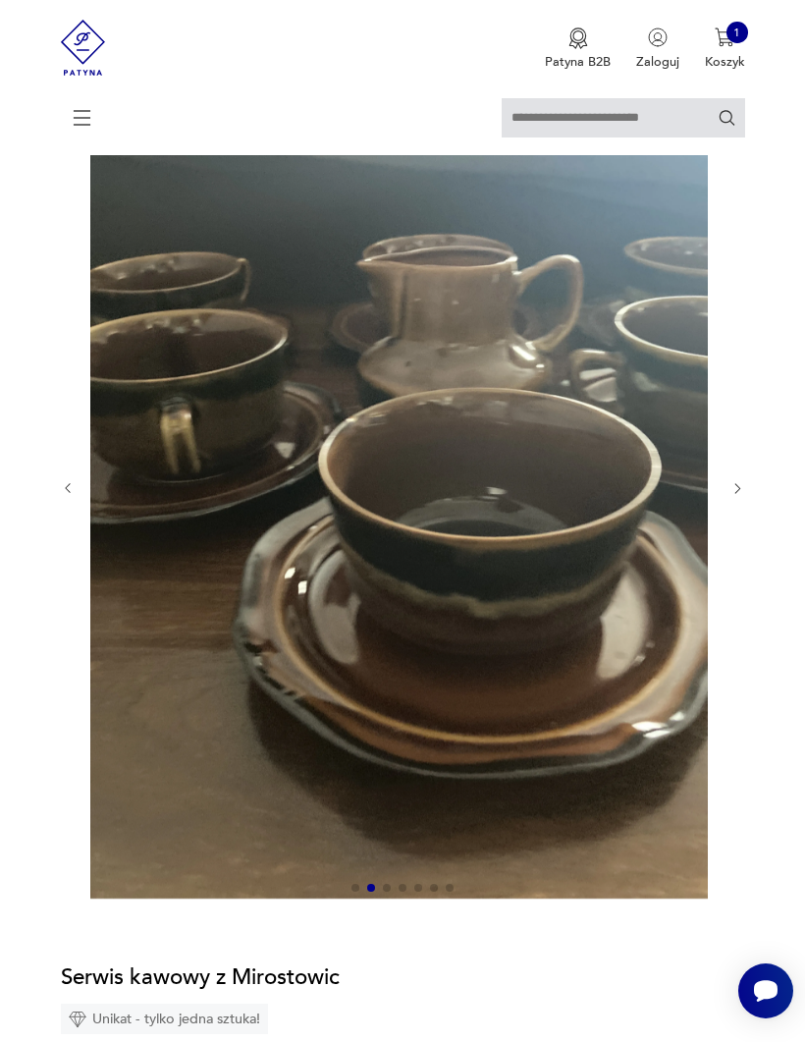
click at [739, 496] on icon "button" at bounding box center [737, 488] width 15 height 15
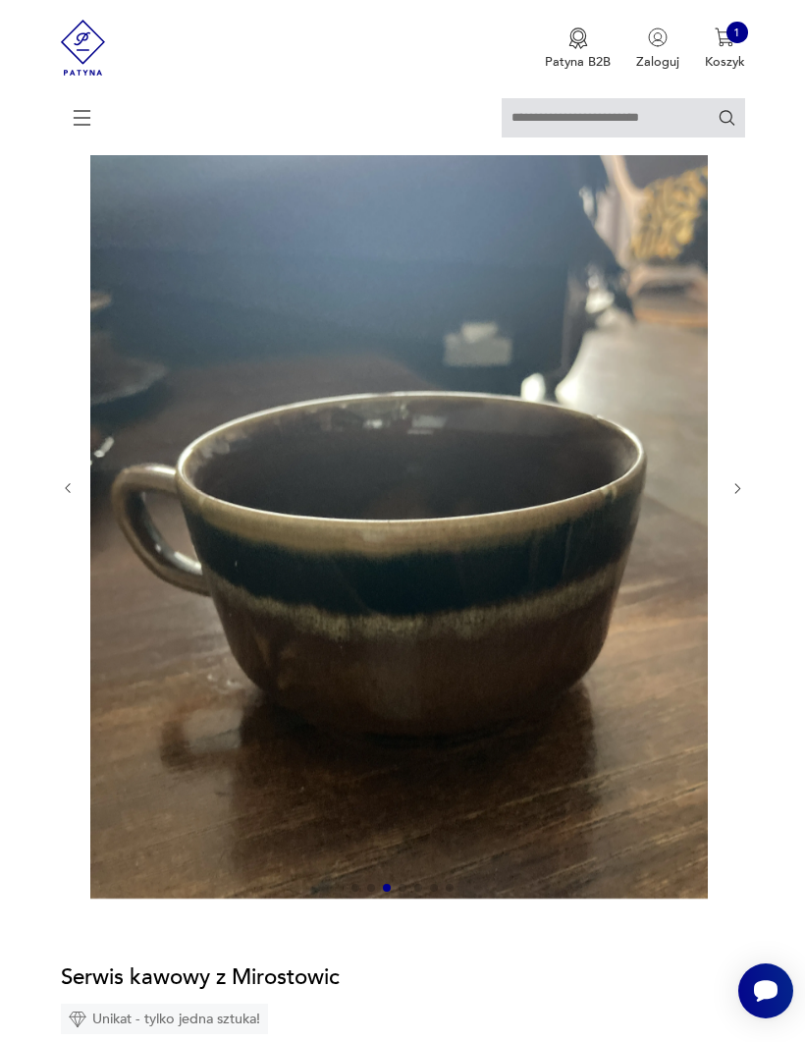
click at [736, 496] on icon "button" at bounding box center [737, 488] width 15 height 15
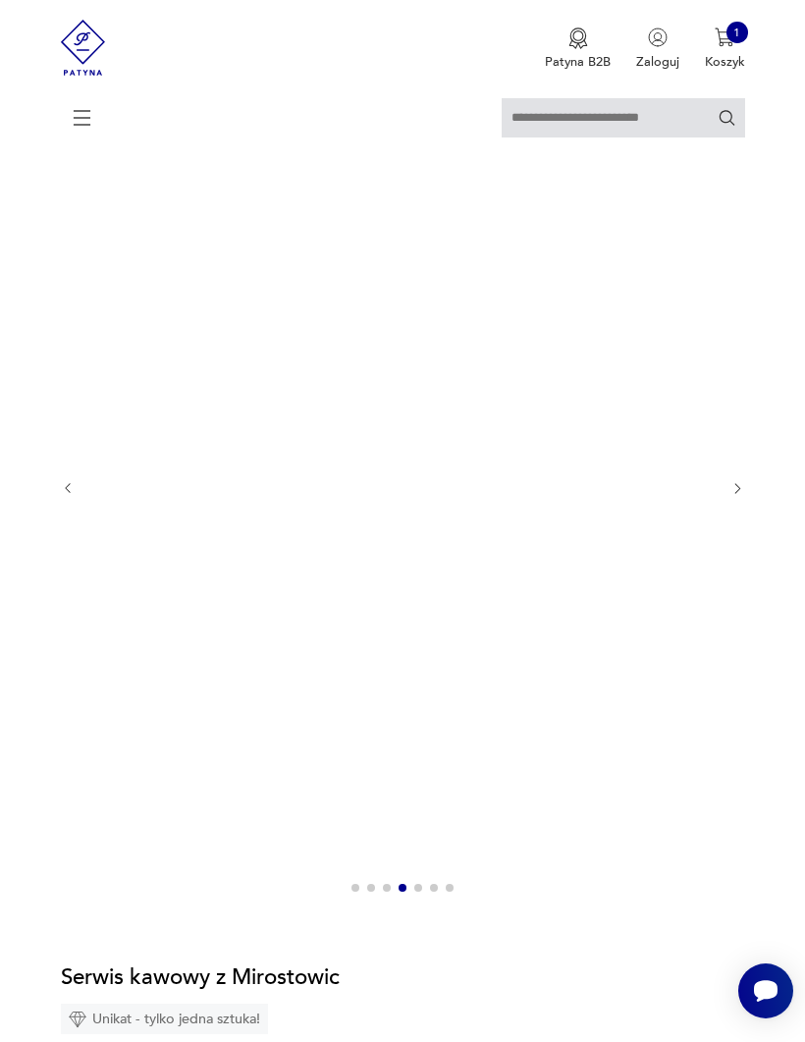
click at [735, 496] on icon "button" at bounding box center [737, 488] width 15 height 15
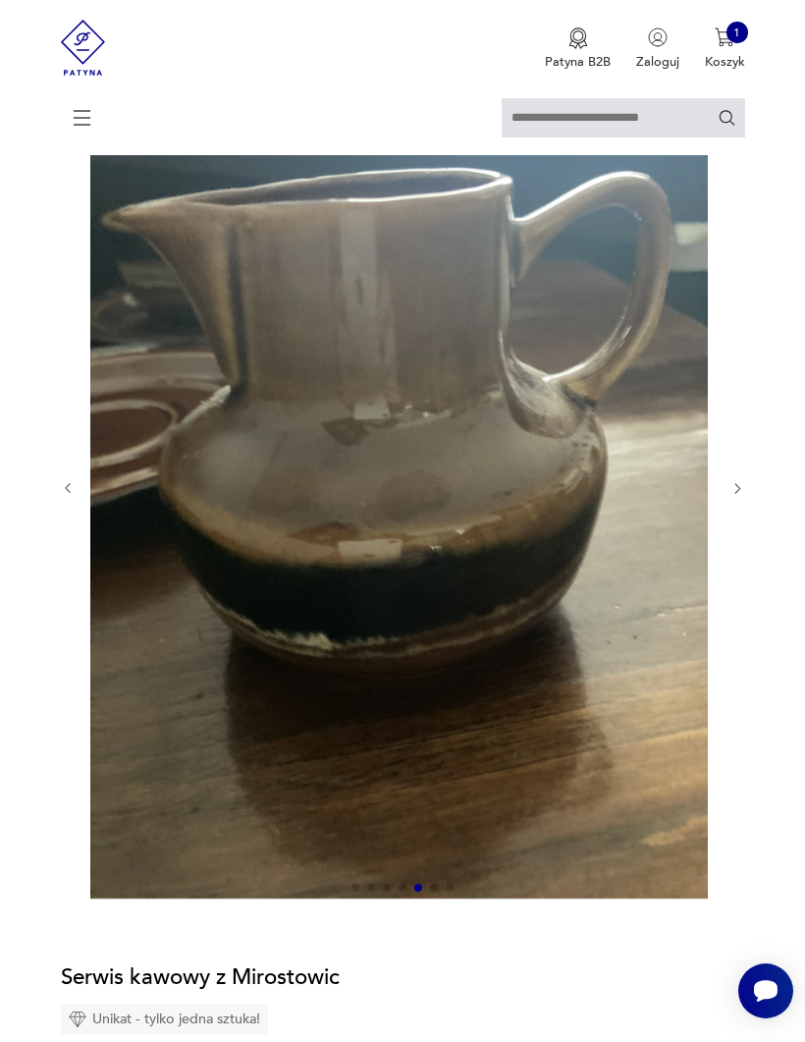
click at [742, 493] on div at bounding box center [403, 489] width 684 height 828
click at [748, 493] on section "Opis produktu Stan bardzo dobry.W czasach PRL jeden z ładniejszych serwisów kaw…" at bounding box center [402, 1028] width 805 height 1907
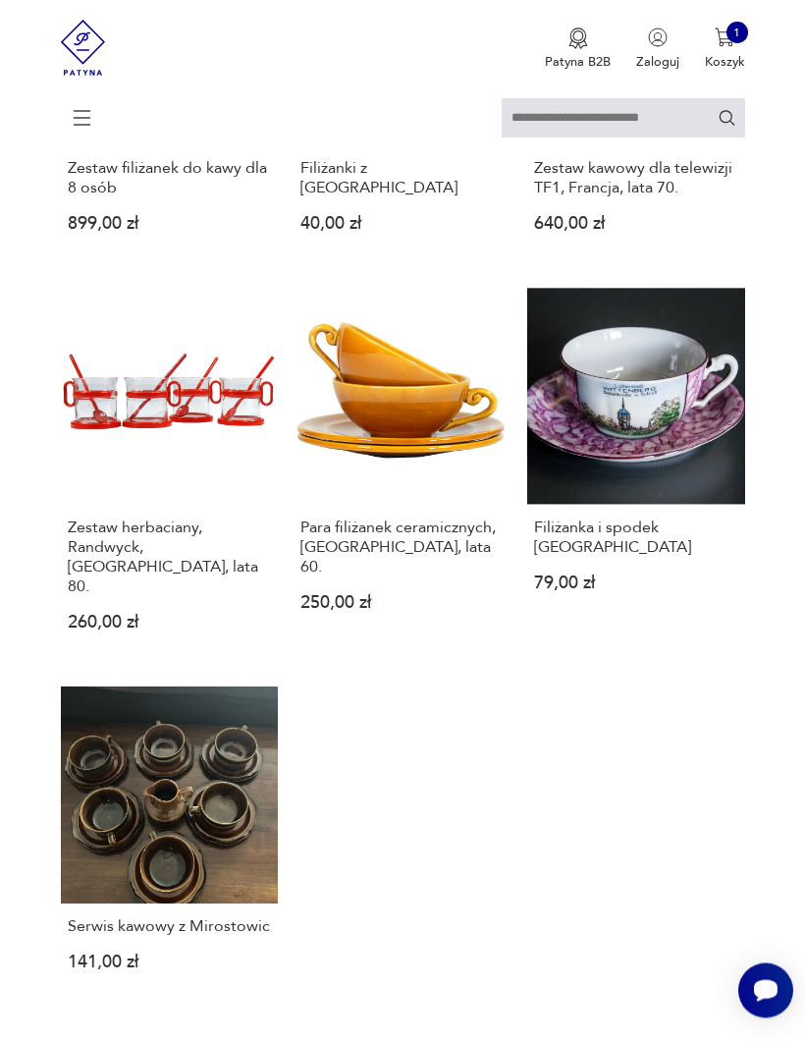
scroll to position [1971, 0]
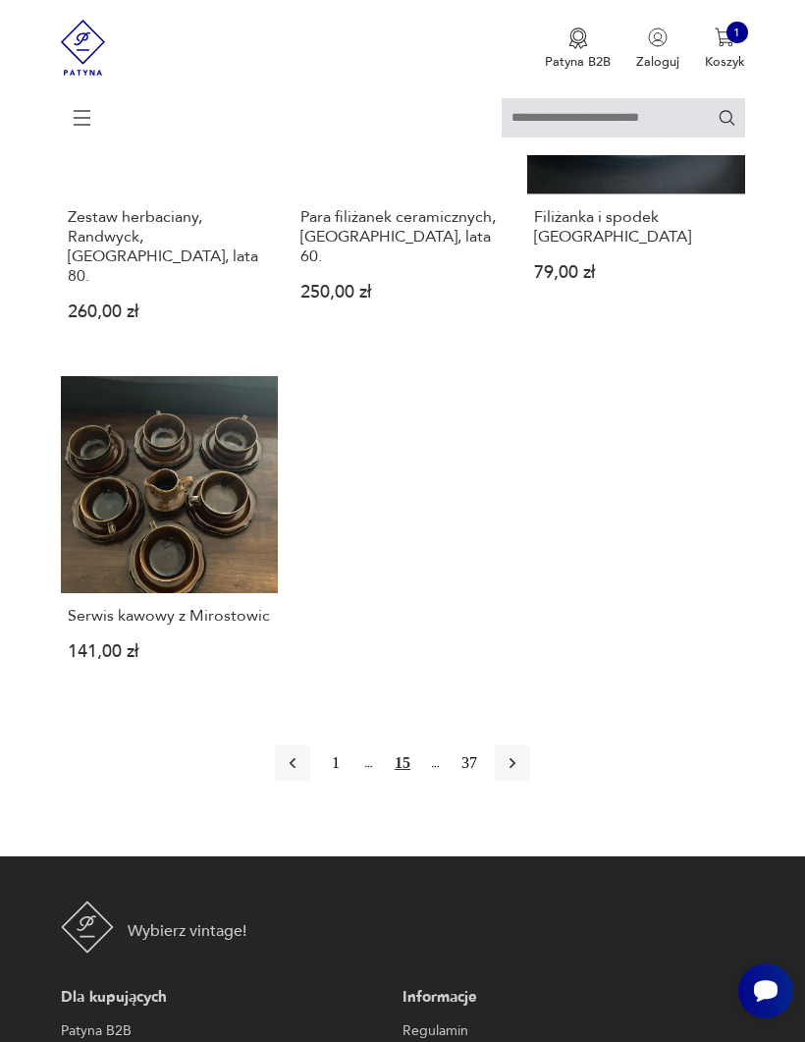
click at [522, 687] on icon "button" at bounding box center [513, 763] width 20 height 20
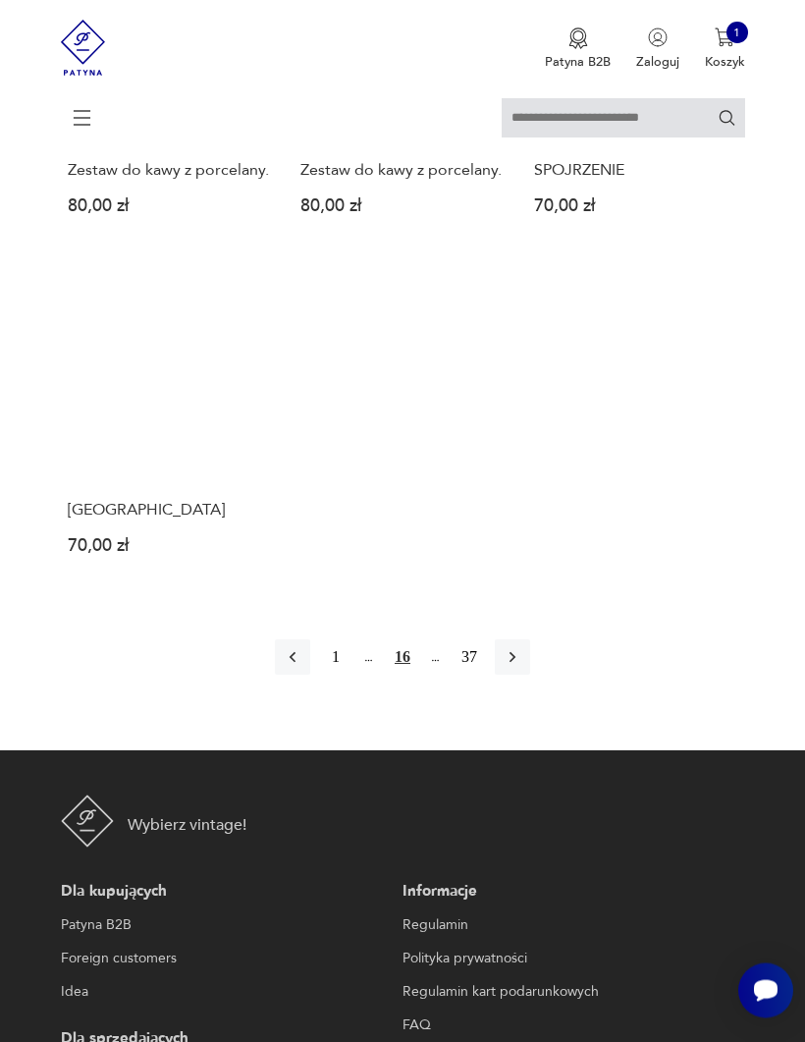
scroll to position [2270, 0]
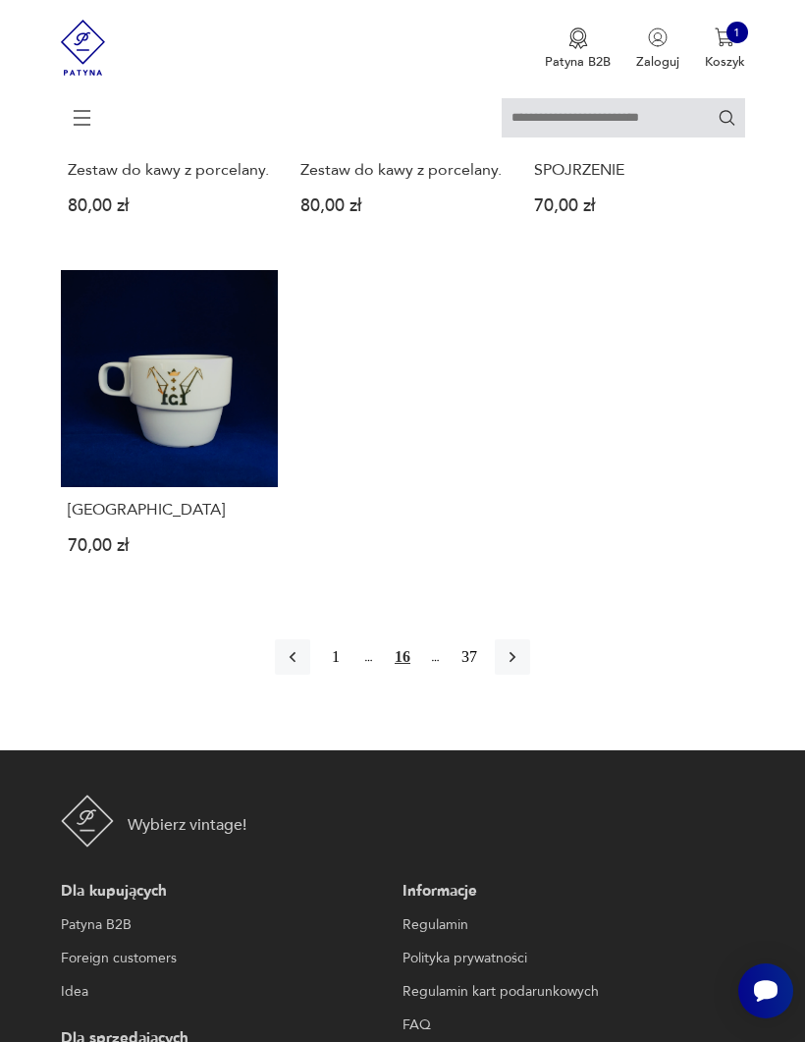
click at [530, 674] on button "button" at bounding box center [512, 656] width 35 height 35
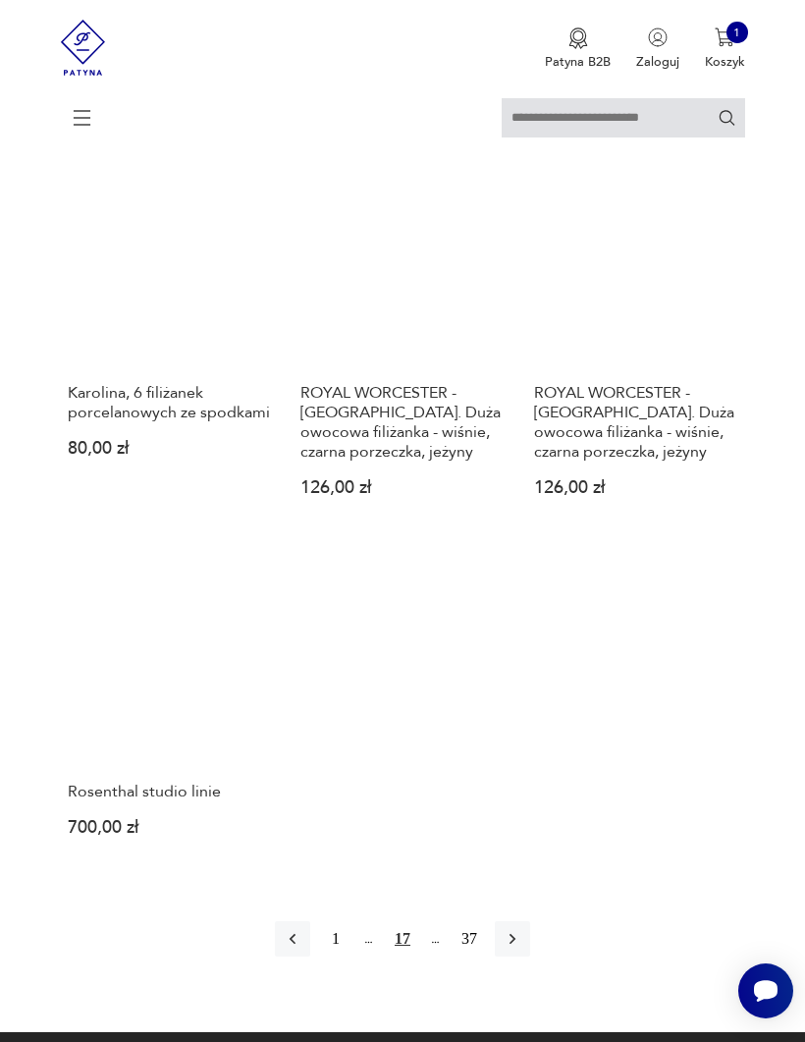
scroll to position [1965, 0]
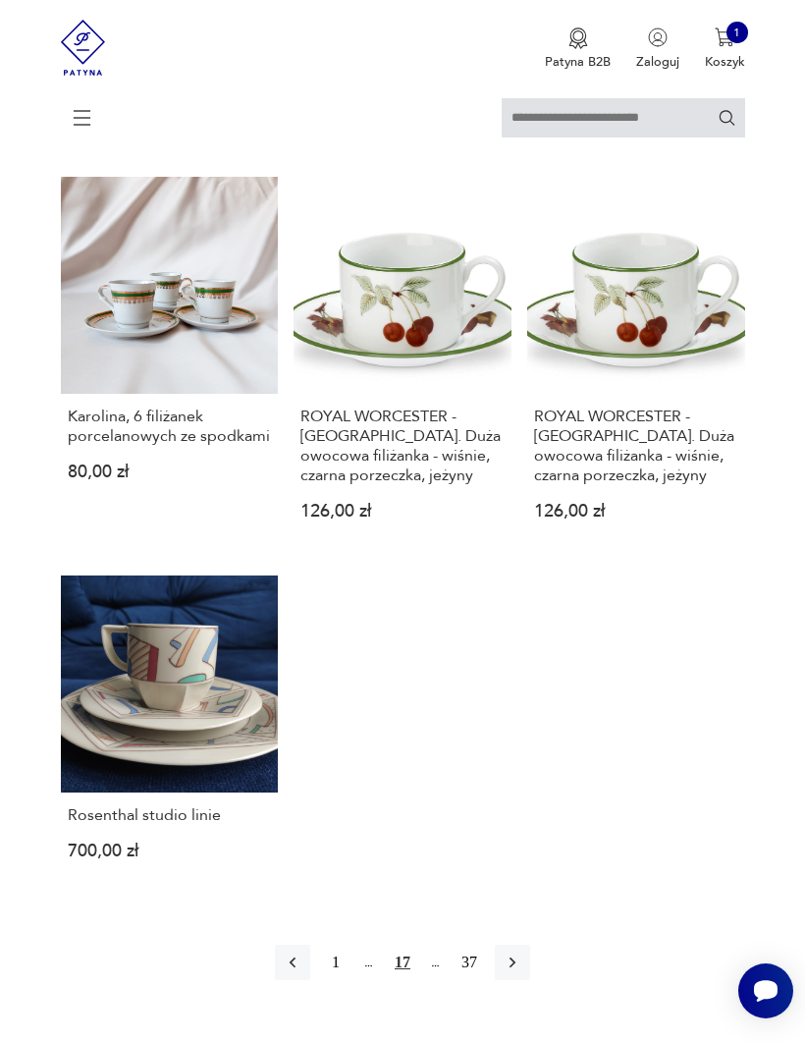
click at [201, 446] on h3 "Karolina, 6 filiżanek porcelanowych ze spodkami" at bounding box center [169, 425] width 203 height 39
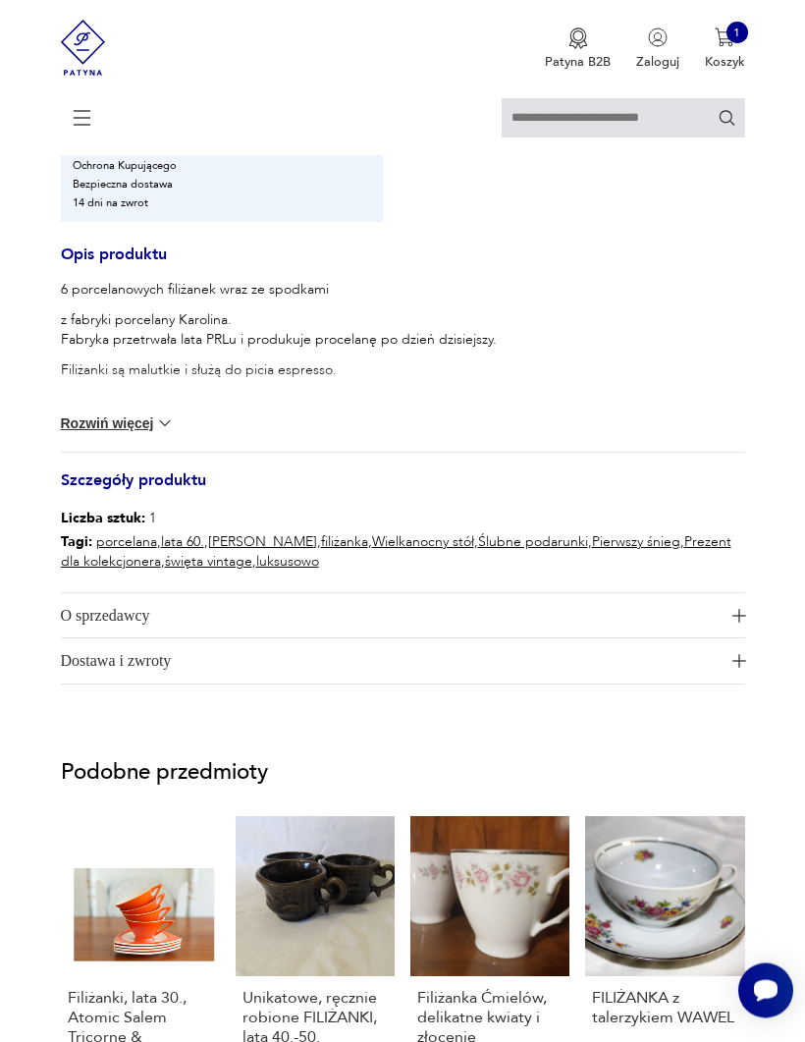
scroll to position [1356, 0]
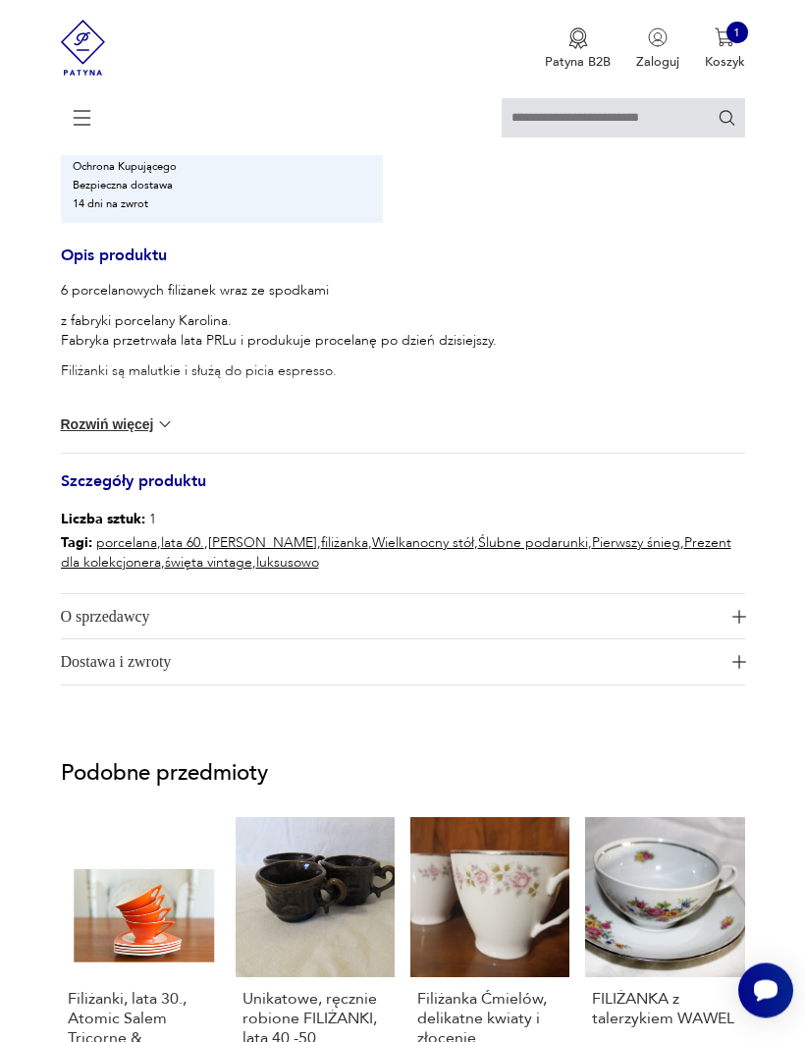
click at [146, 435] on button "Rozwiń więcej" at bounding box center [118, 425] width 114 height 20
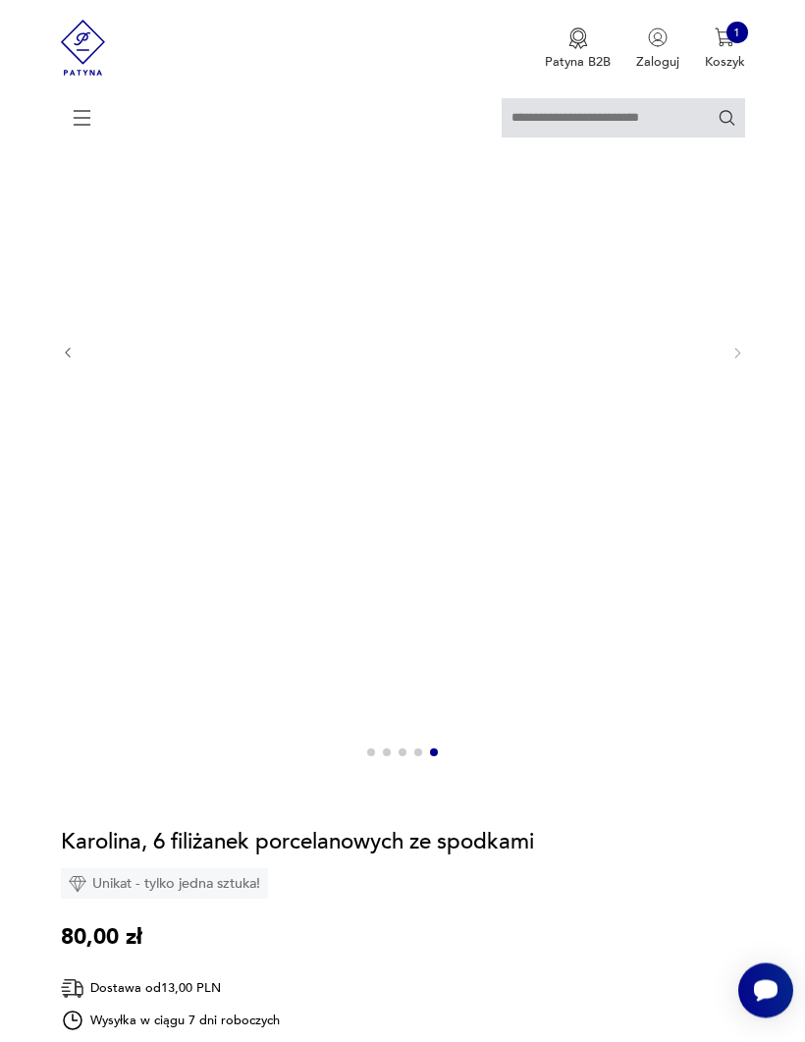
scroll to position [326, 0]
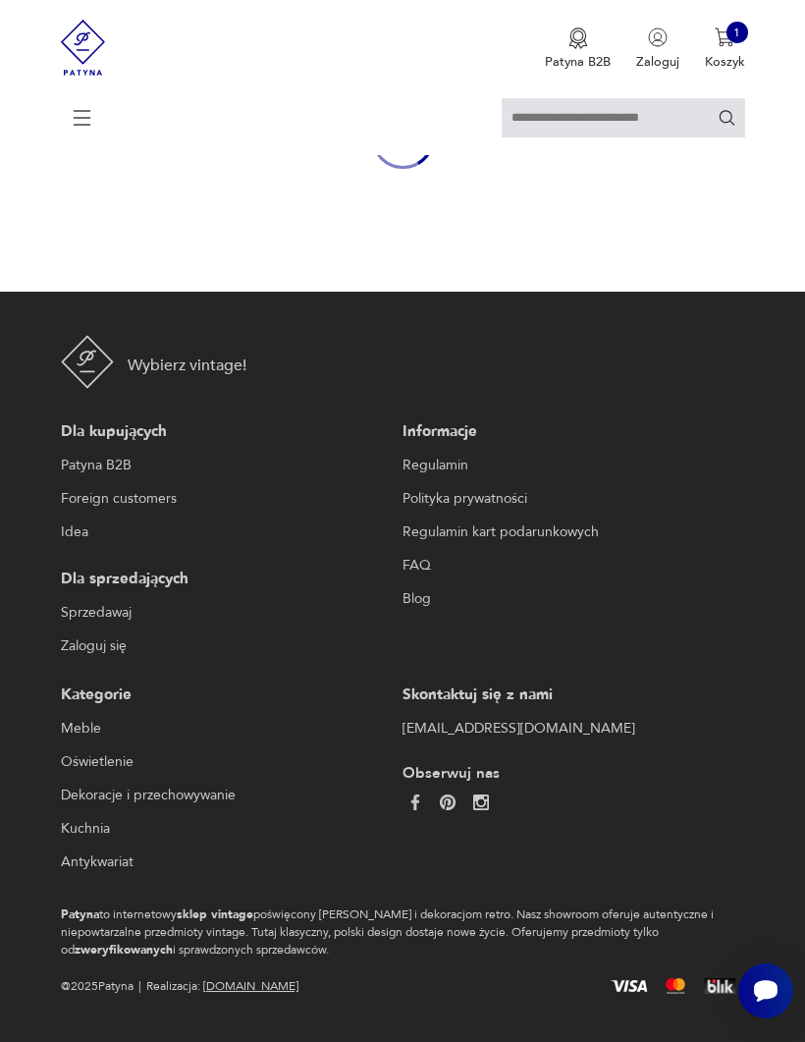
scroll to position [190, 0]
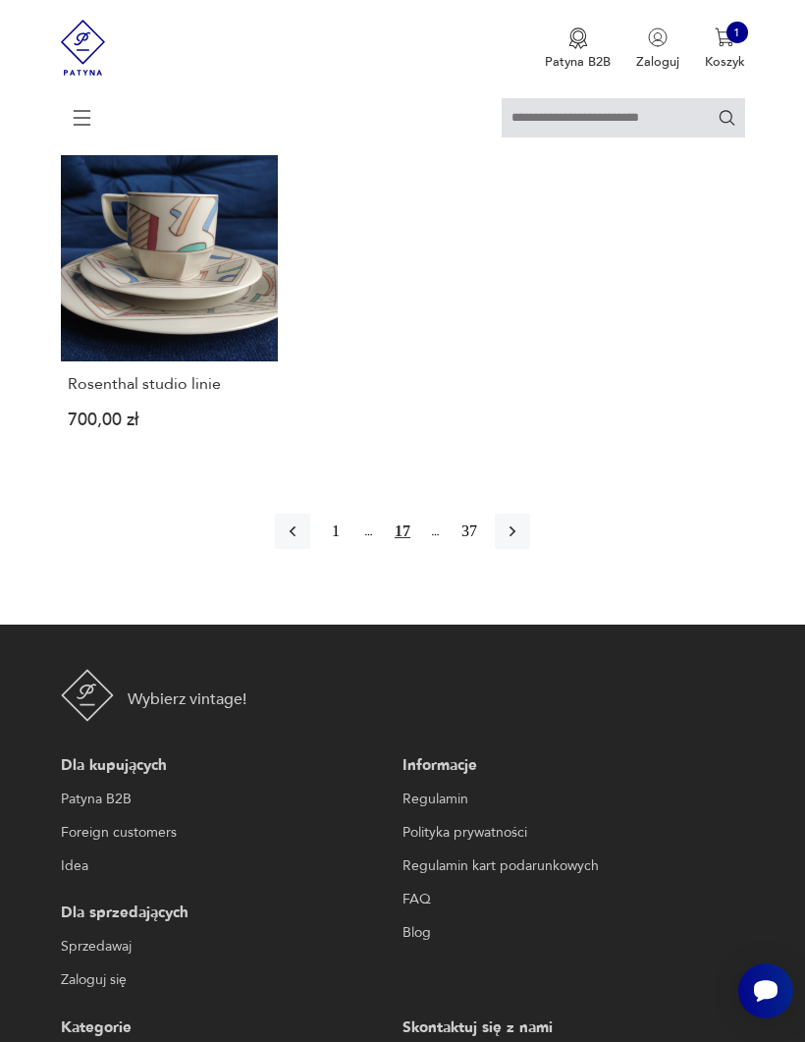
click at [530, 549] on button "button" at bounding box center [512, 530] width 35 height 35
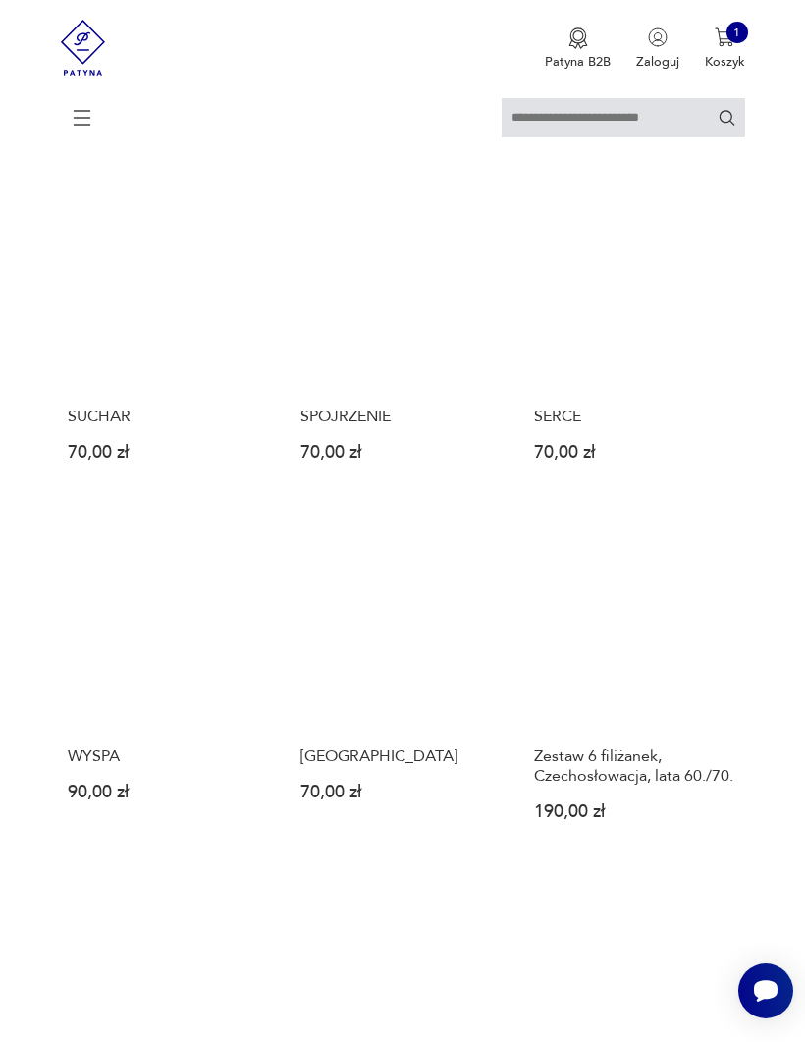
scroll to position [360, 0]
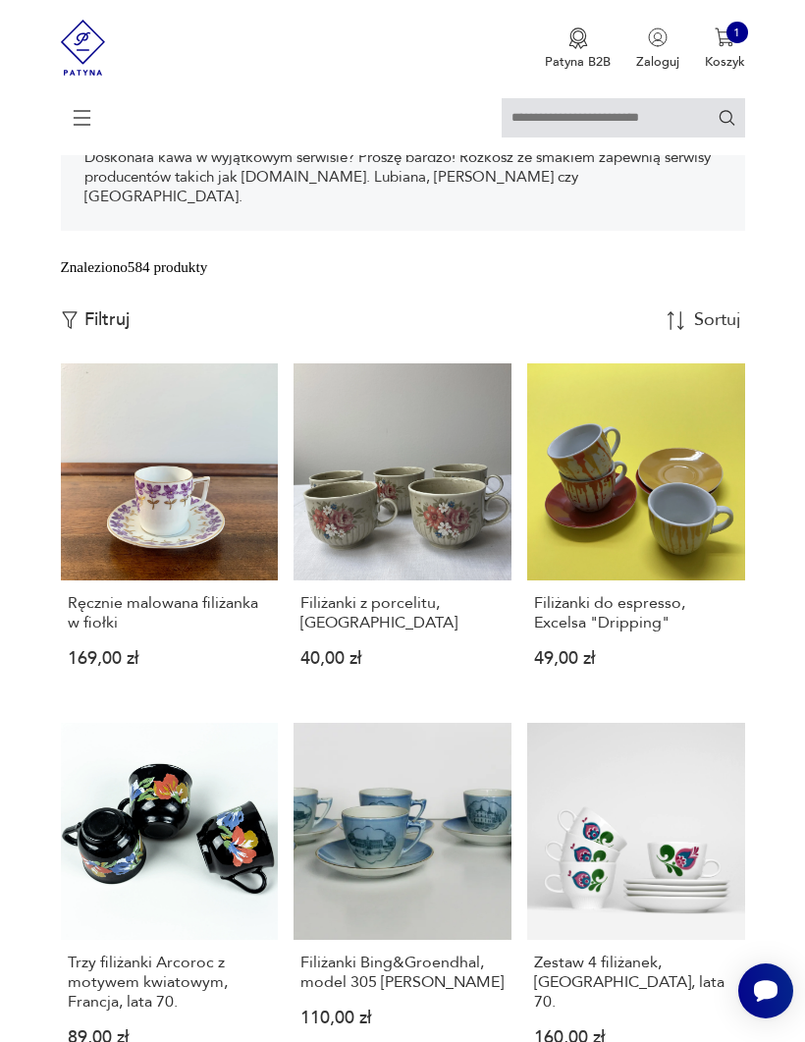
click at [442, 571] on link "Filiżanki z porcelitu, [GEOGRAPHIC_DATA] 40,00 zł" at bounding box center [403, 530] width 218 height 334
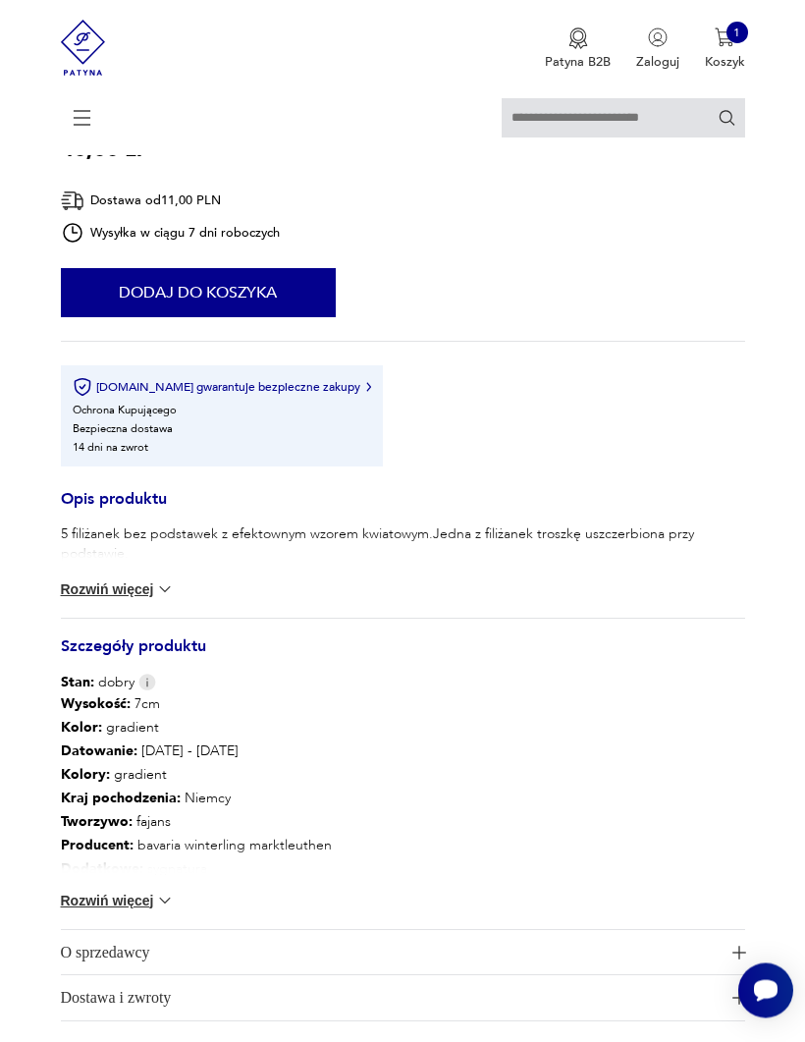
scroll to position [1113, 0]
click at [167, 599] on img at bounding box center [165, 589] width 20 height 20
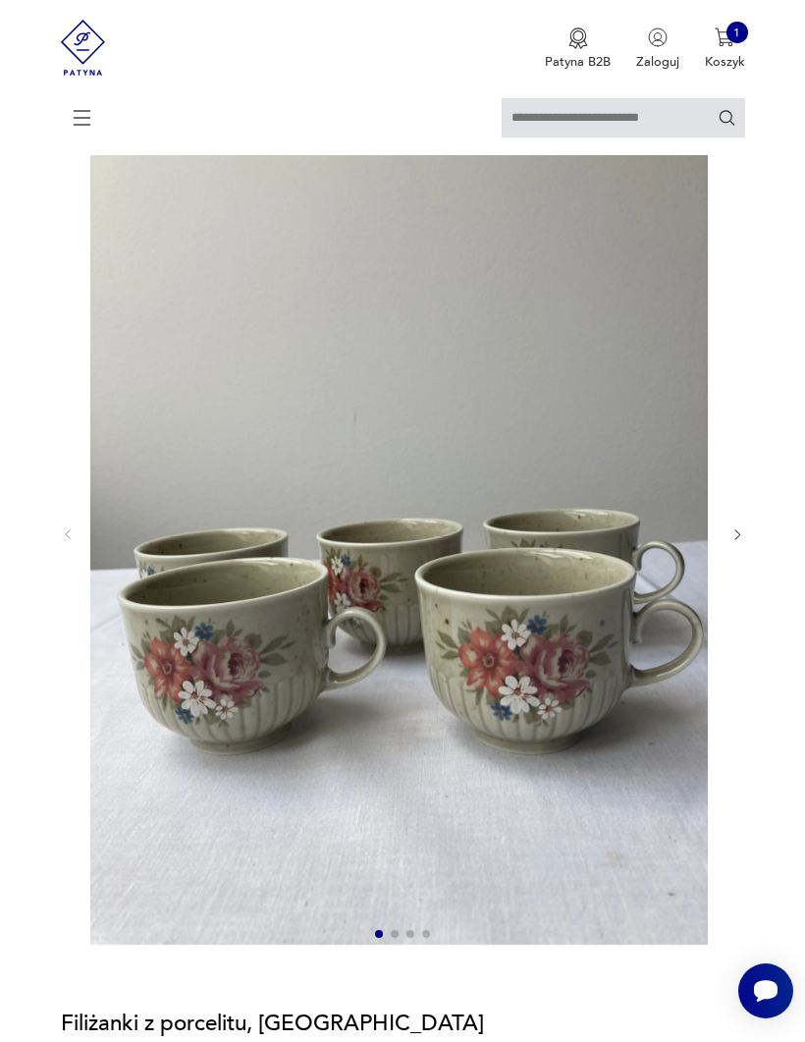
scroll to position [151, 0]
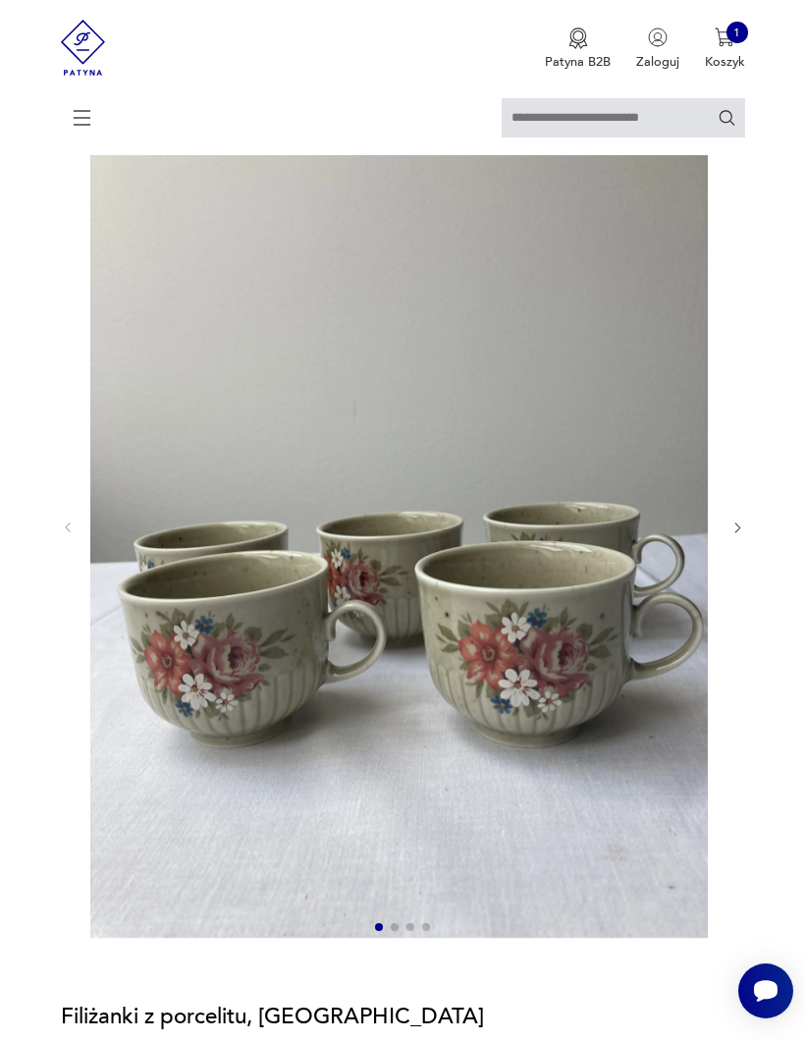
click at [562, 687] on img at bounding box center [399, 526] width 618 height 824
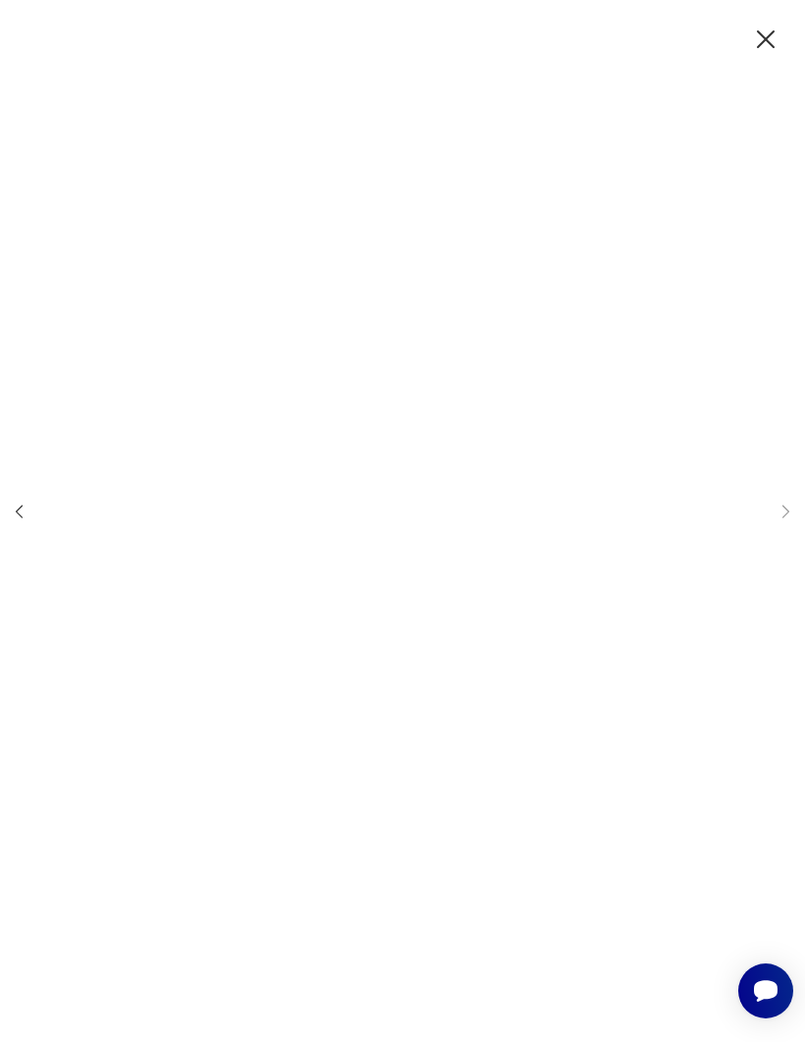
scroll to position [0, 0]
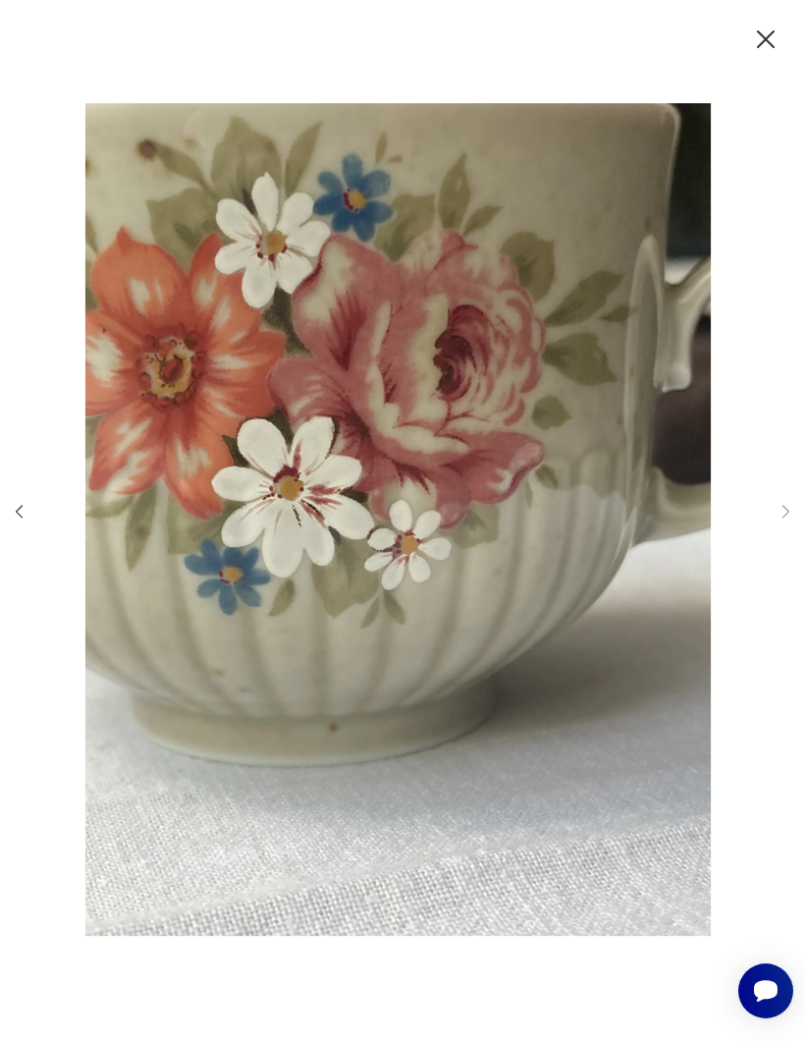
click at [28, 520] on icon "button" at bounding box center [19, 511] width 19 height 19
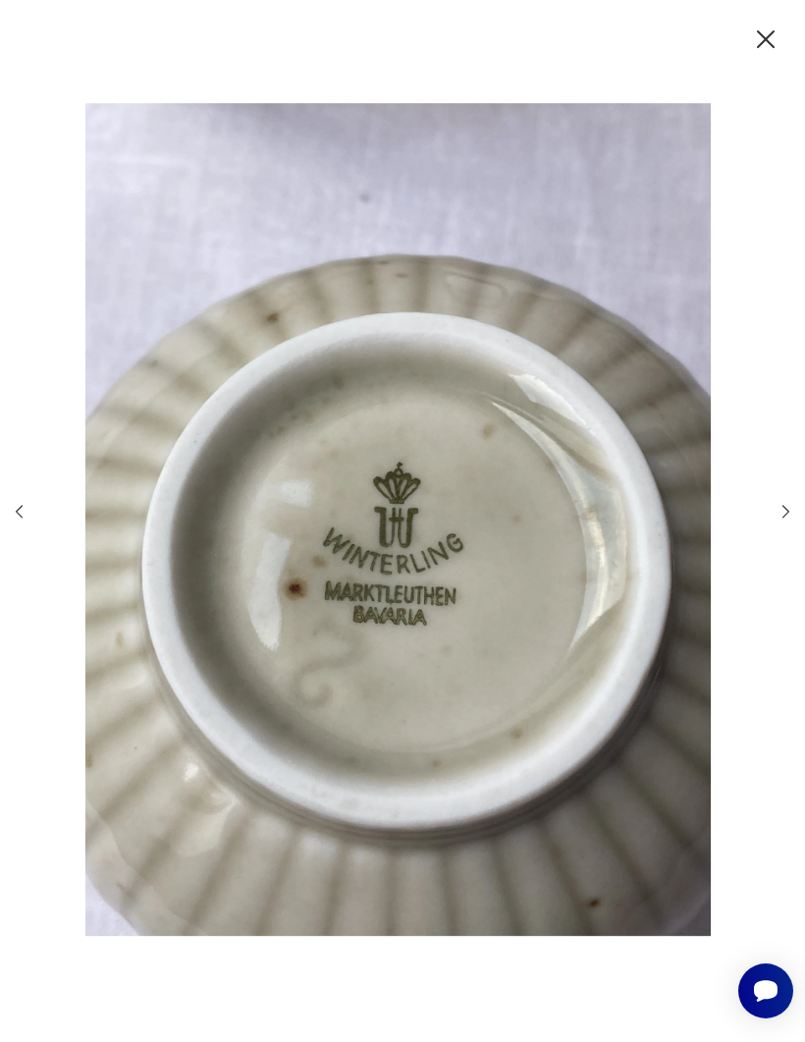
click at [28, 520] on icon "button" at bounding box center [19, 511] width 19 height 19
click at [755, 44] on icon "button" at bounding box center [765, 39] width 31 height 31
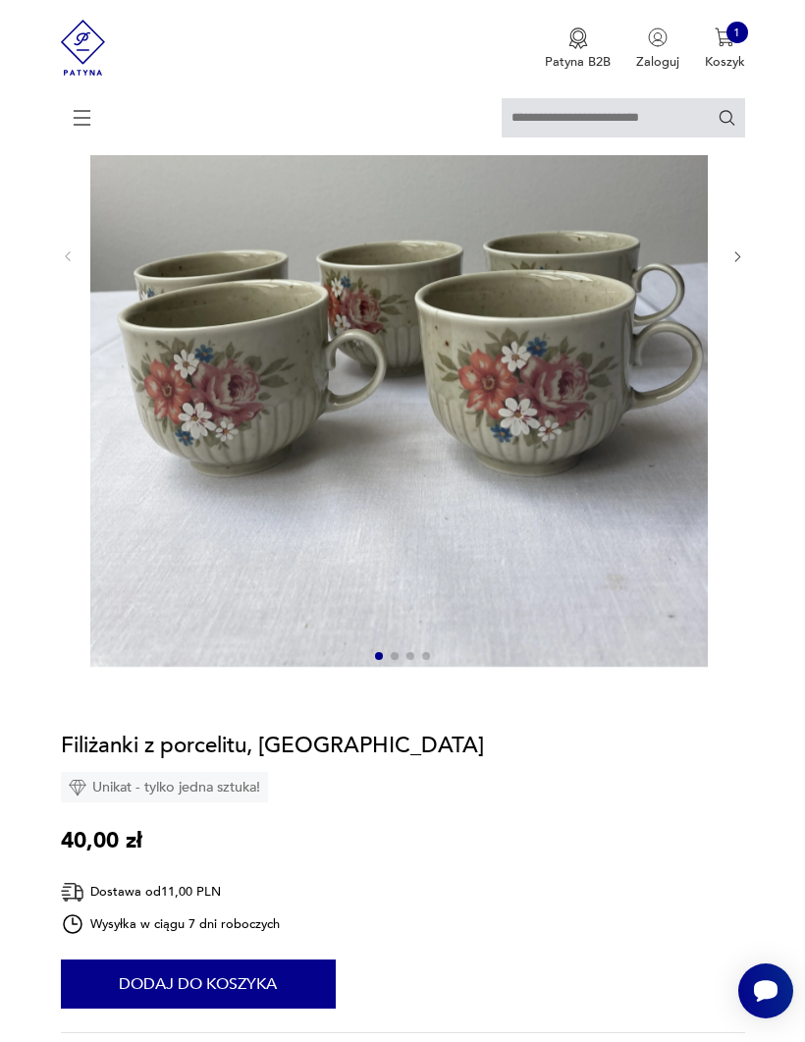
scroll to position [339, 0]
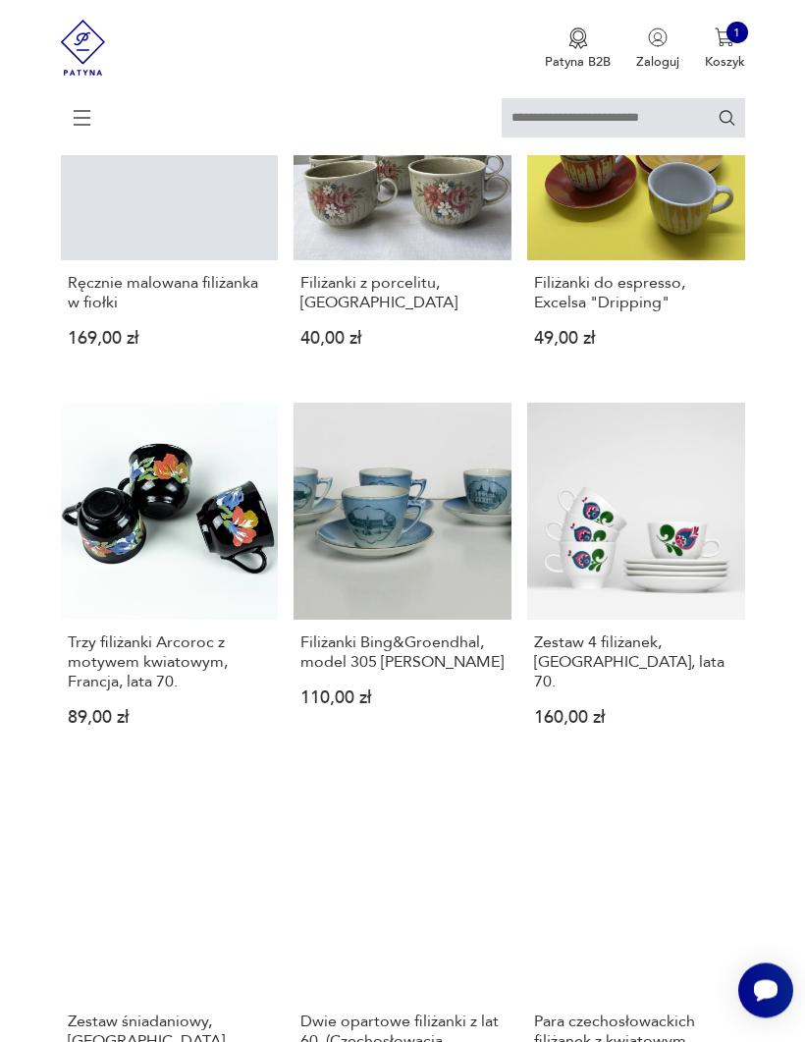
scroll to position [680, 0]
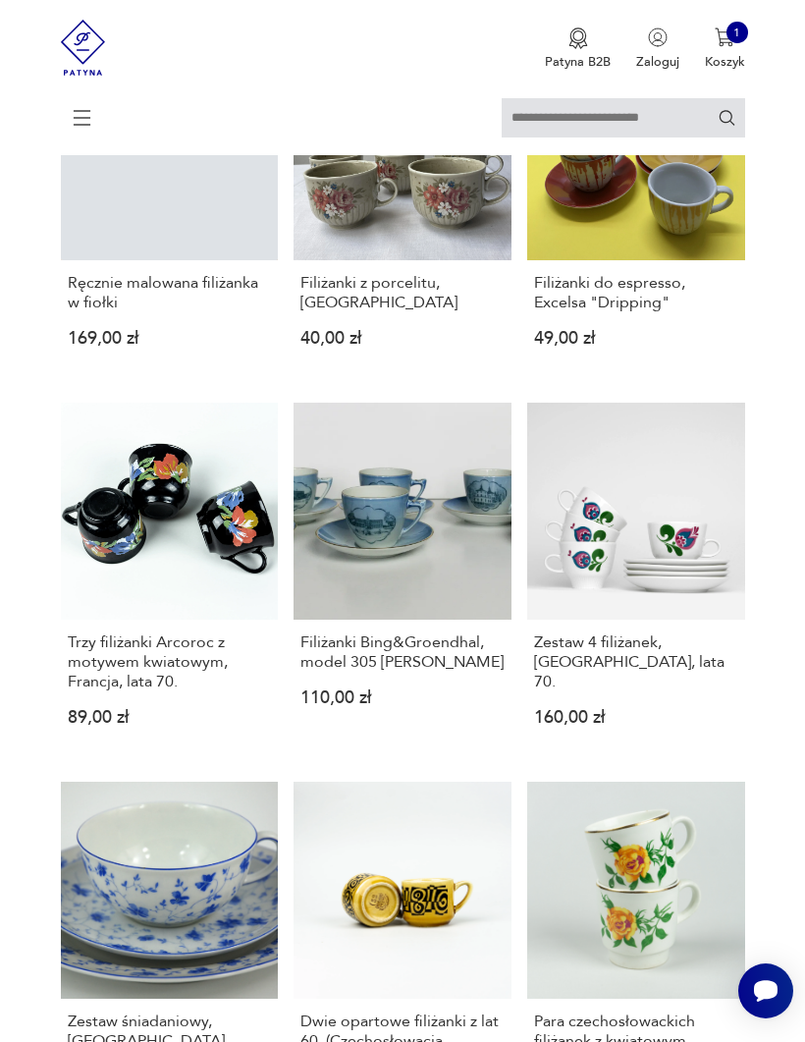
click at [188, 687] on h3 "Trzy filiżanki Arcoroc z motywem kwiatowym, Francja, lata 70." at bounding box center [169, 661] width 203 height 59
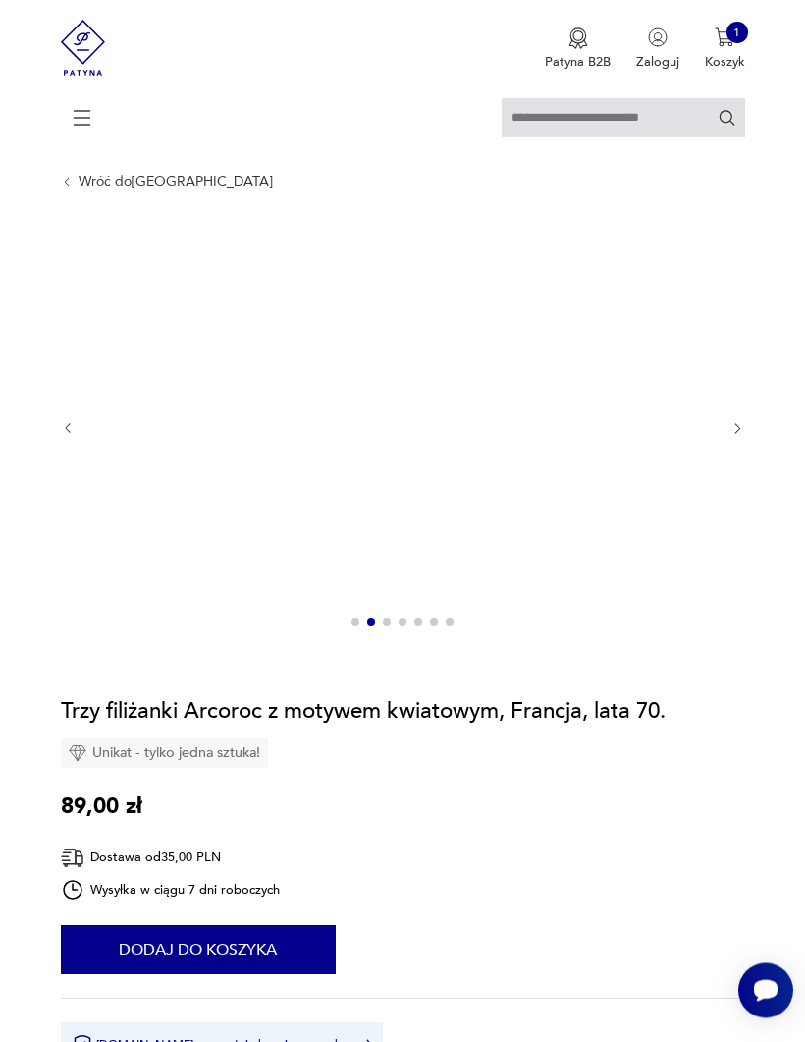
scroll to position [44, 0]
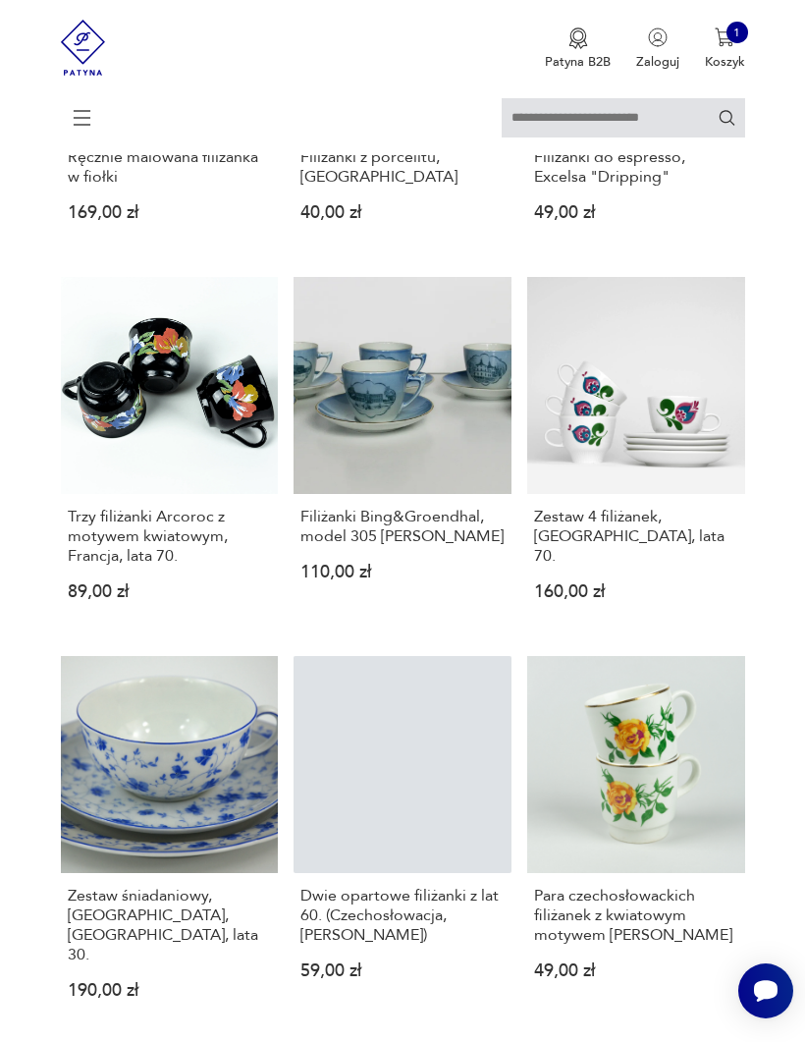
scroll to position [805, 0]
click at [451, 547] on h3 "Filiżanki Bing&Groendhal, model 305 [PERSON_NAME]" at bounding box center [401, 527] width 203 height 39
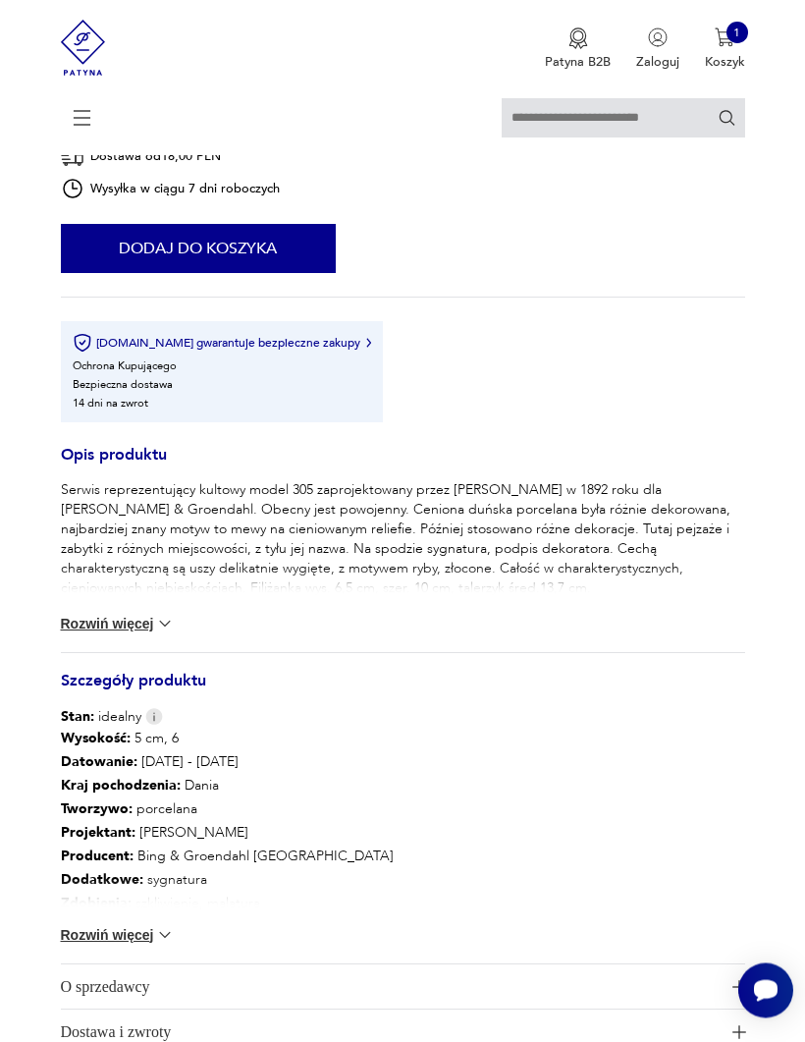
scroll to position [601, 0]
click at [156, 633] on img at bounding box center [165, 624] width 20 height 20
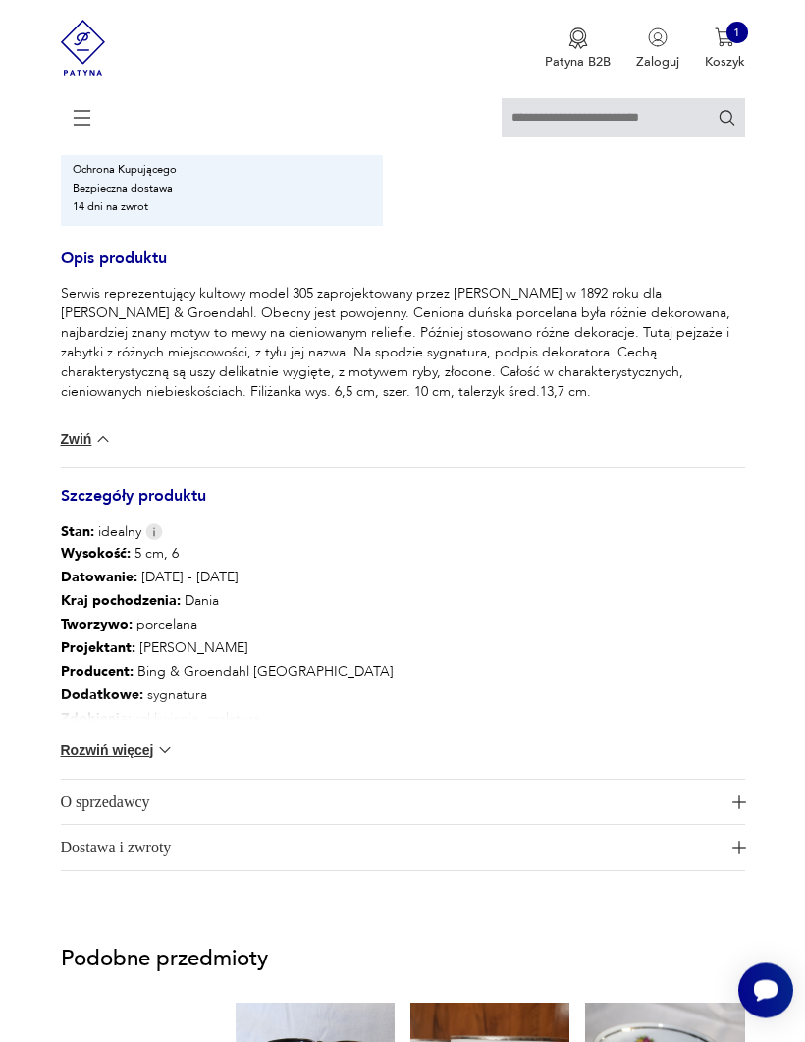
scroll to position [804, 0]
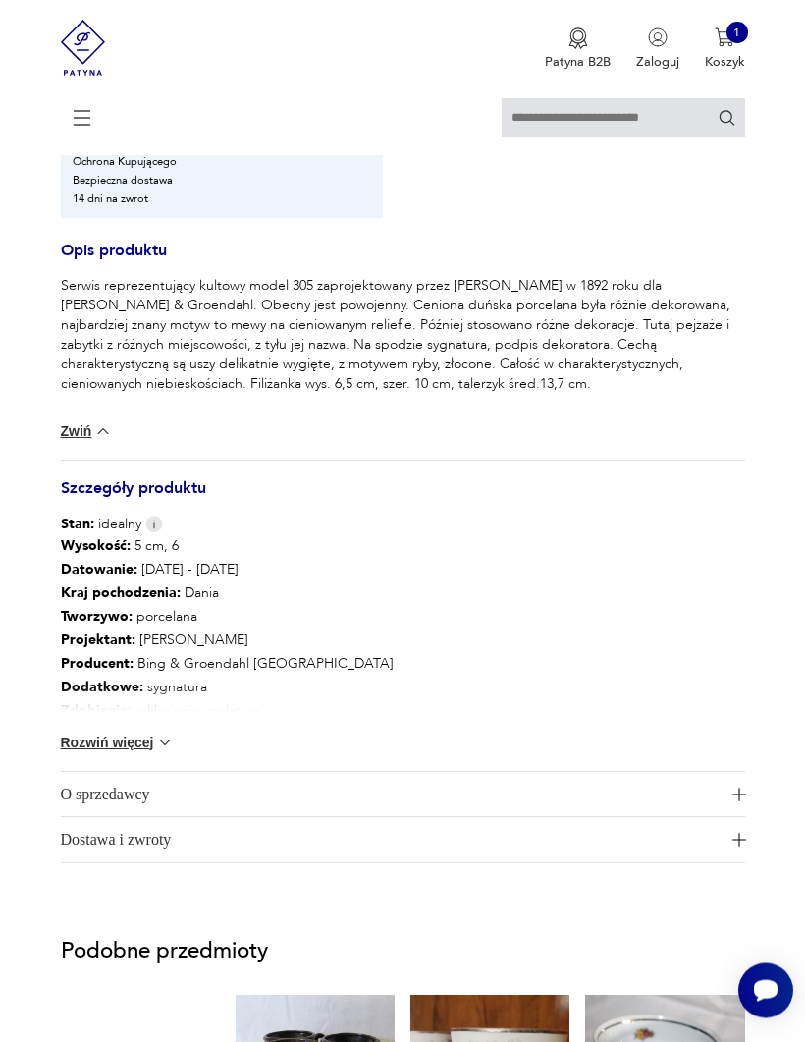
click at [164, 687] on img at bounding box center [165, 743] width 20 height 20
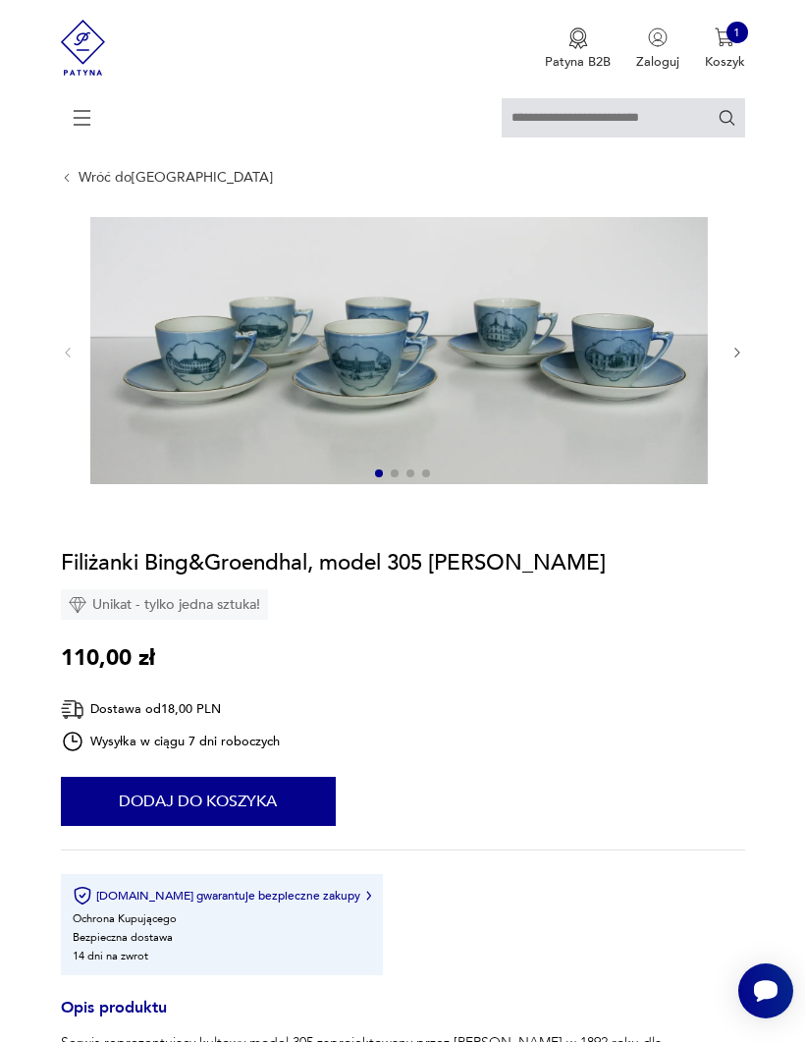
scroll to position [0, 0]
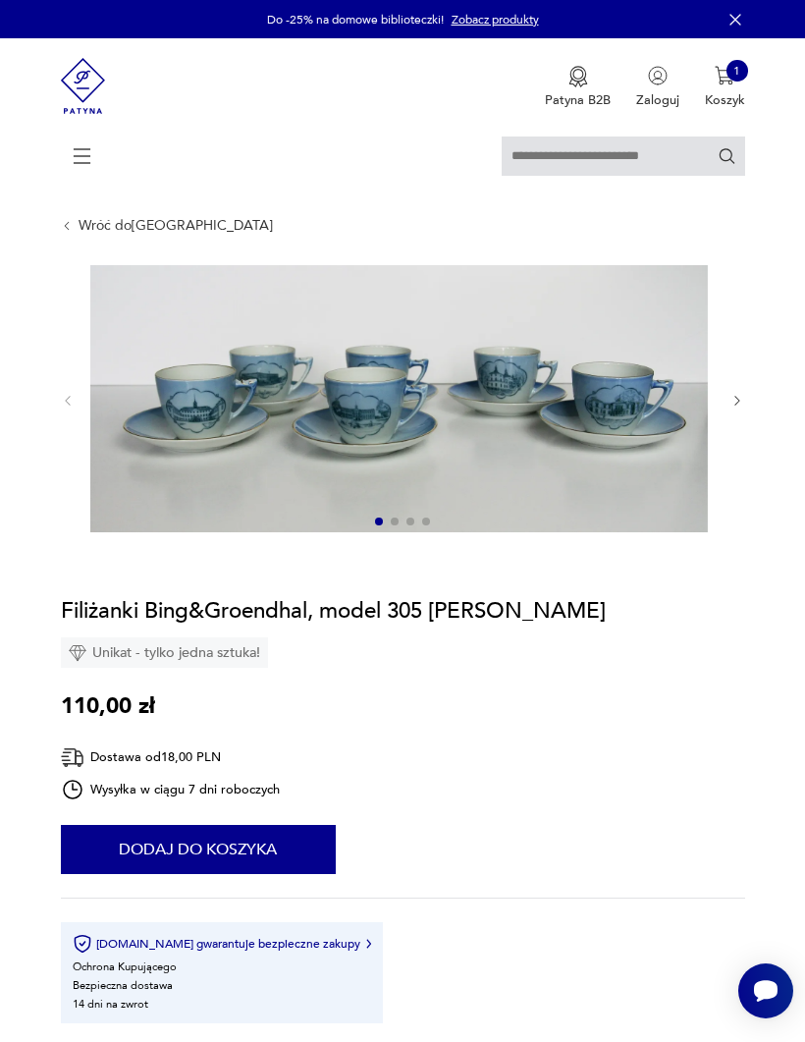
click at [734, 408] on icon "button" at bounding box center [737, 401] width 15 height 15
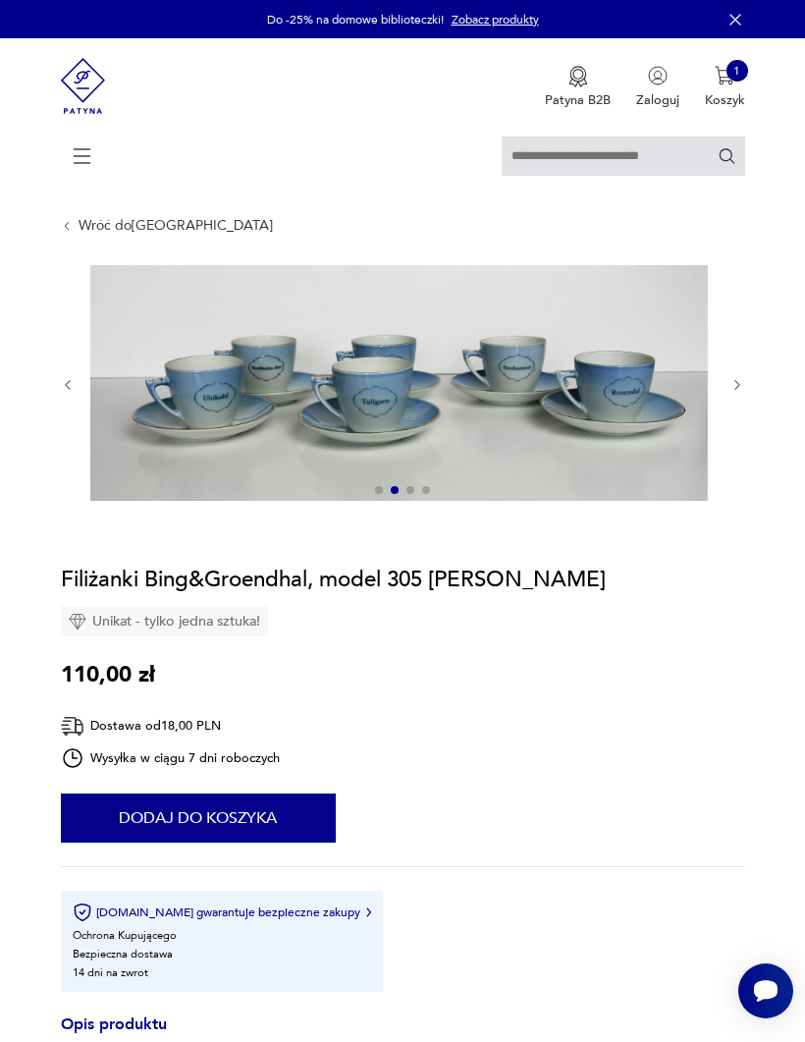
click at [742, 423] on div at bounding box center [403, 385] width 684 height 240
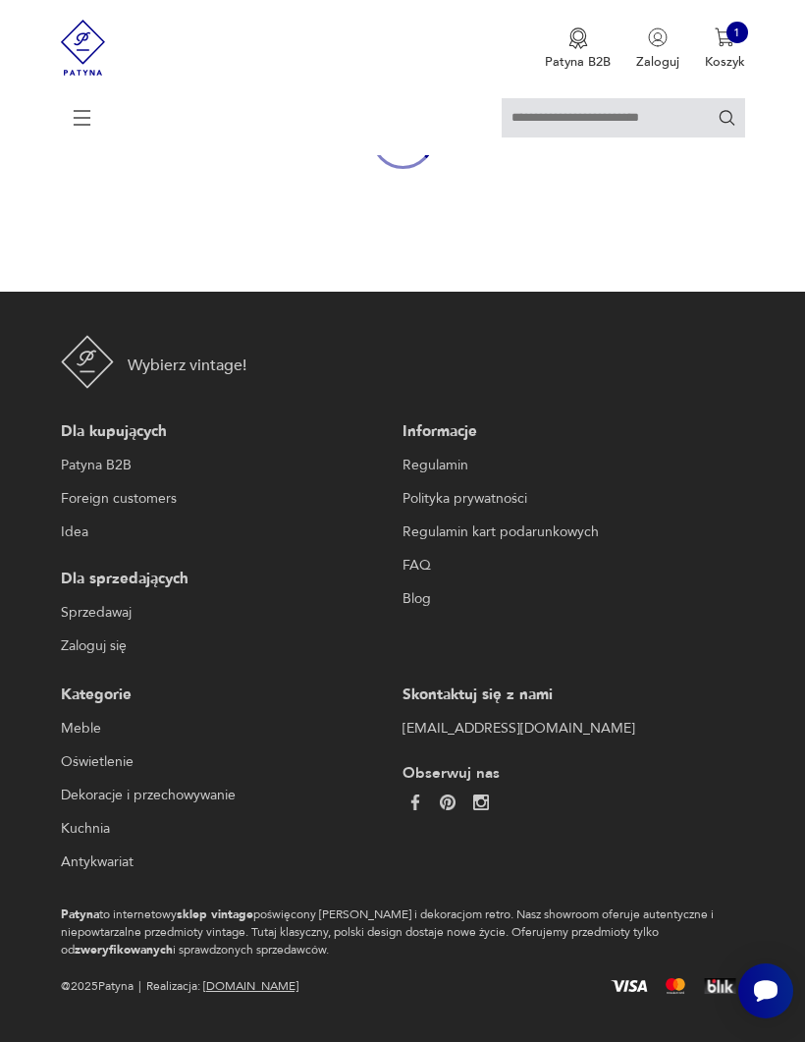
scroll to position [190, 0]
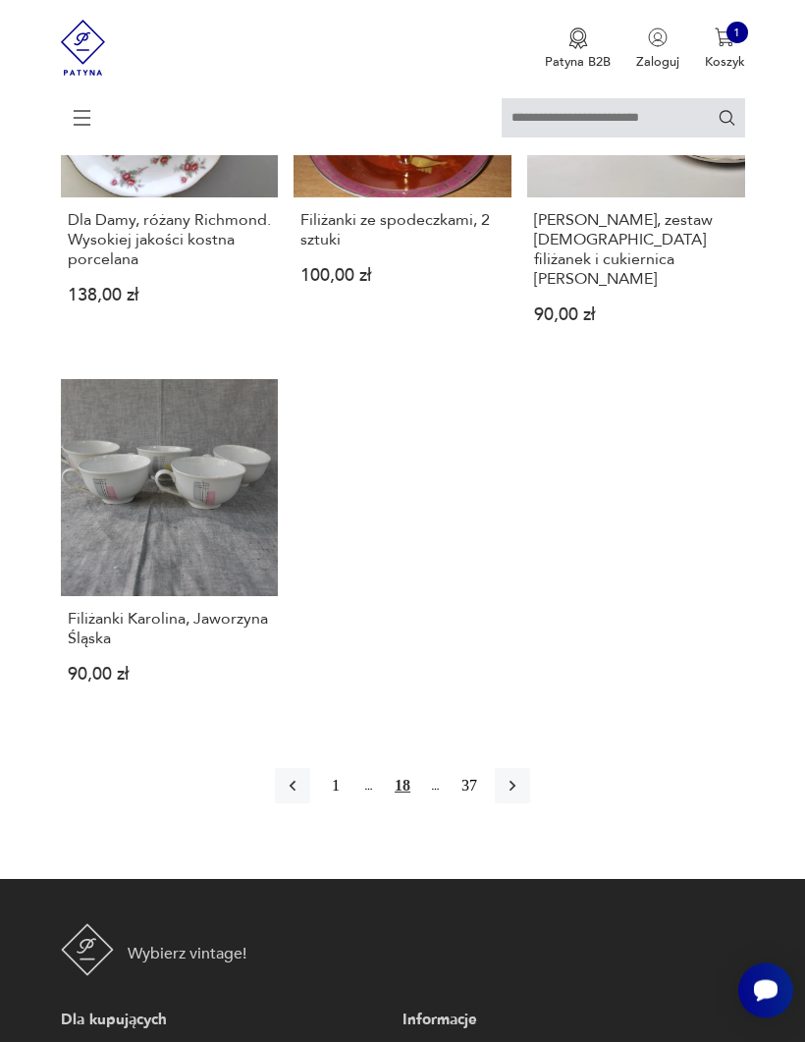
click at [530, 687] on button "button" at bounding box center [512, 786] width 35 height 35
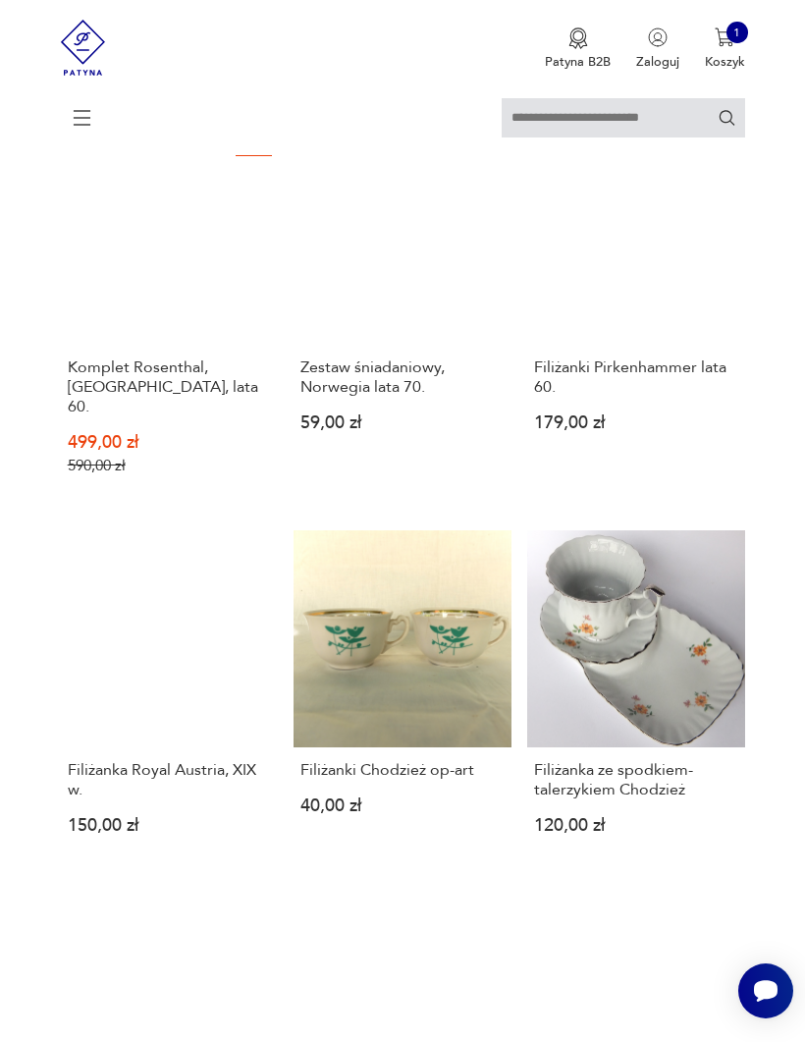
scroll to position [1927, 0]
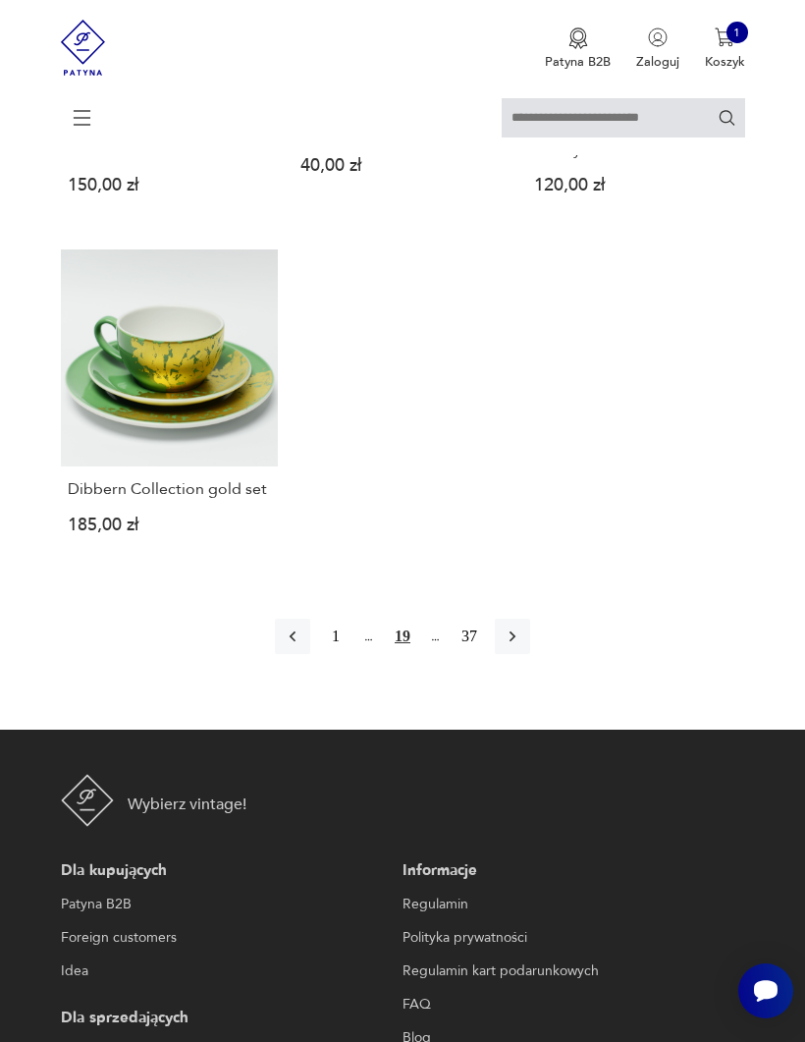
click at [522, 646] on icon "button" at bounding box center [513, 636] width 20 height 20
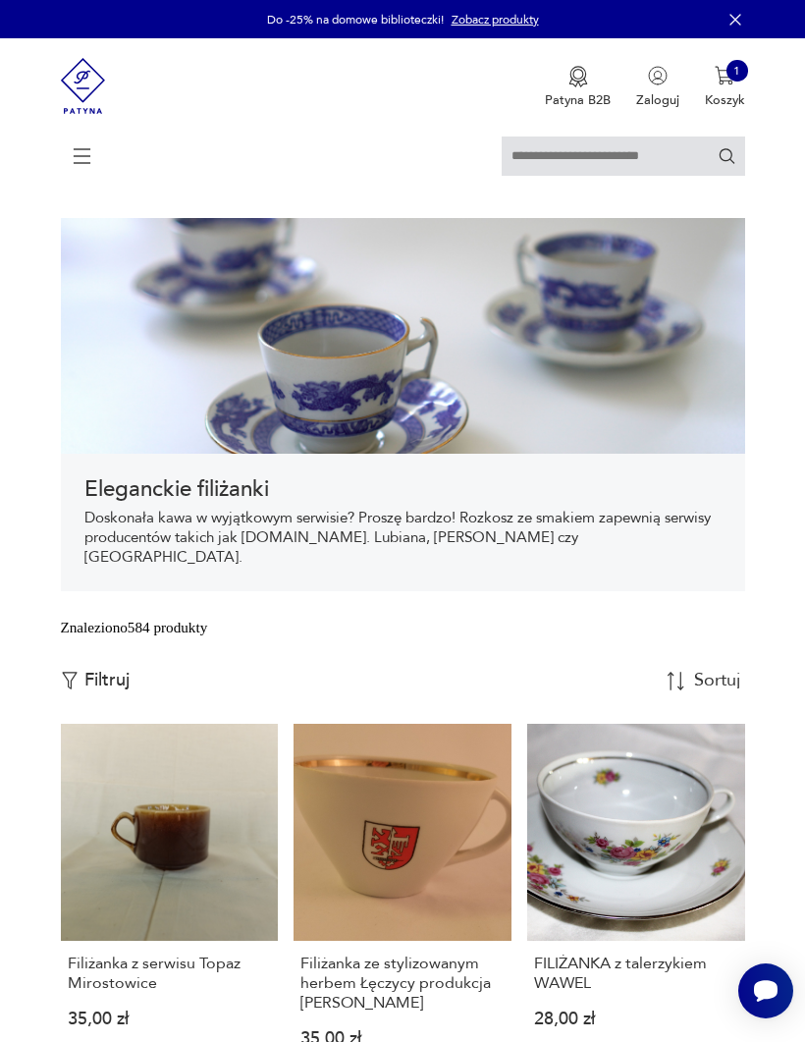
click at [720, 94] on p "Koszyk" at bounding box center [725, 100] width 40 height 18
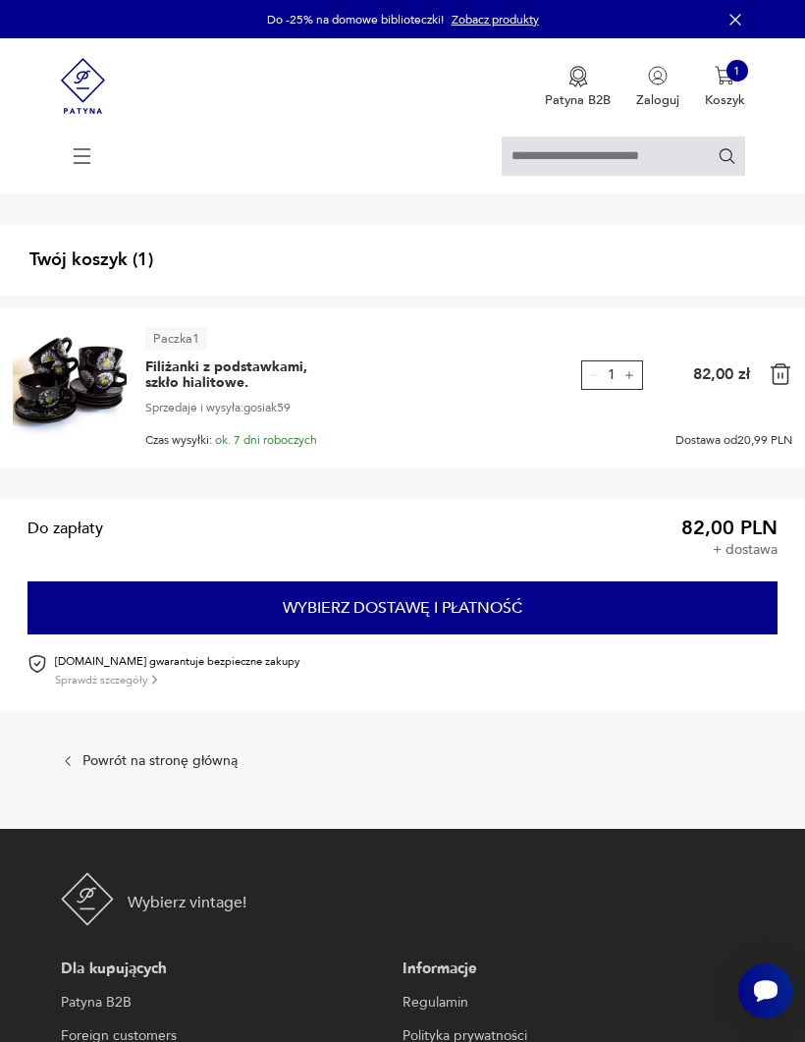
click at [85, 405] on img at bounding box center [70, 385] width 114 height 114
click at [171, 391] on span "Filiżanki z podstawkami, szkło hialitowe." at bounding box center [243, 374] width 196 height 31
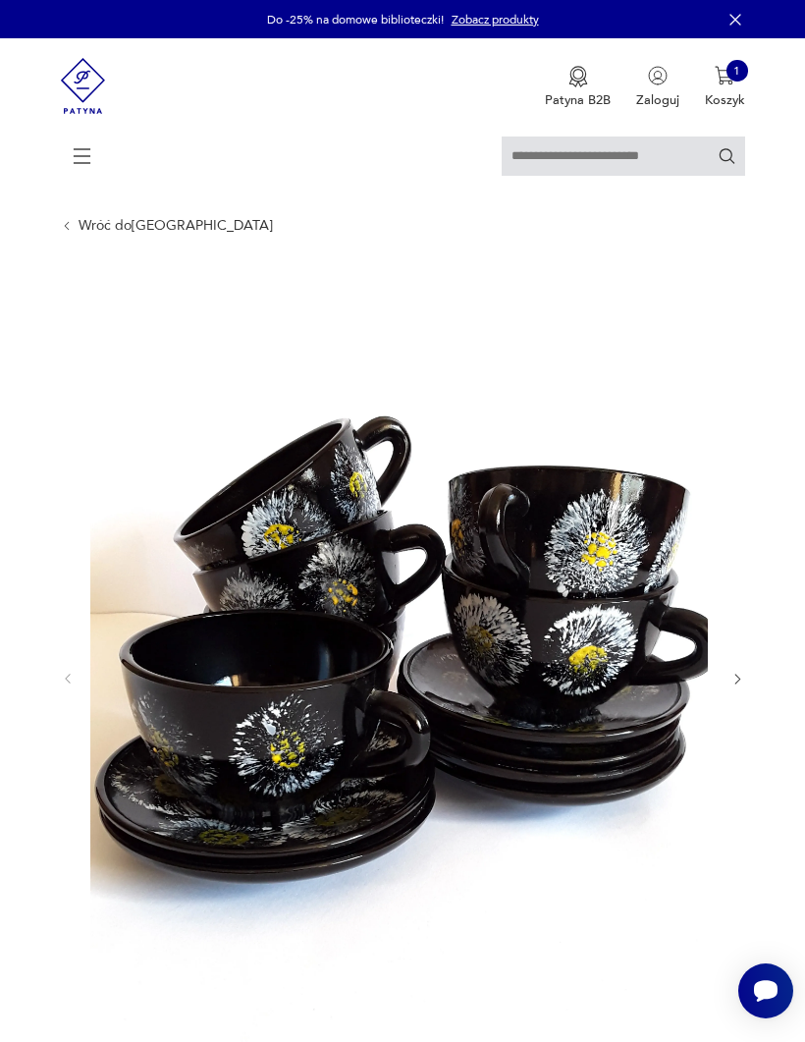
click at [605, 604] on img at bounding box center [399, 677] width 618 height 824
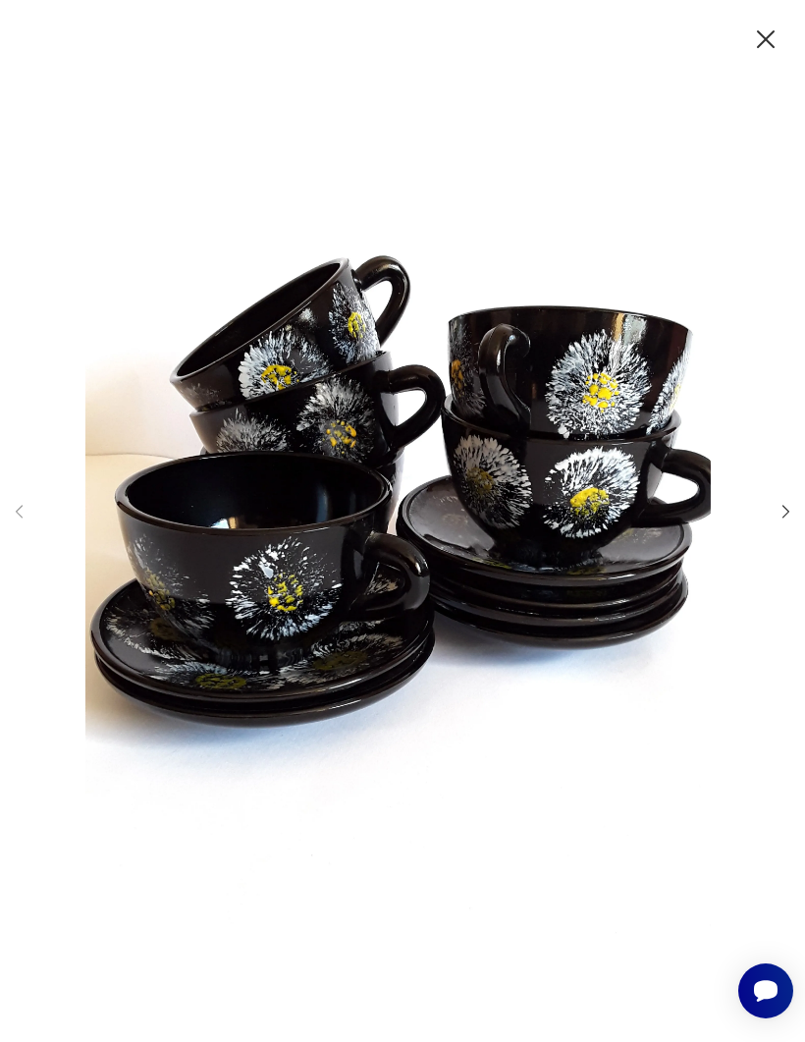
click at [794, 520] on icon "button" at bounding box center [786, 511] width 19 height 19
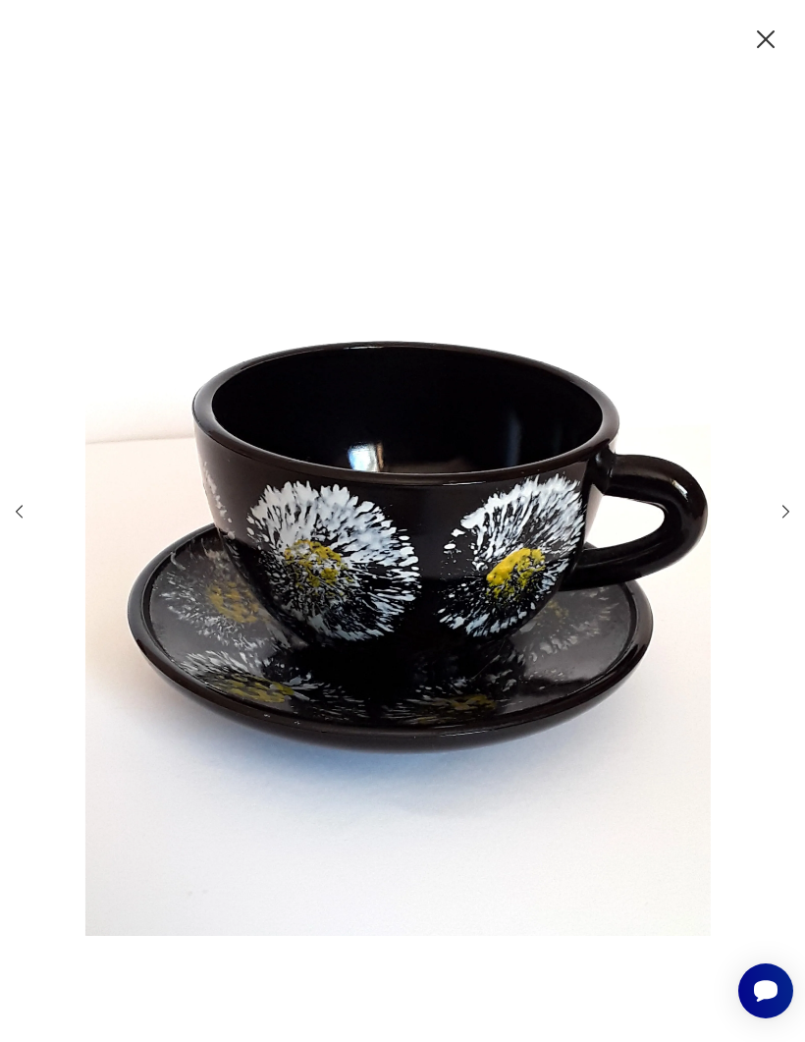
click at [780, 520] on icon "button" at bounding box center [786, 511] width 19 height 19
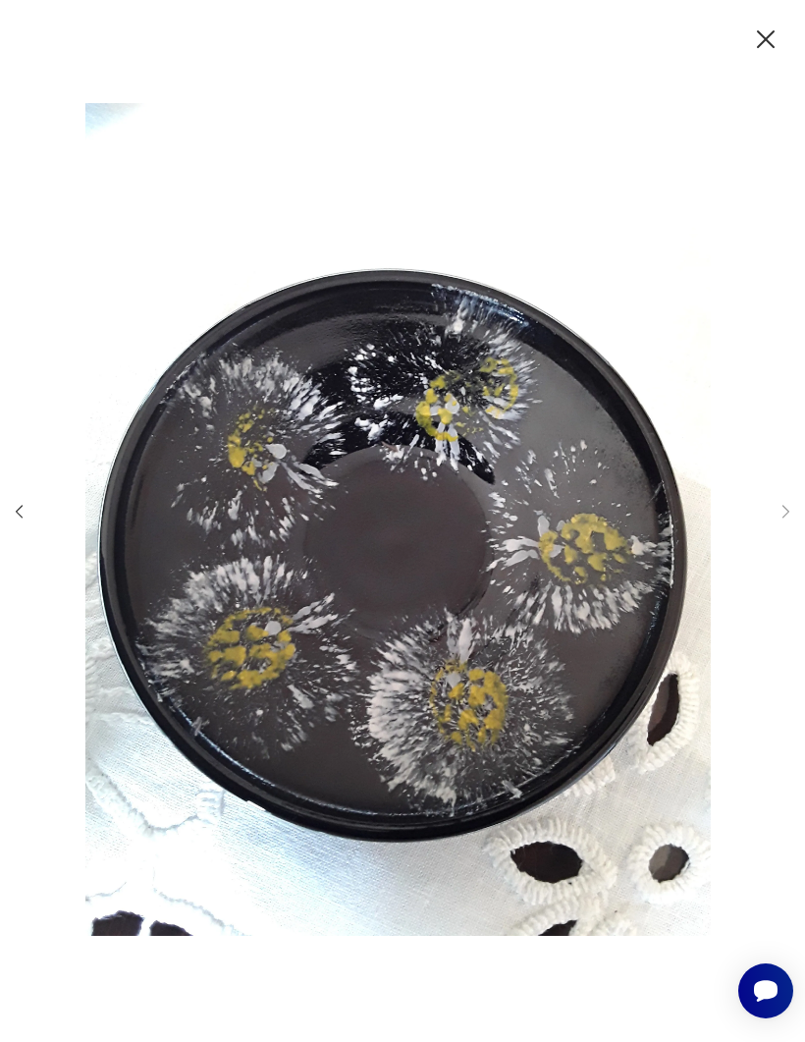
click at [768, 550] on div at bounding box center [402, 521] width 785 height 836
click at [28, 520] on icon "button" at bounding box center [19, 511] width 19 height 19
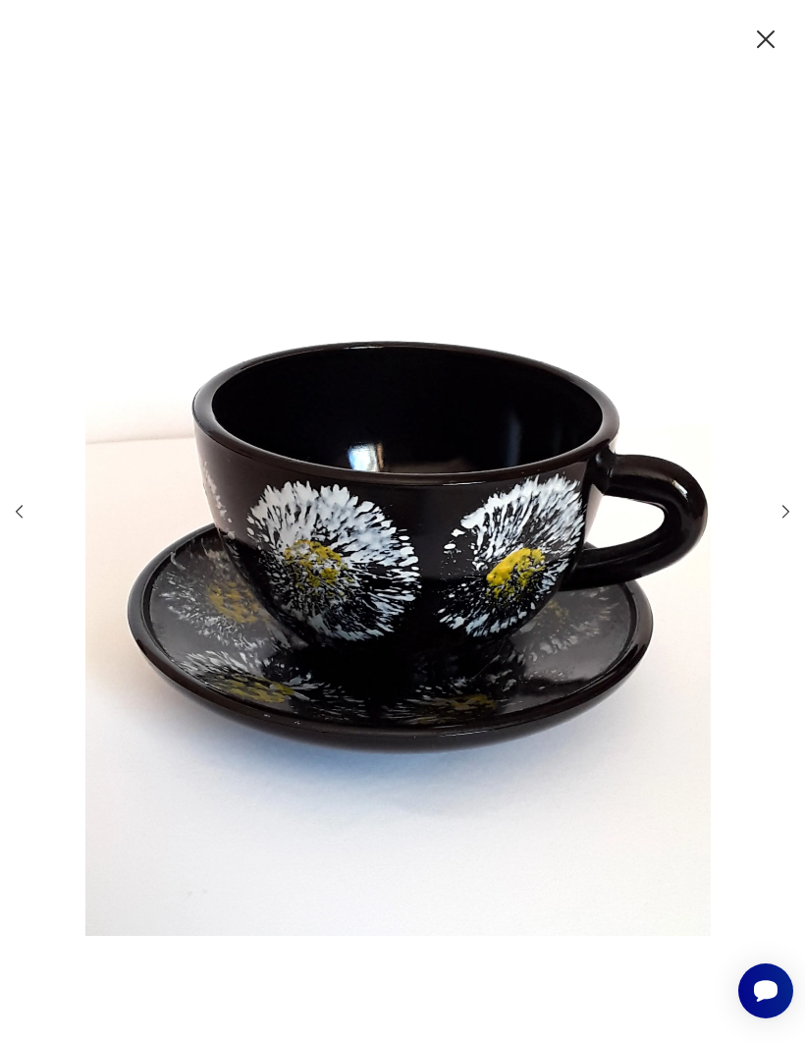
click at [781, 520] on icon "button" at bounding box center [786, 511] width 19 height 19
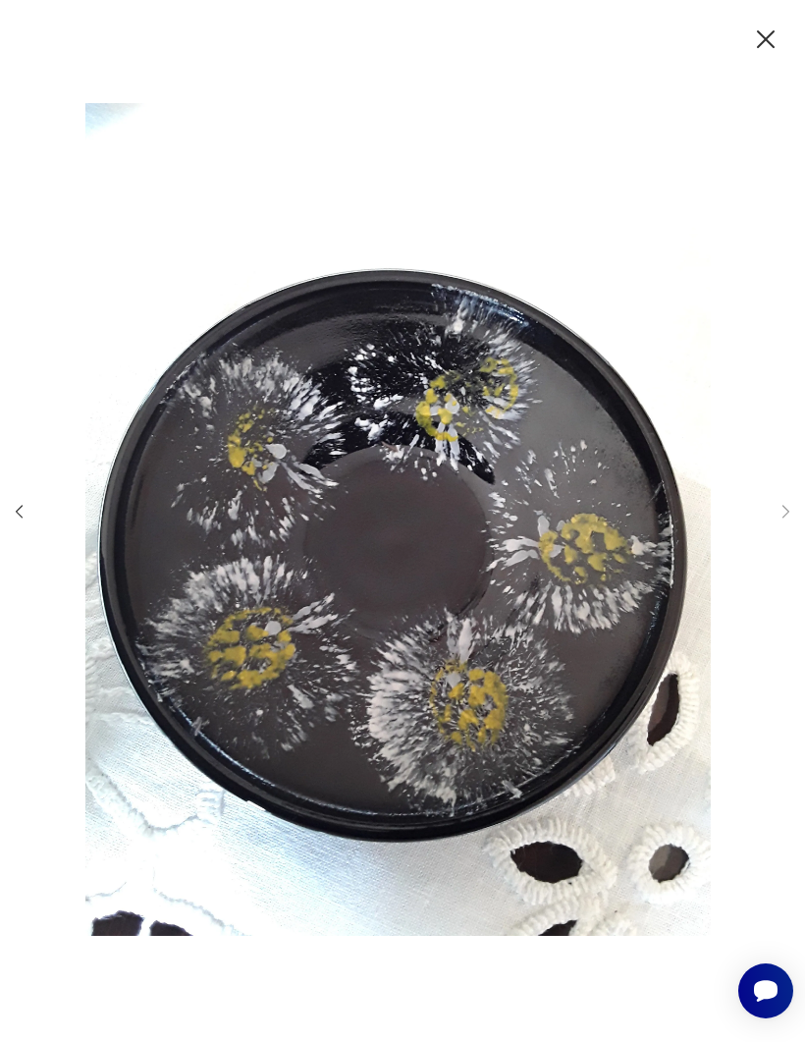
click at [39, 537] on div at bounding box center [402, 521] width 785 height 836
click at [43, 551] on div at bounding box center [402, 521] width 785 height 836
click at [38, 534] on div at bounding box center [402, 521] width 785 height 836
click at [790, 569] on div at bounding box center [402, 521] width 785 height 836
click at [789, 568] on div at bounding box center [402, 521] width 785 height 836
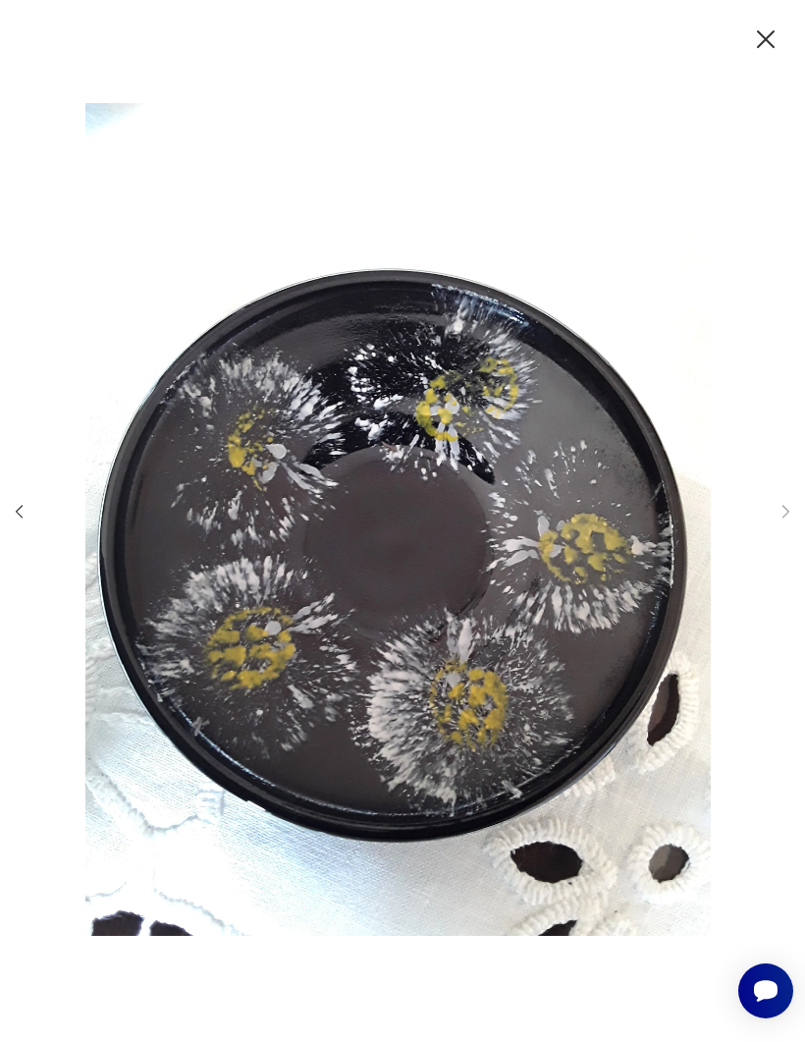
click at [34, 537] on div at bounding box center [402, 521] width 785 height 836
click at [28, 520] on icon "button" at bounding box center [19, 511] width 19 height 19
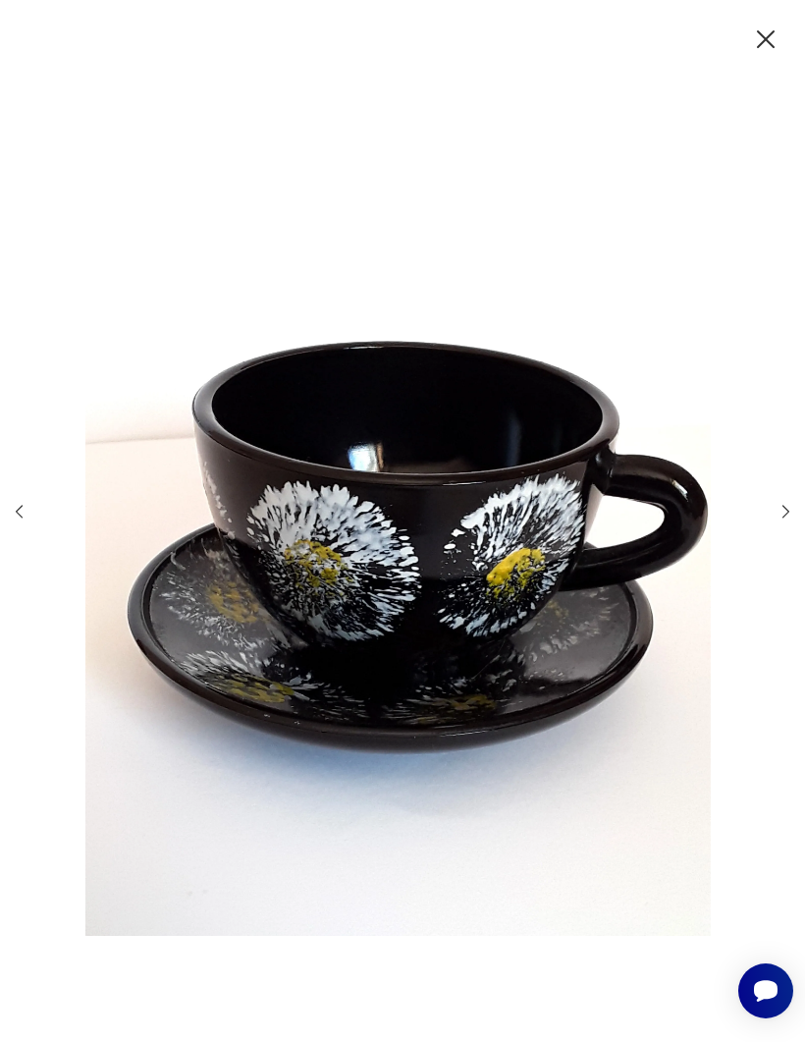
click at [777, 52] on icon "button" at bounding box center [765, 39] width 31 height 31
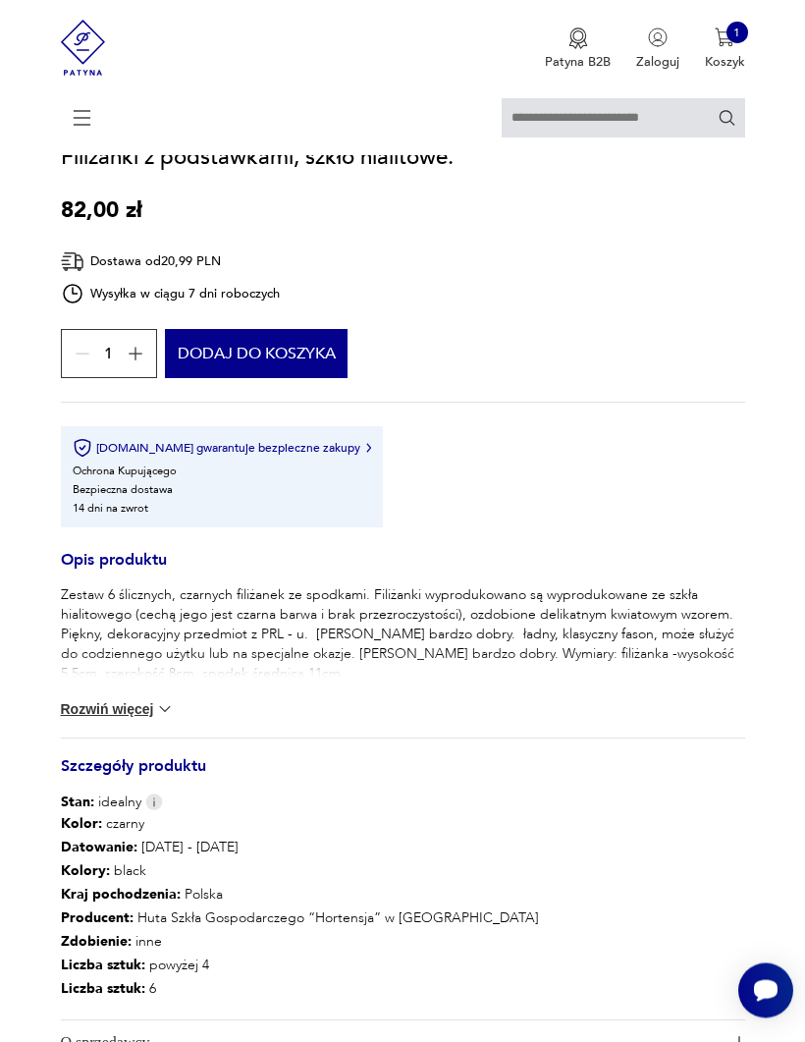
scroll to position [1293, 0]
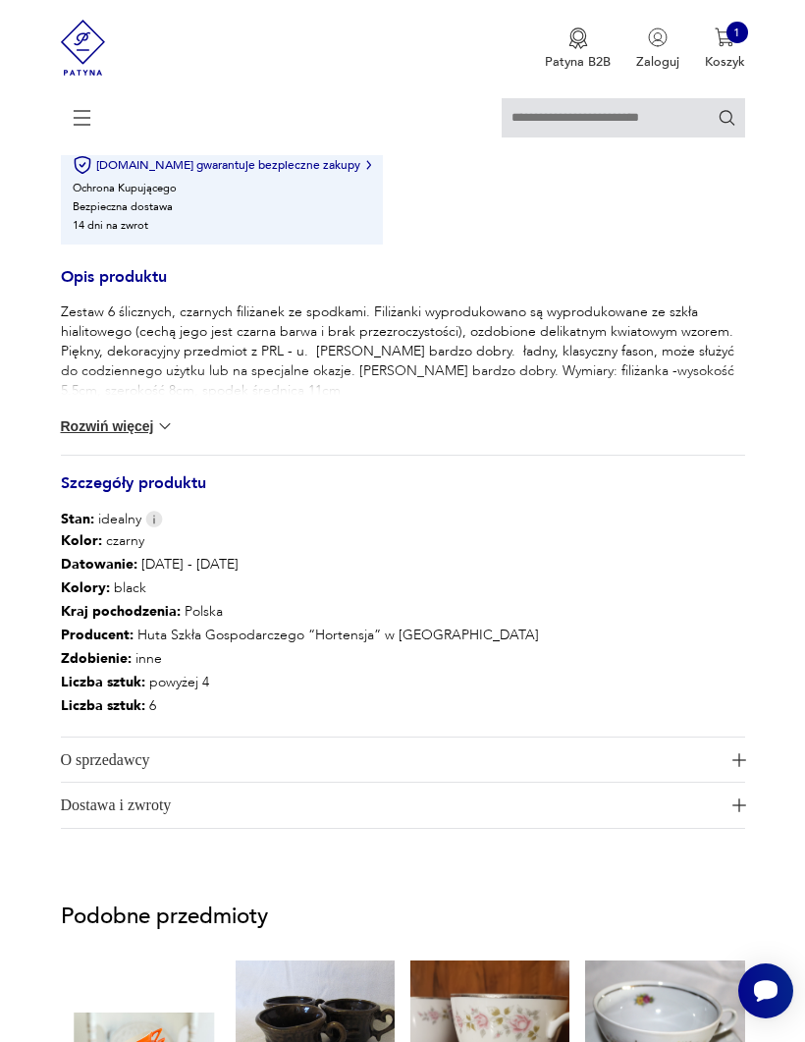
click at [83, 436] on button "Rozwiń więcej" at bounding box center [118, 426] width 114 height 20
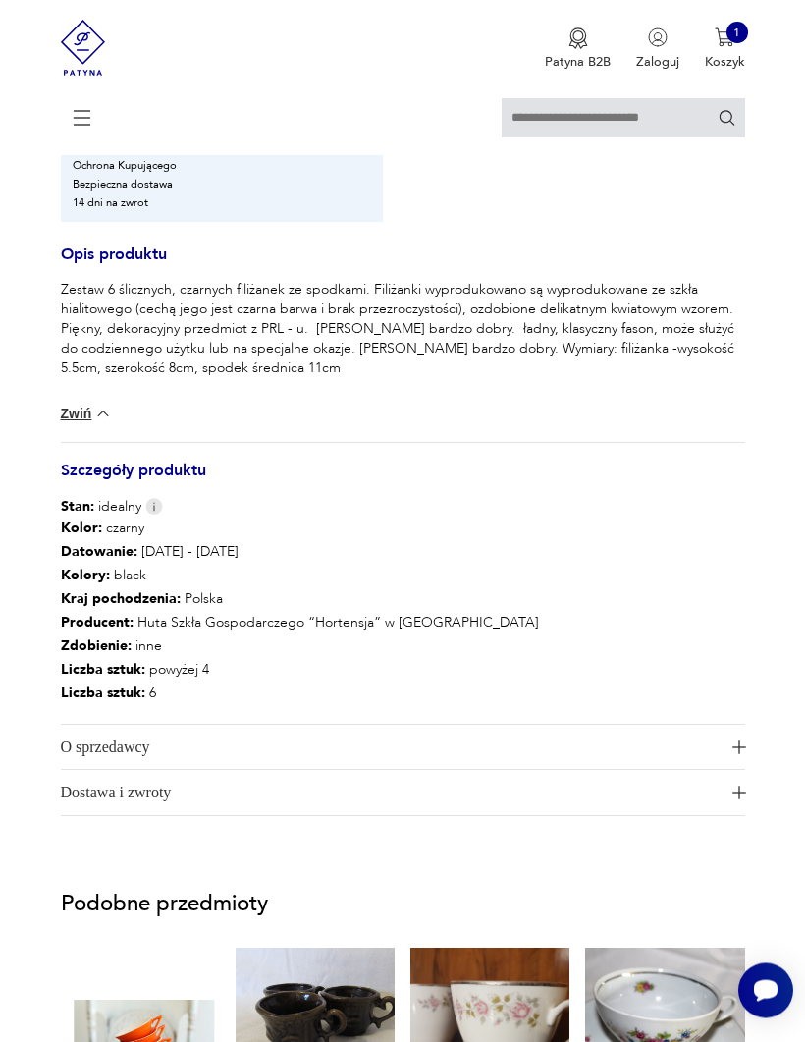
scroll to position [1324, 0]
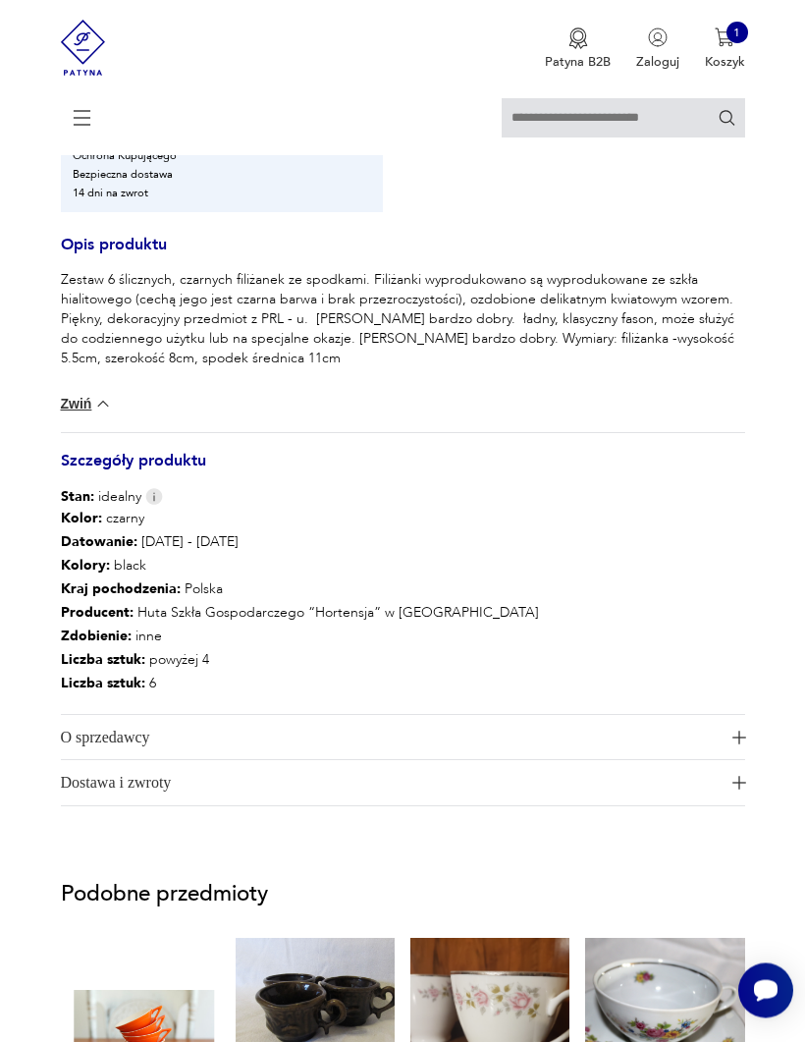
click at [732, 687] on img "button" at bounding box center [739, 738] width 14 height 14
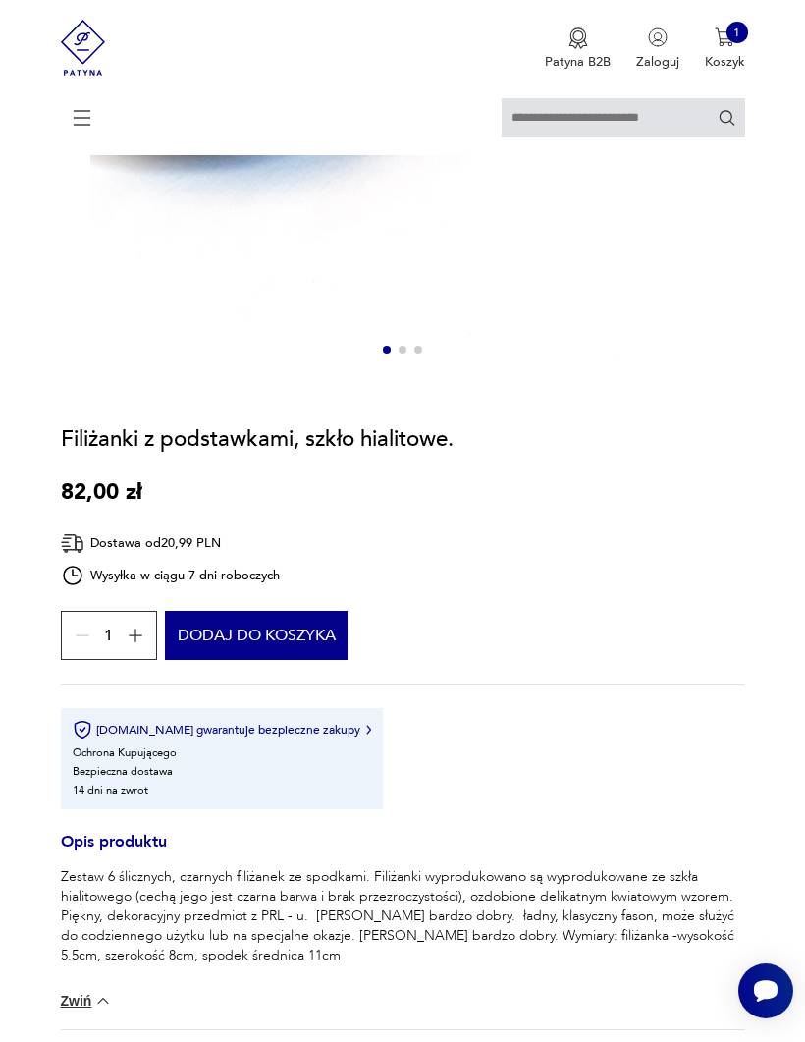
scroll to position [726, 0]
